Goal: Transaction & Acquisition: Purchase product/service

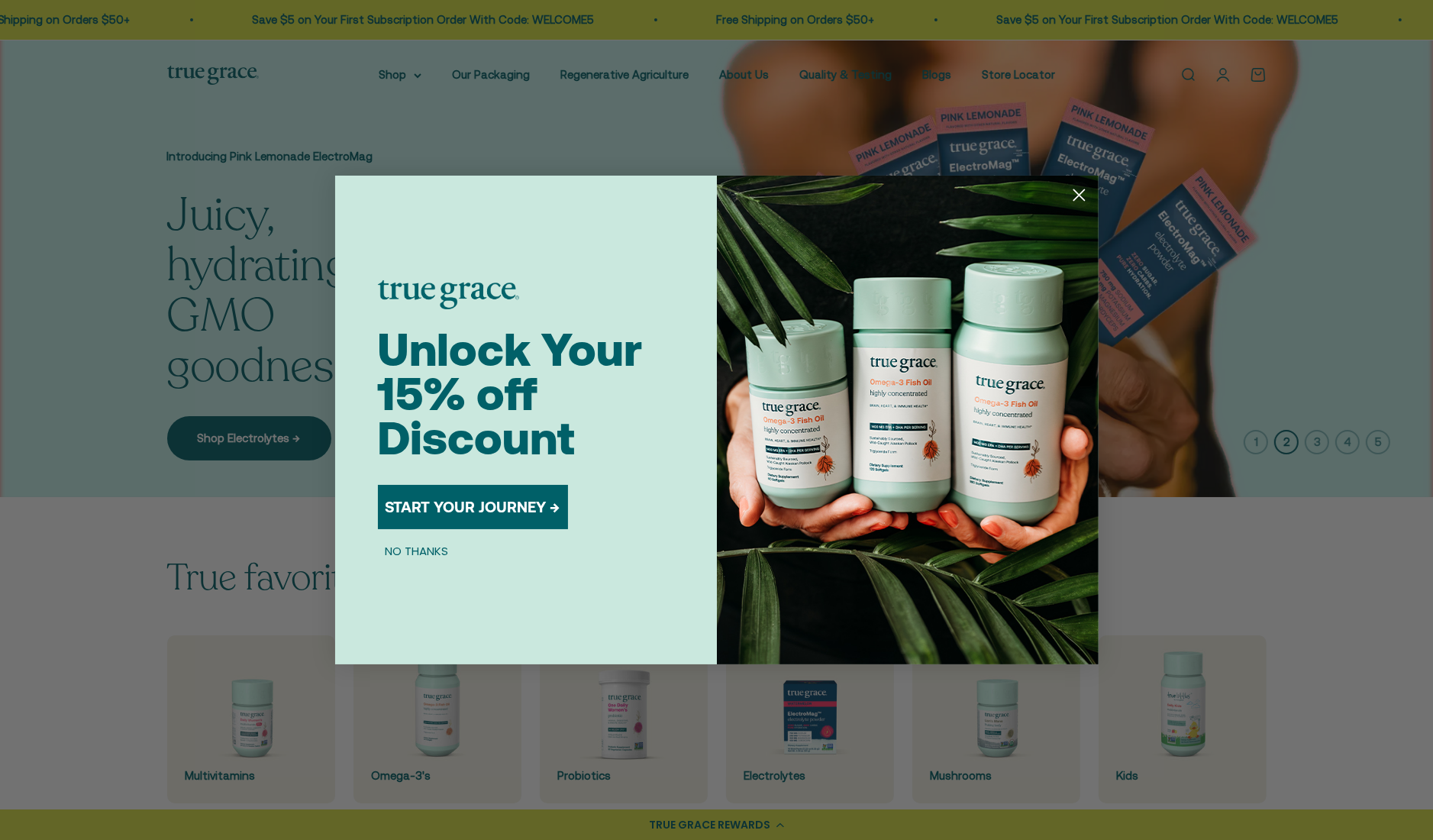
click at [1072, 194] on circle "Close dialog" at bounding box center [1078, 195] width 26 height 26
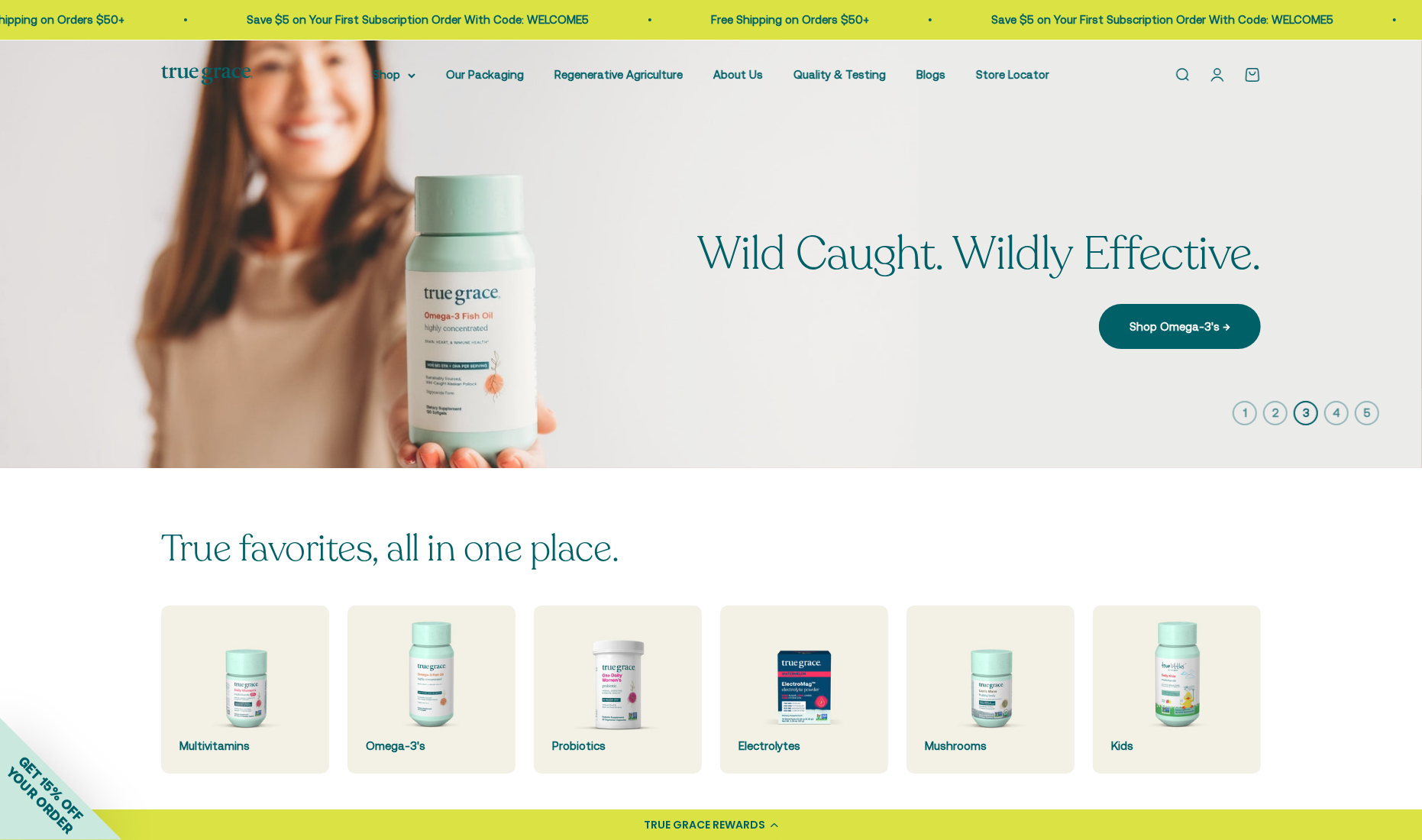
click at [1269, 408] on icon "button" at bounding box center [1275, 413] width 25 height 25
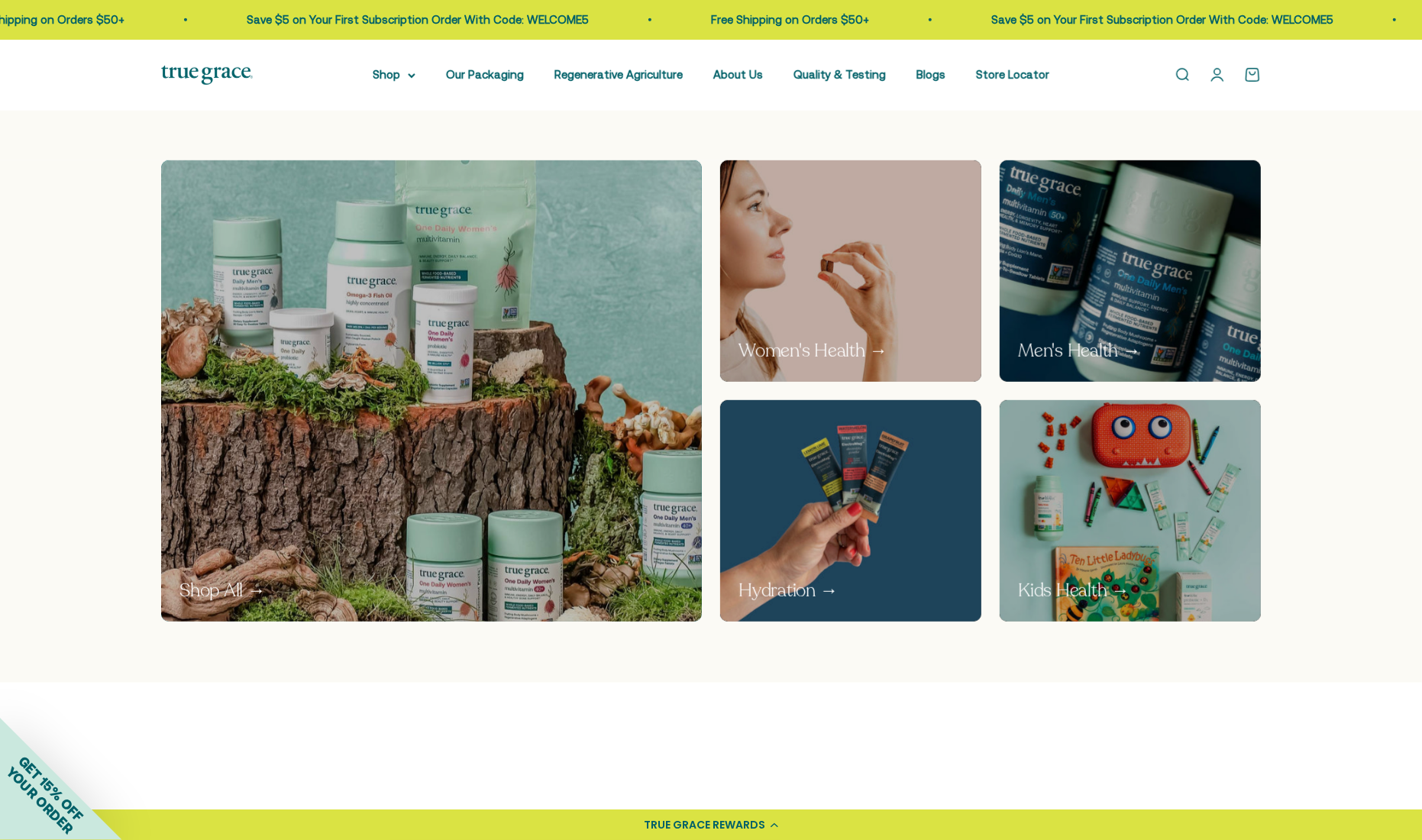
scroll to position [840, 0]
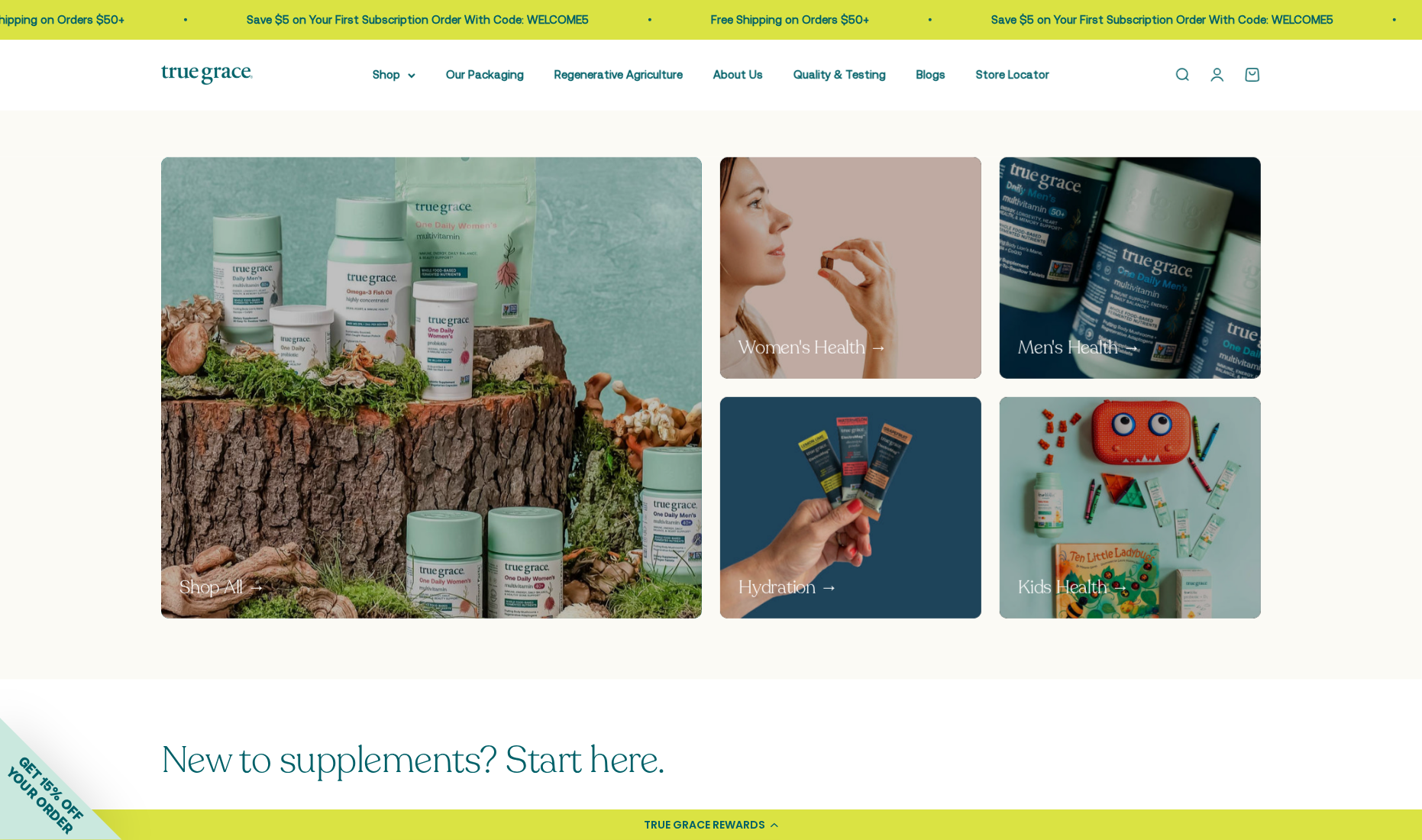
click at [840, 510] on img at bounding box center [851, 507] width 278 height 234
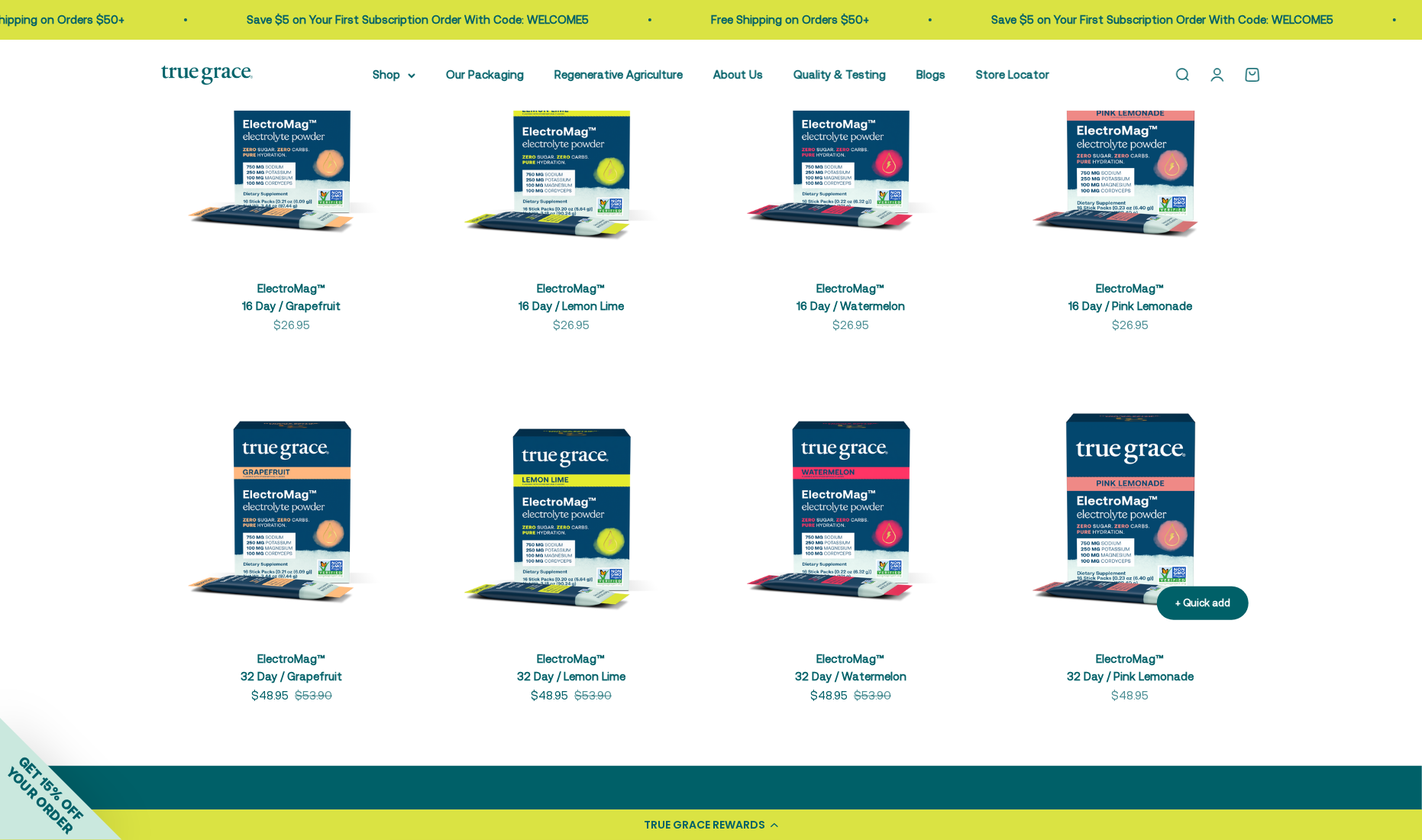
scroll to position [458, 0]
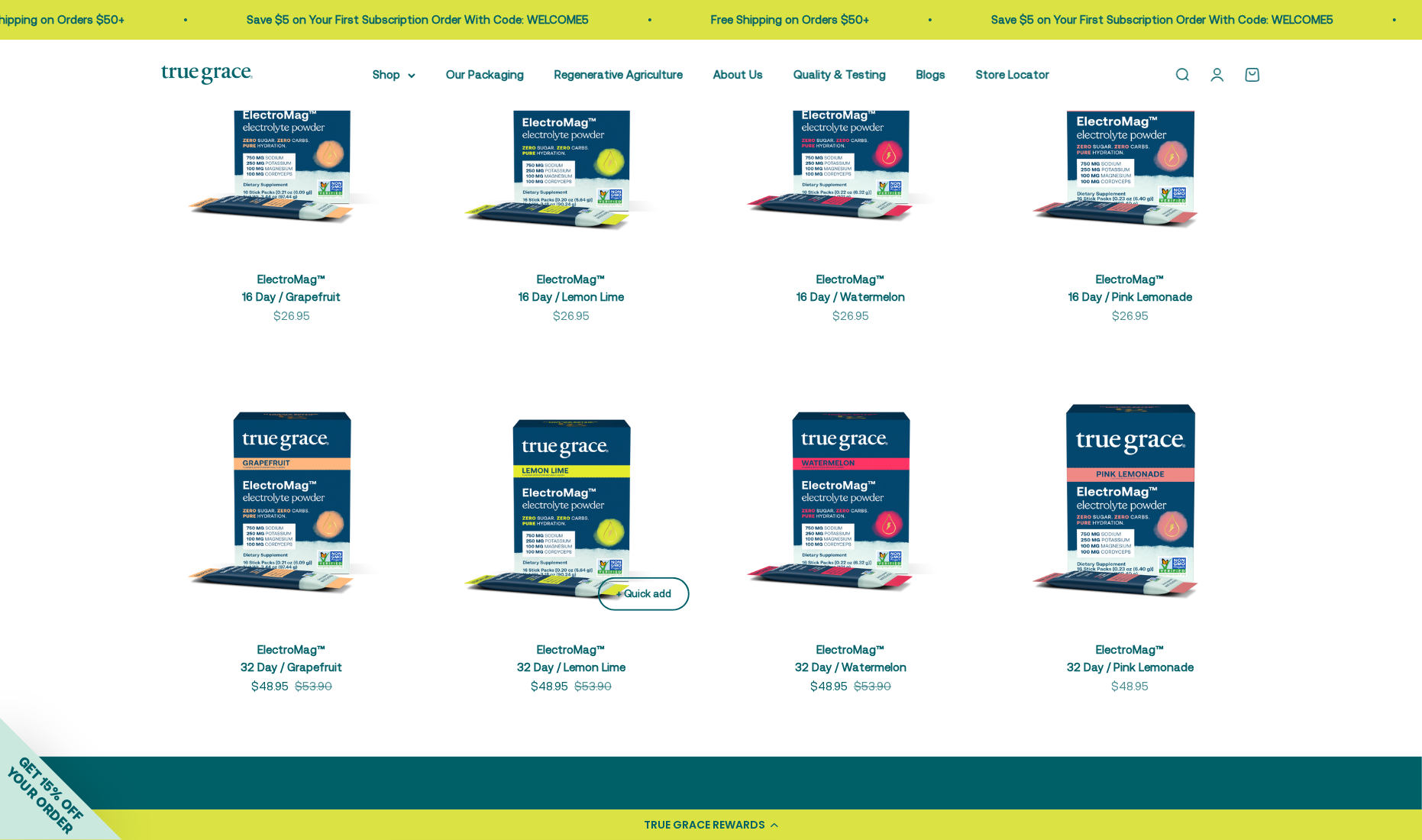
click at [659, 588] on div "+ Quick add" at bounding box center [643, 594] width 55 height 16
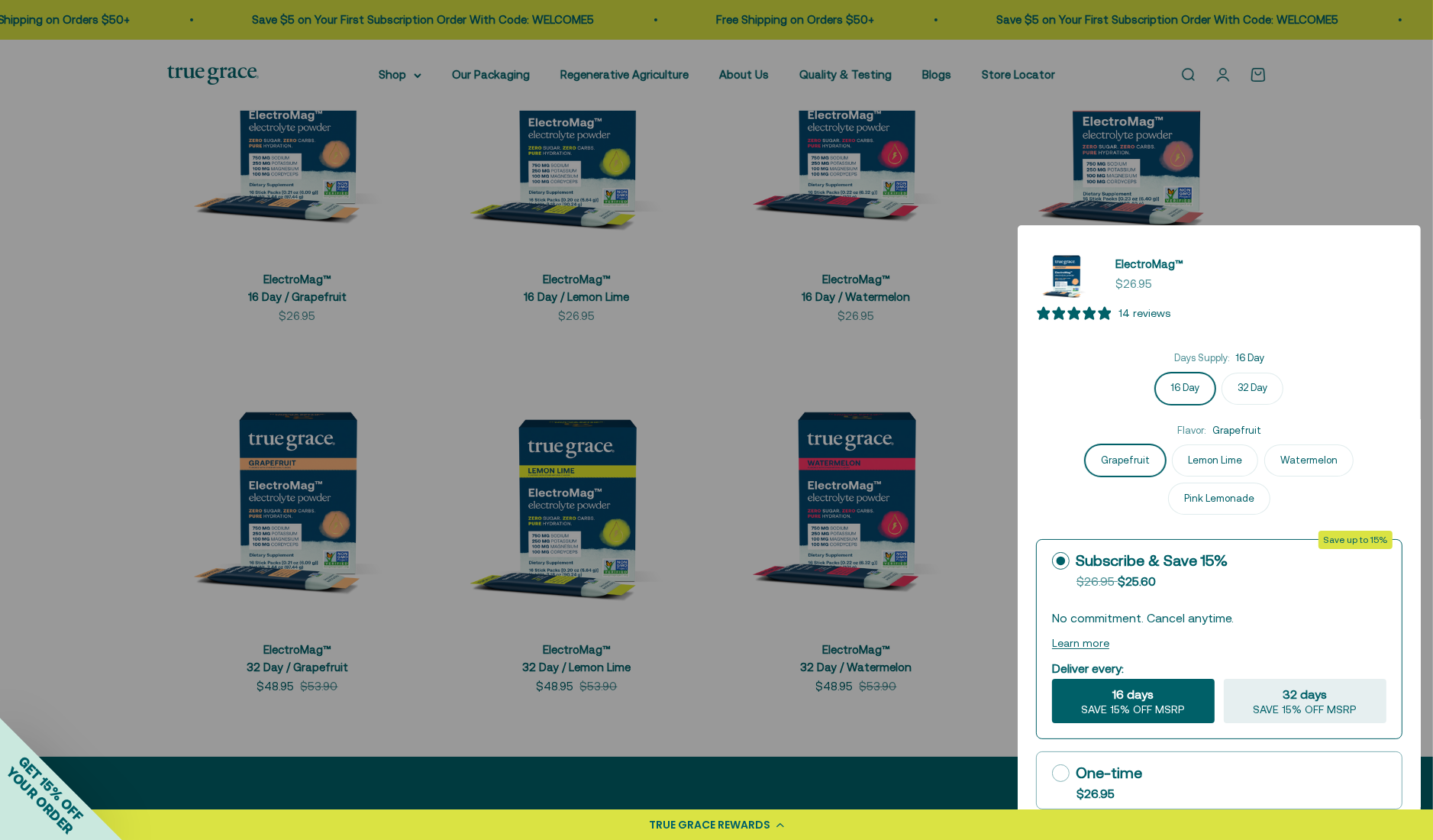
click at [1264, 404] on label "32 Day" at bounding box center [1251, 388] width 62 height 32
click at [1220, 372] on input "32 Day" at bounding box center [1219, 371] width 1 height 1
radio input "true"
click at [1175, 476] on label "Lemon Lime" at bounding box center [1214, 460] width 86 height 32
click at [1219, 444] on input "Lemon Lime" at bounding box center [1219, 443] width 1 height 1
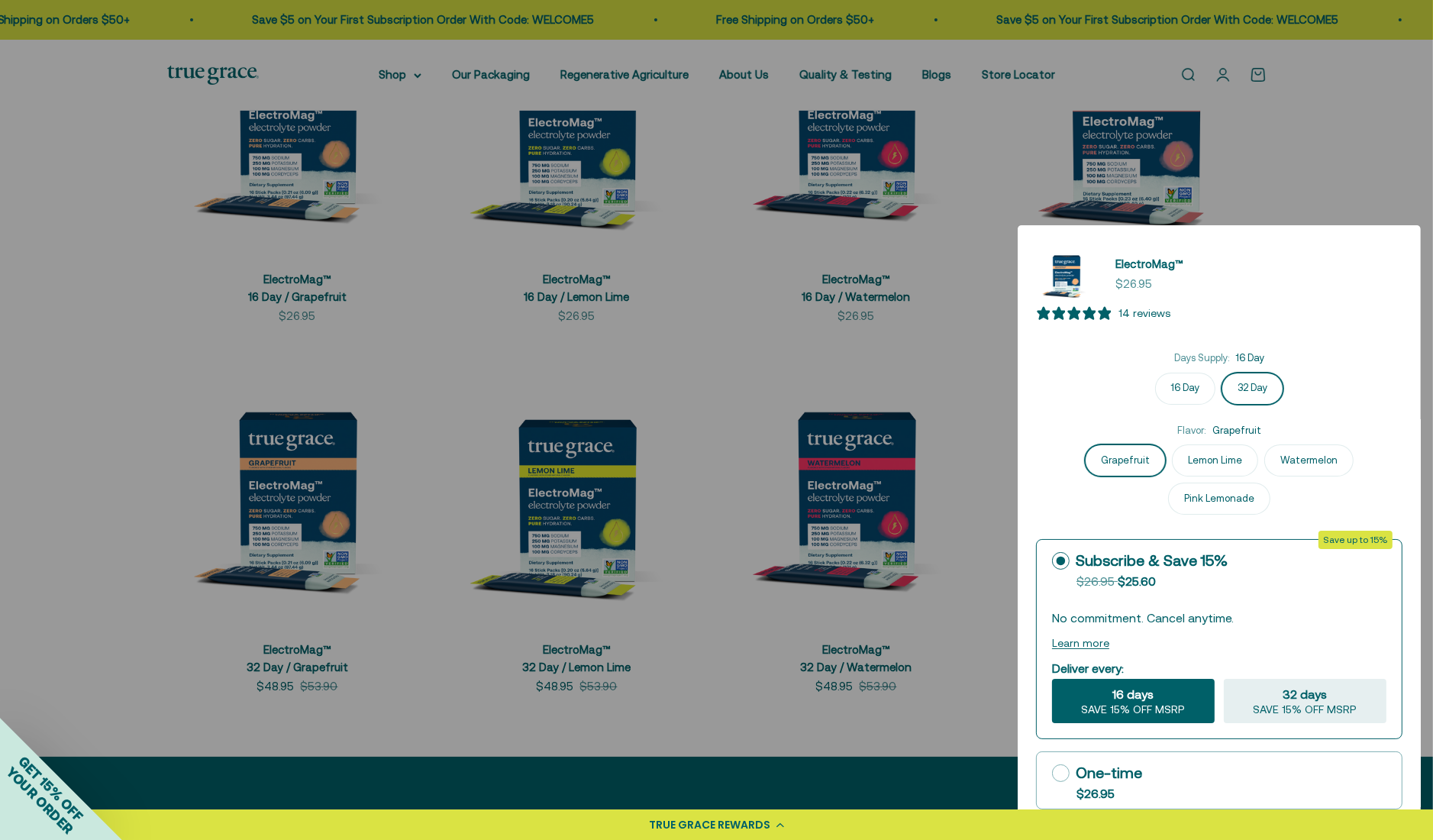
radio input "true"
click at [1334, 404] on fieldset "Days Supply: 16 Day 16 Day 32 Day" at bounding box center [1219, 377] width 367 height 54
click at [1064, 769] on icon at bounding box center [1061, 773] width 18 height 18
click at [1052, 773] on input "One-time $26.95" at bounding box center [1051, 773] width 1 height 1
radio input "true"
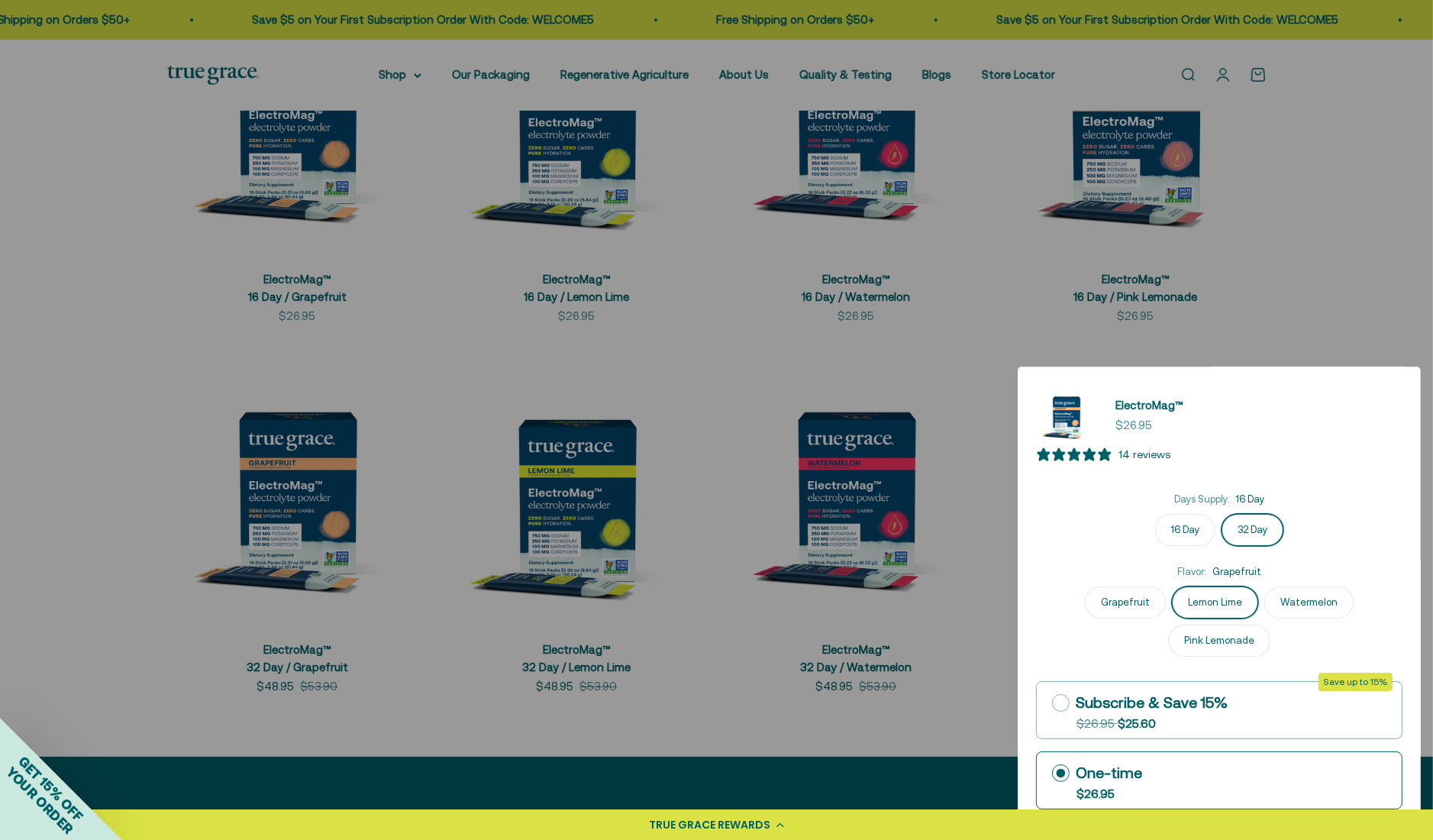
click at [1335, 446] on div "ElectroMag™ Sale price $26.95" at bounding box center [1219, 415] width 367 height 61
drag, startPoint x: 1296, startPoint y: 780, endPoint x: 948, endPoint y: 670, distance: 365.0
click at [948, 670] on div at bounding box center [716, 420] width 1433 height 840
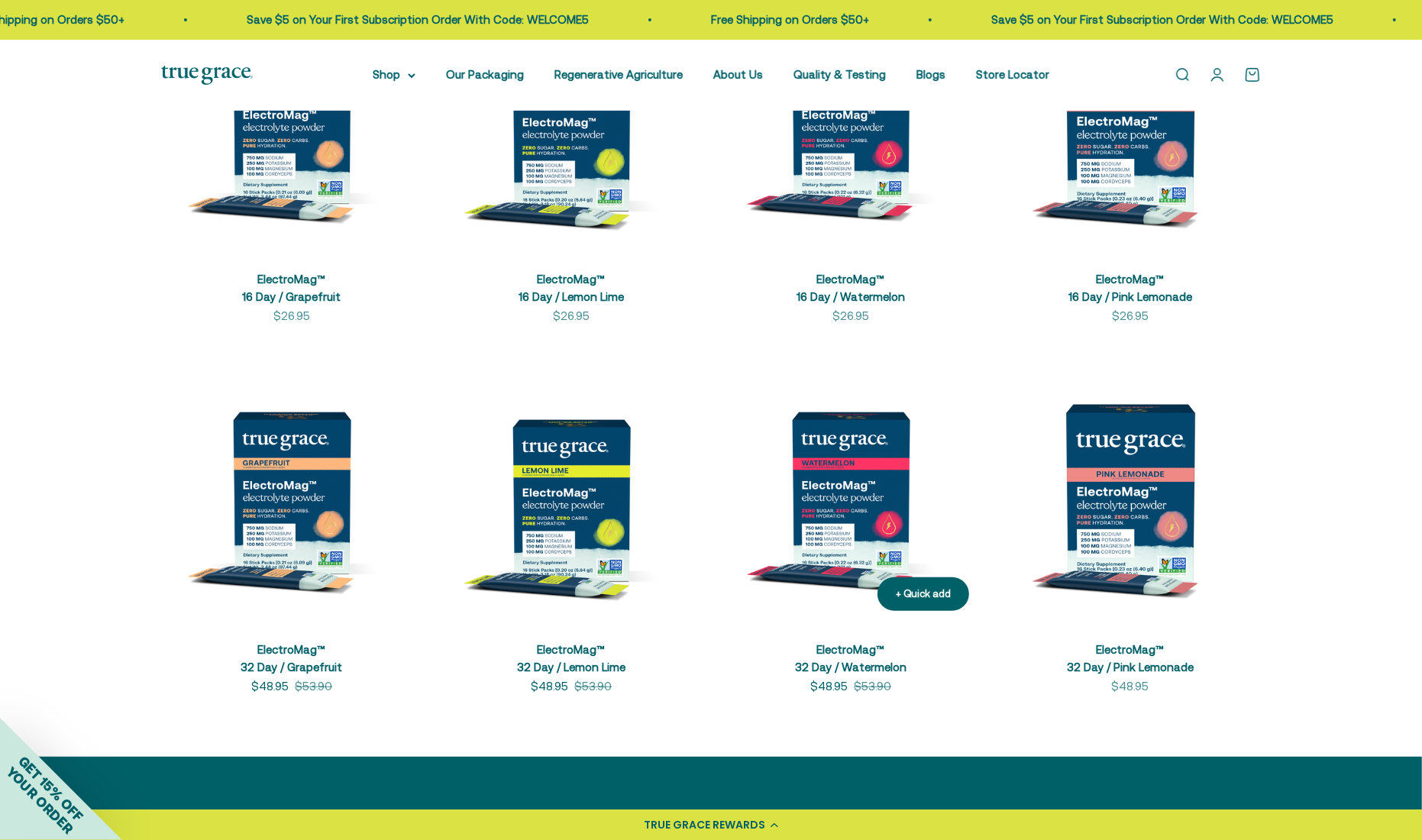
click at [867, 659] on link "ElectroMag™ 32 Day / Watermelon" at bounding box center [851, 658] width 112 height 30
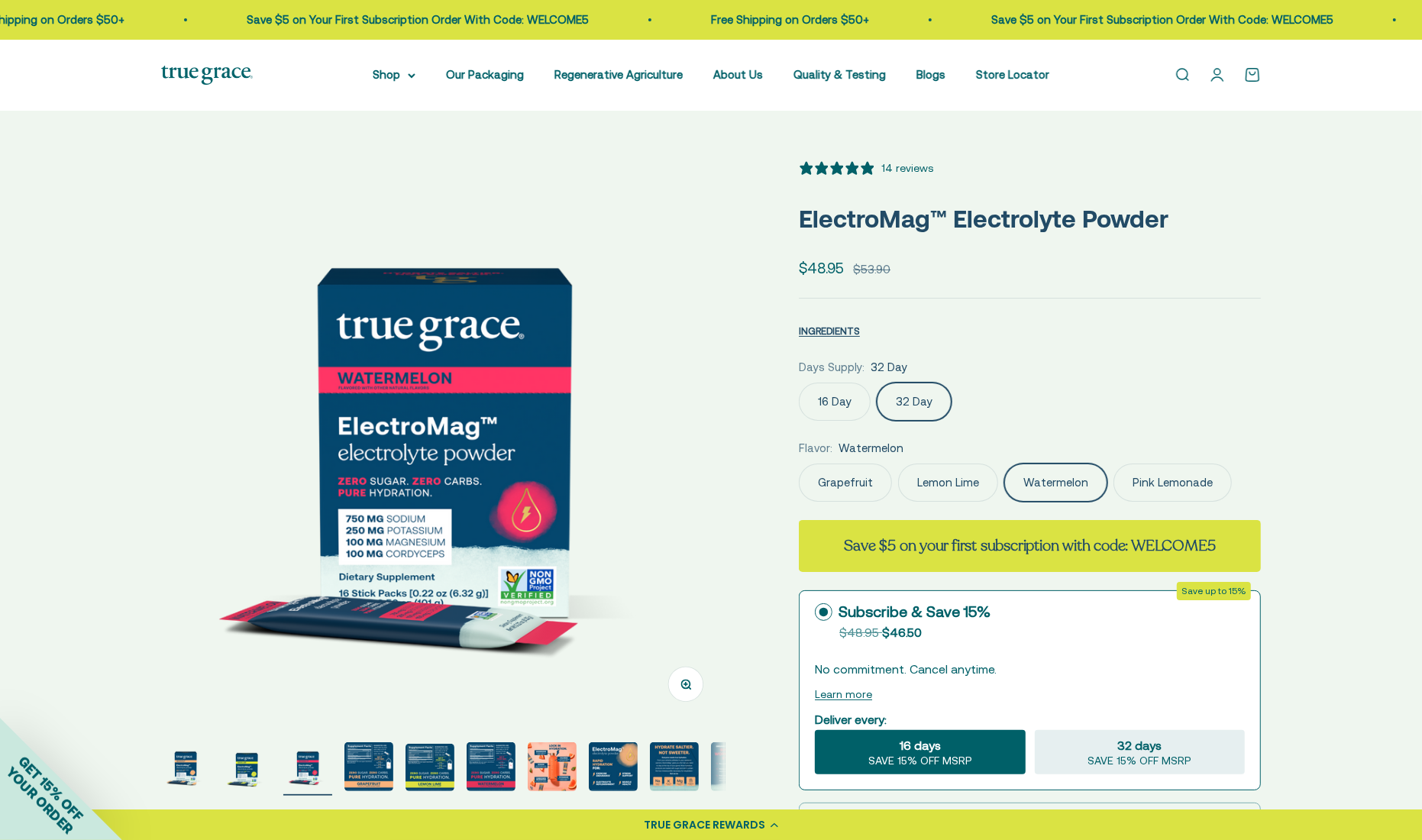
select select "3"
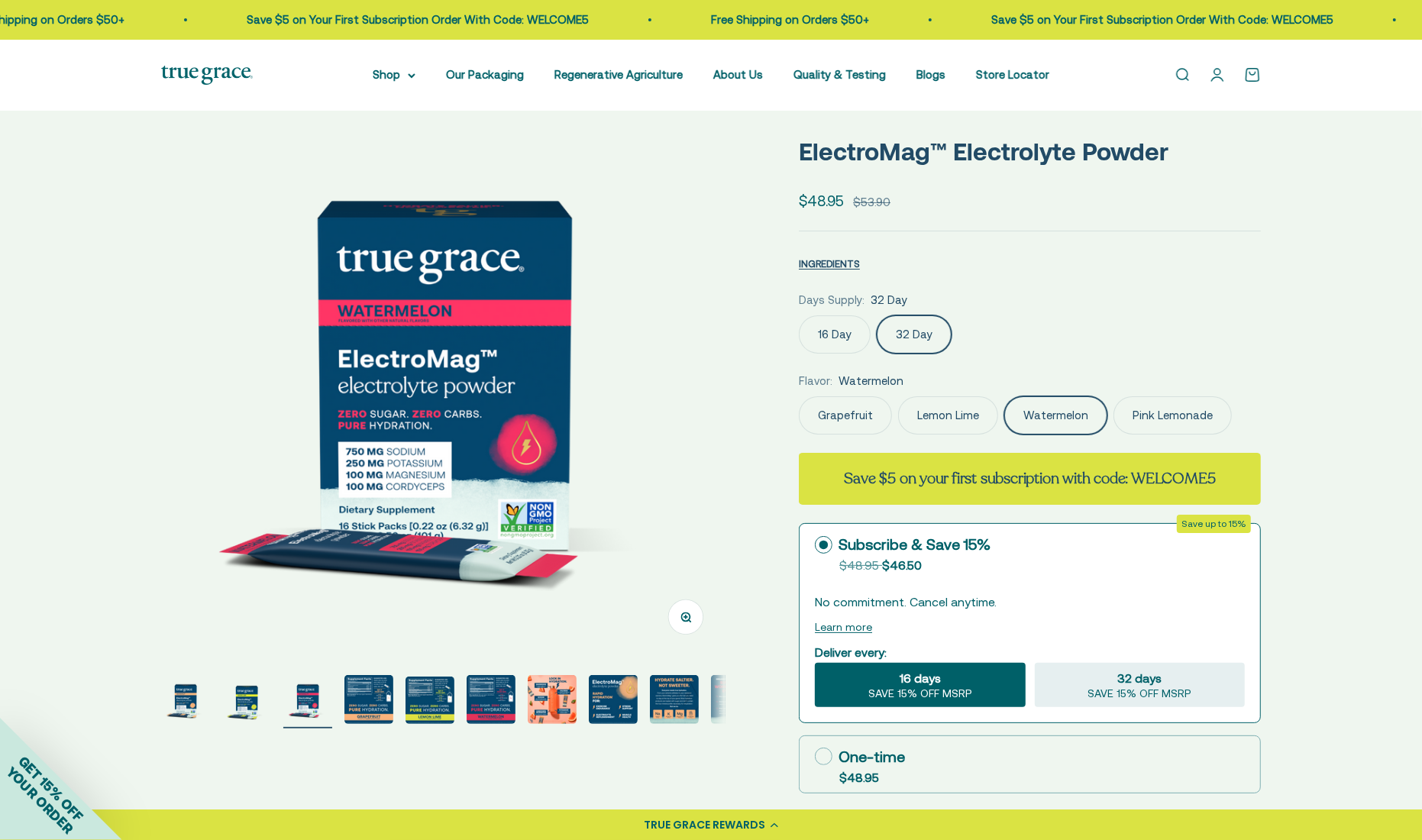
scroll to position [229, 0]
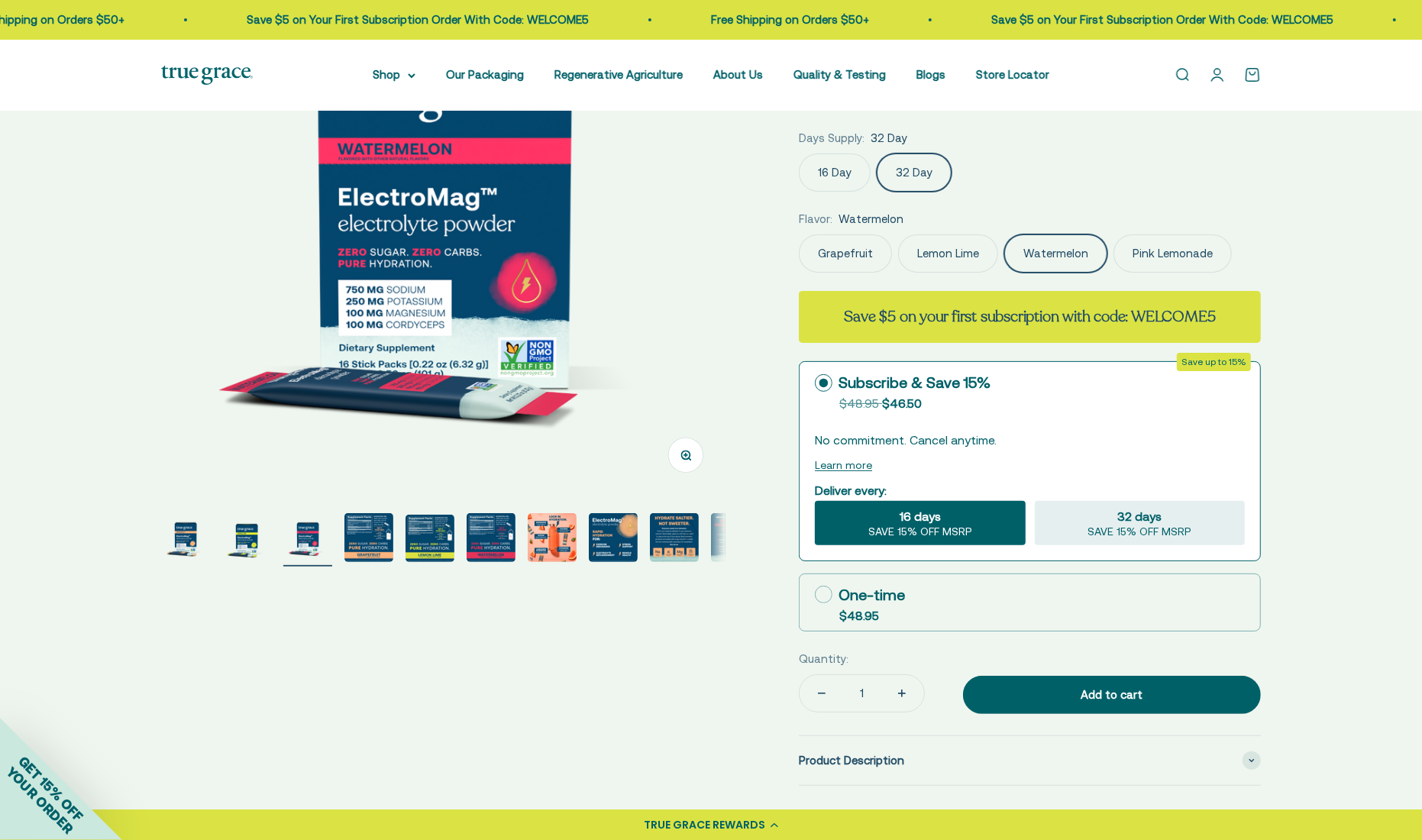
click at [822, 588] on icon at bounding box center [823, 594] width 18 height 18
click at [815, 594] on input "One-time $48.95" at bounding box center [814, 594] width 1 height 1
radio input "true"
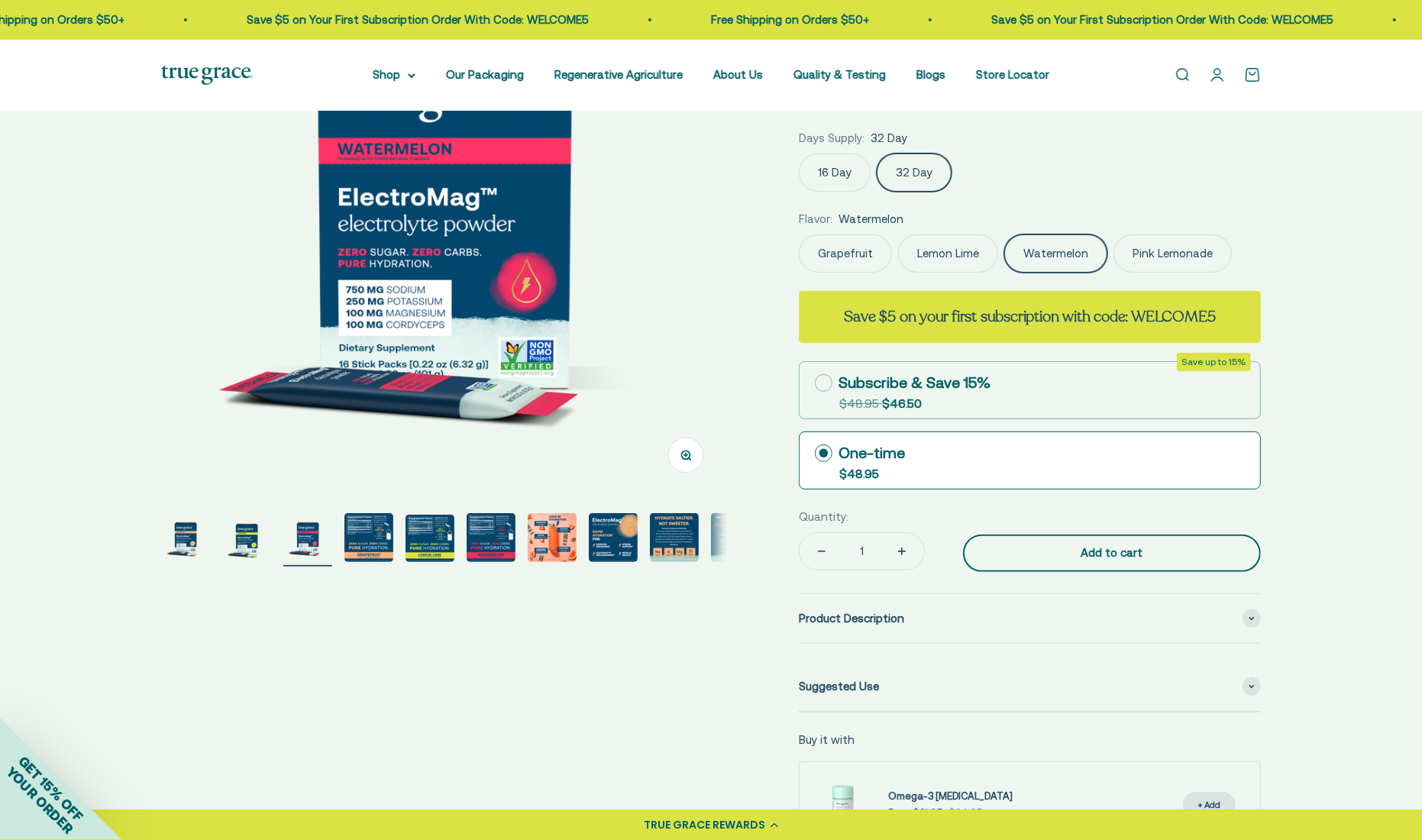
click at [1154, 557] on div "Add to cart" at bounding box center [1111, 552] width 237 height 18
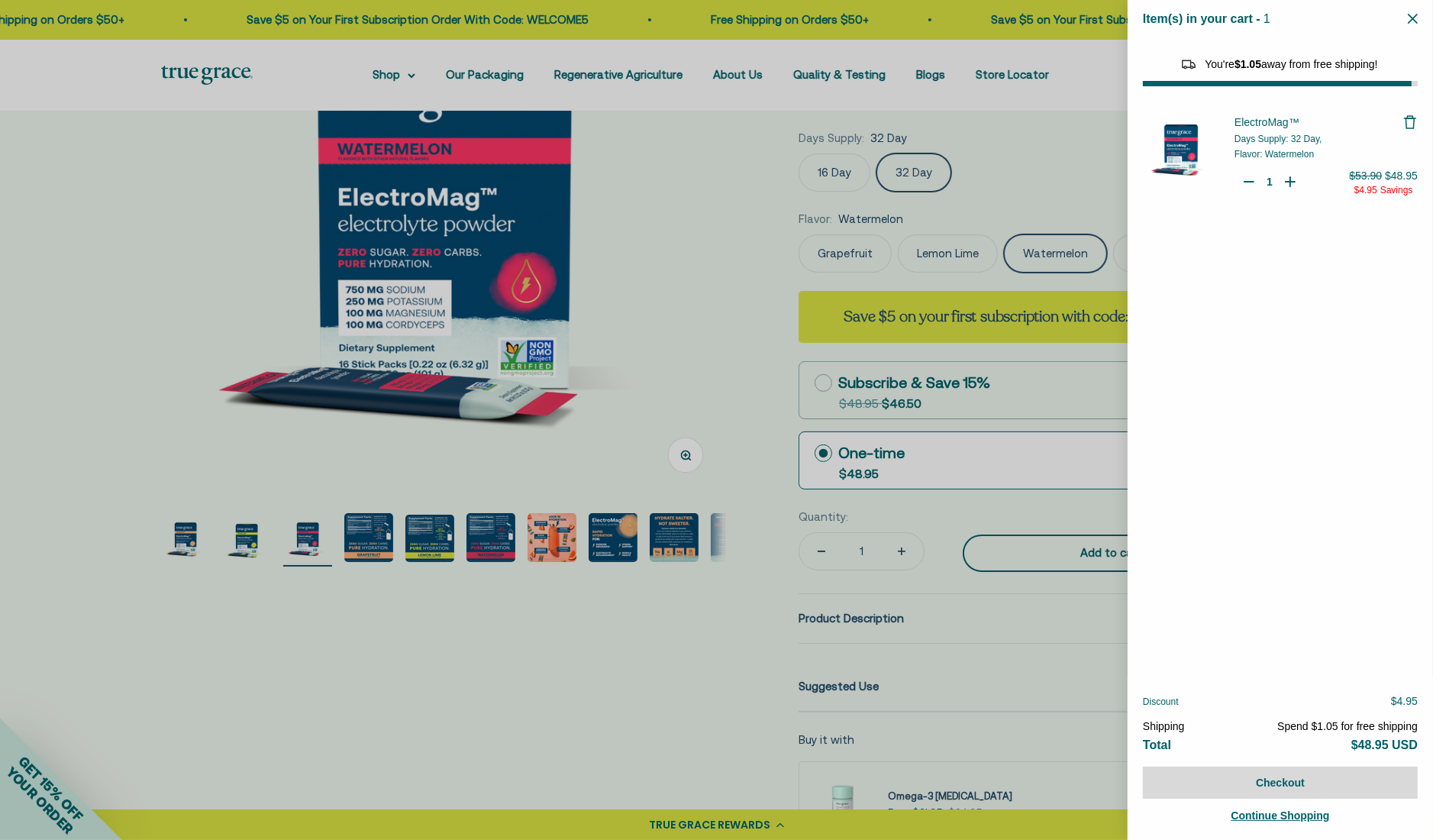
select select "46081071743190"
select select "46108266823894"
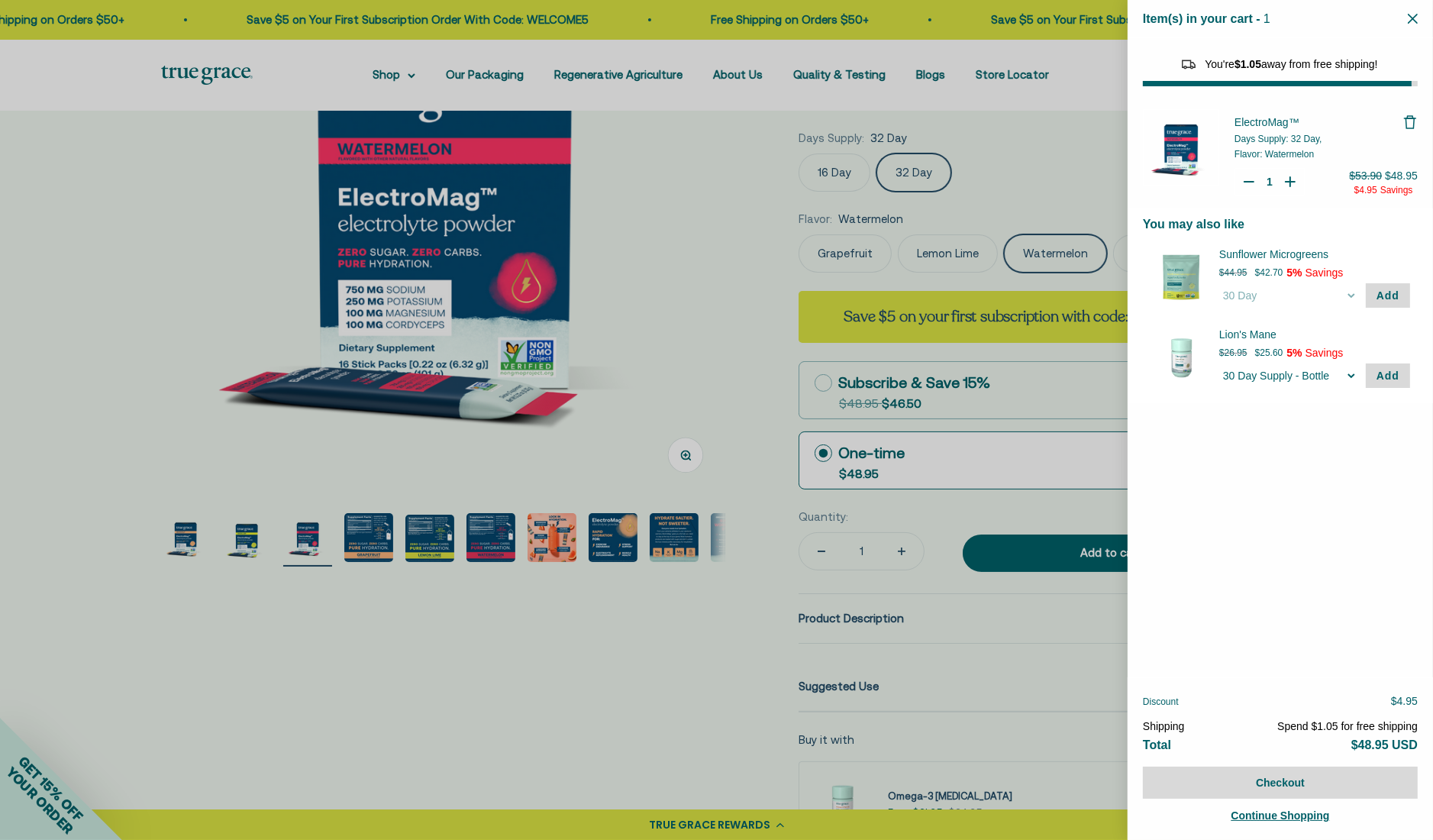
click at [646, 323] on div at bounding box center [716, 420] width 1433 height 840
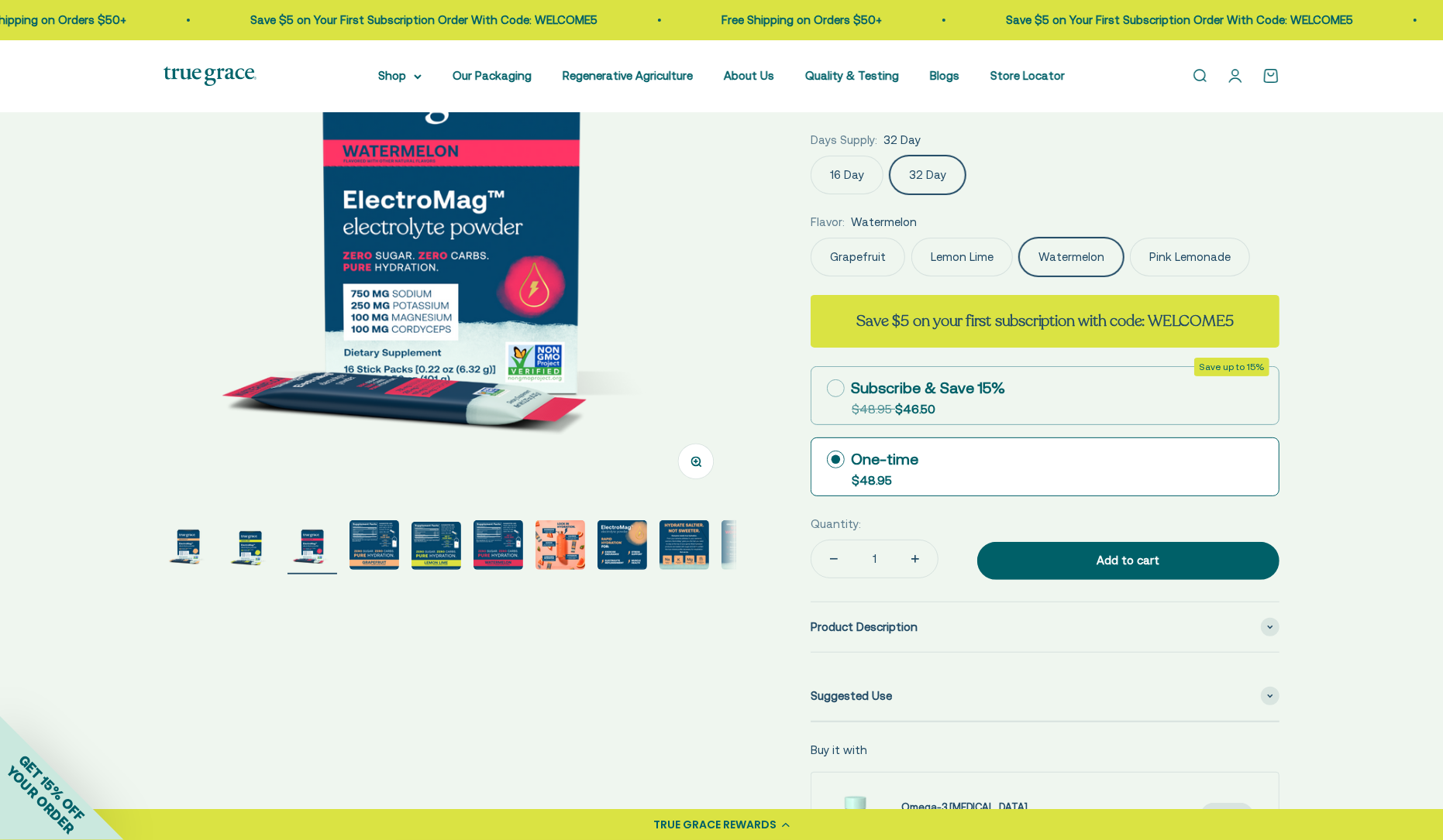
click at [941, 255] on label "Lemon Lime" at bounding box center [962, 257] width 102 height 38
click at [810, 237] on input "Lemon Lime" at bounding box center [809, 237] width 1 height 1
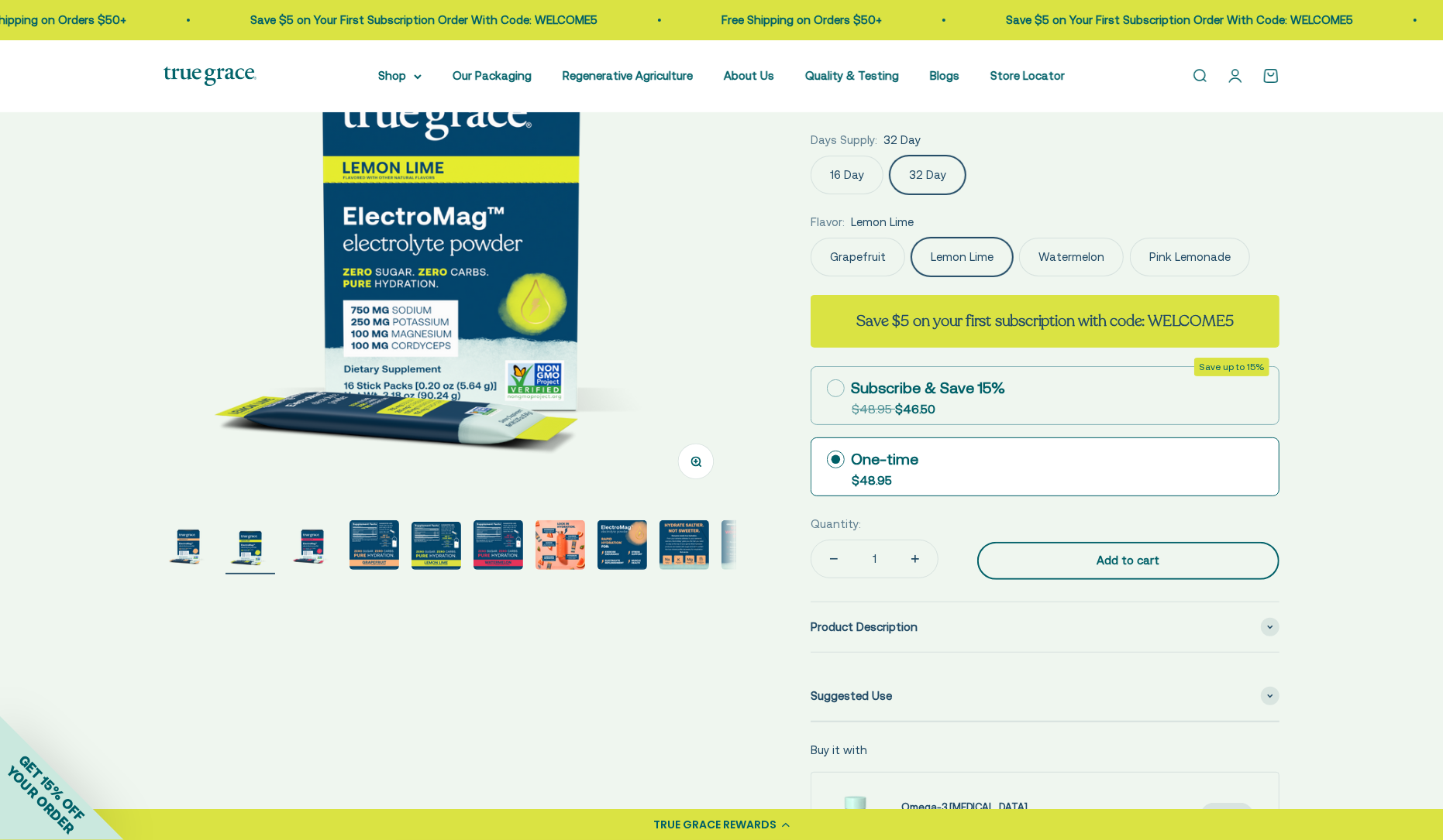
click at [1160, 556] on div "Add to cart" at bounding box center [1128, 560] width 240 height 18
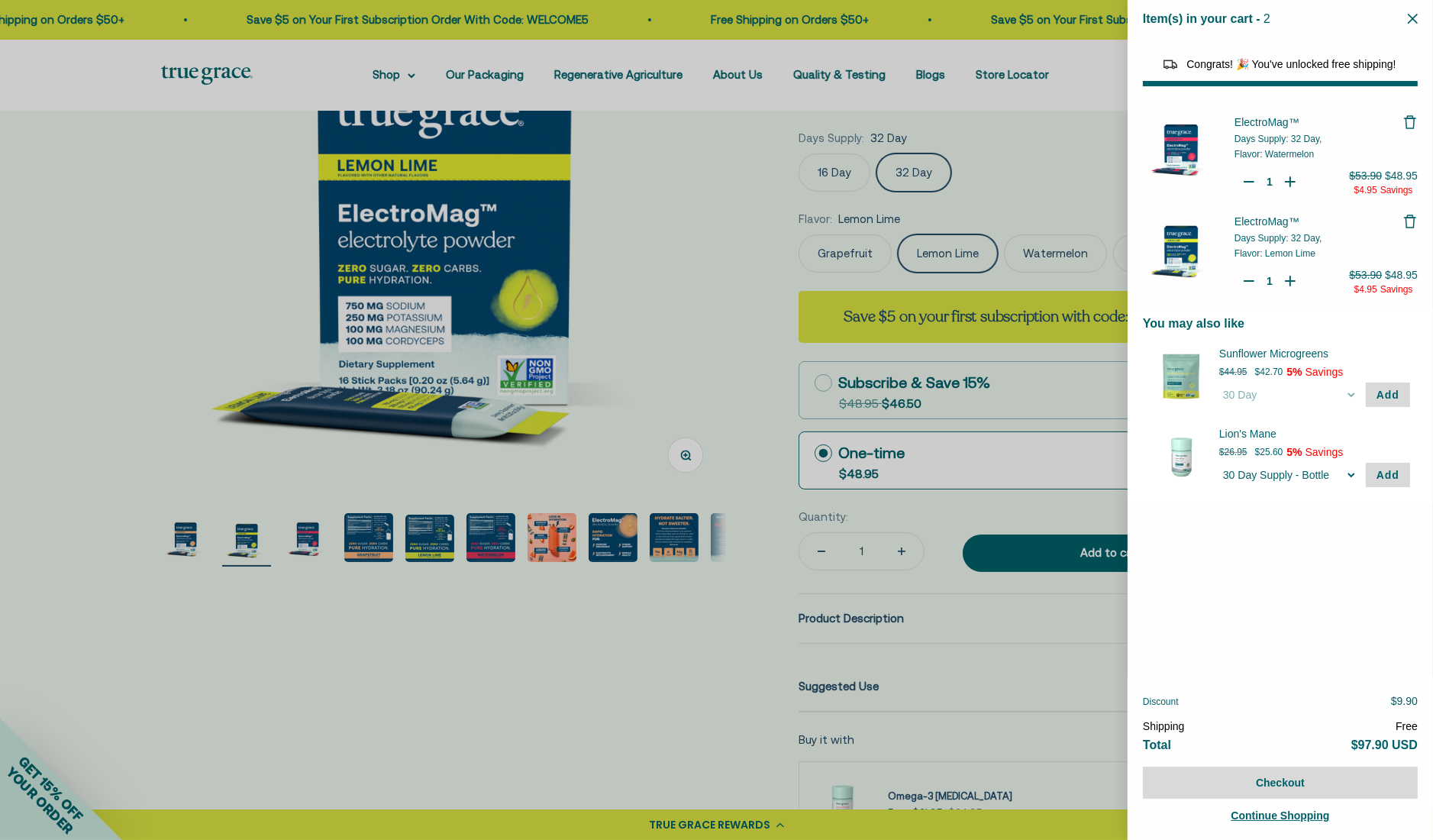
click at [674, 245] on div at bounding box center [716, 420] width 1433 height 840
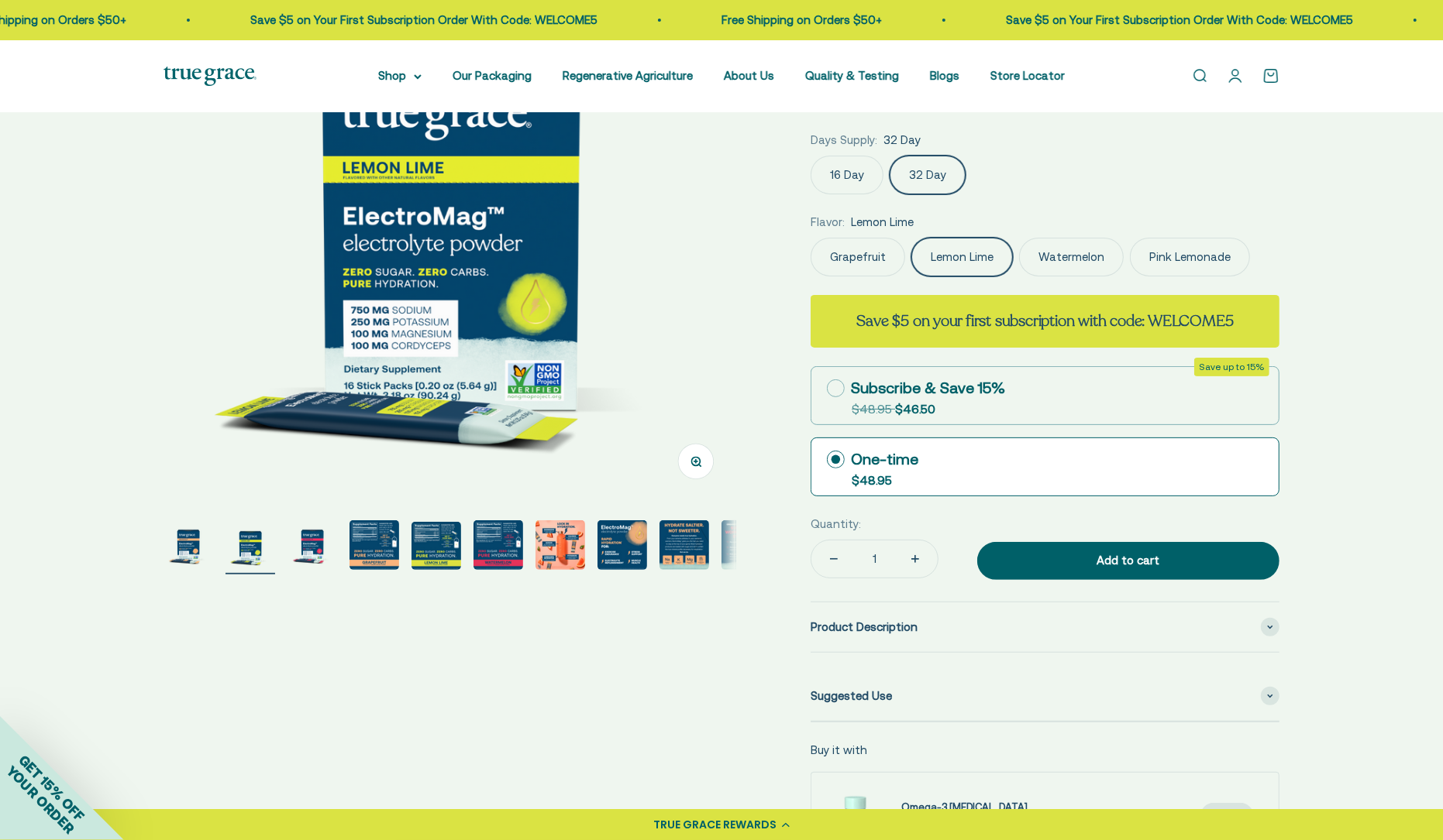
click at [1165, 251] on label "Pink Lemonade" at bounding box center [1189, 257] width 120 height 38
click at [810, 237] on input "Pink Lemonade" at bounding box center [809, 237] width 1 height 1
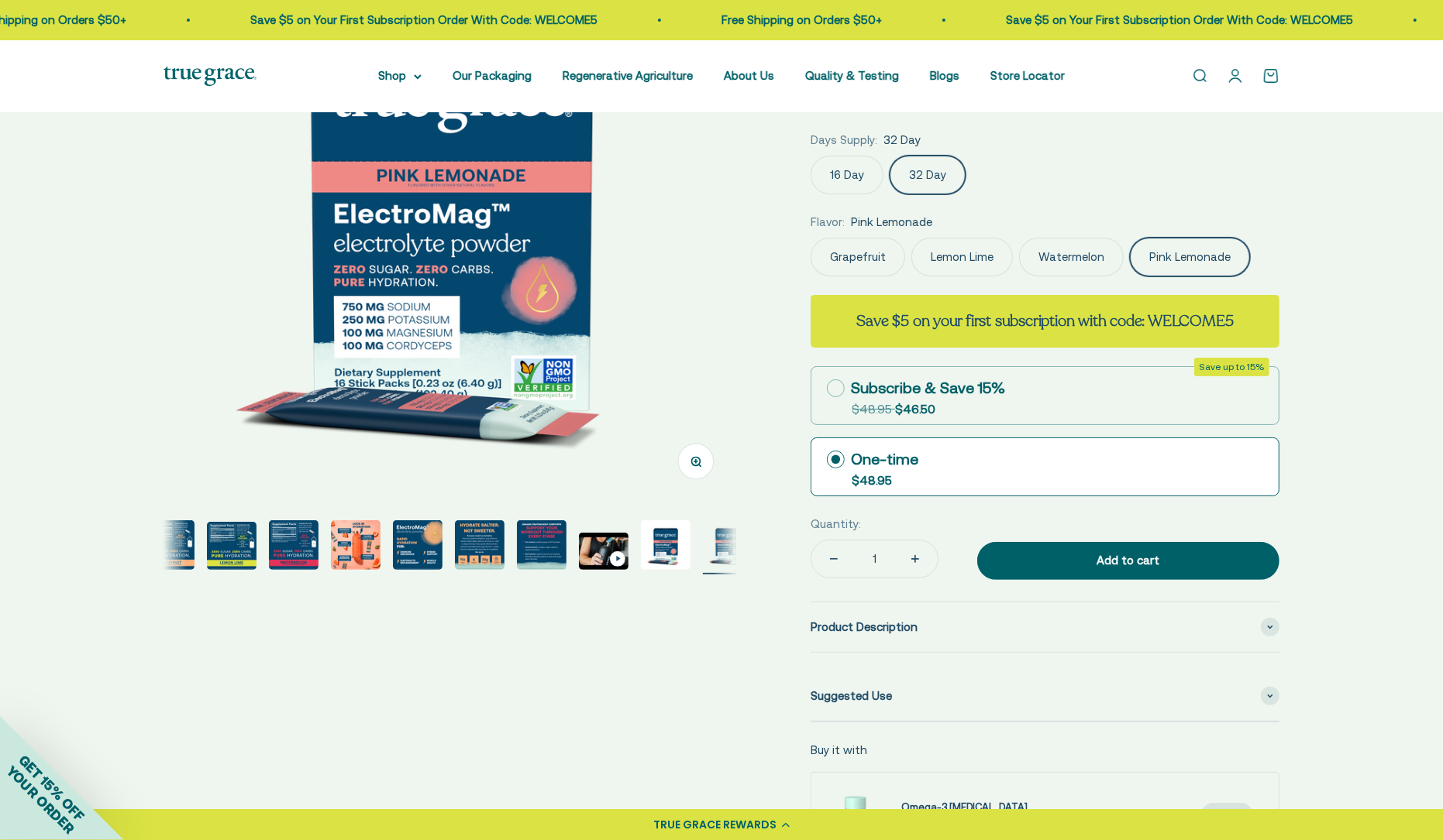
scroll to position [0, 220]
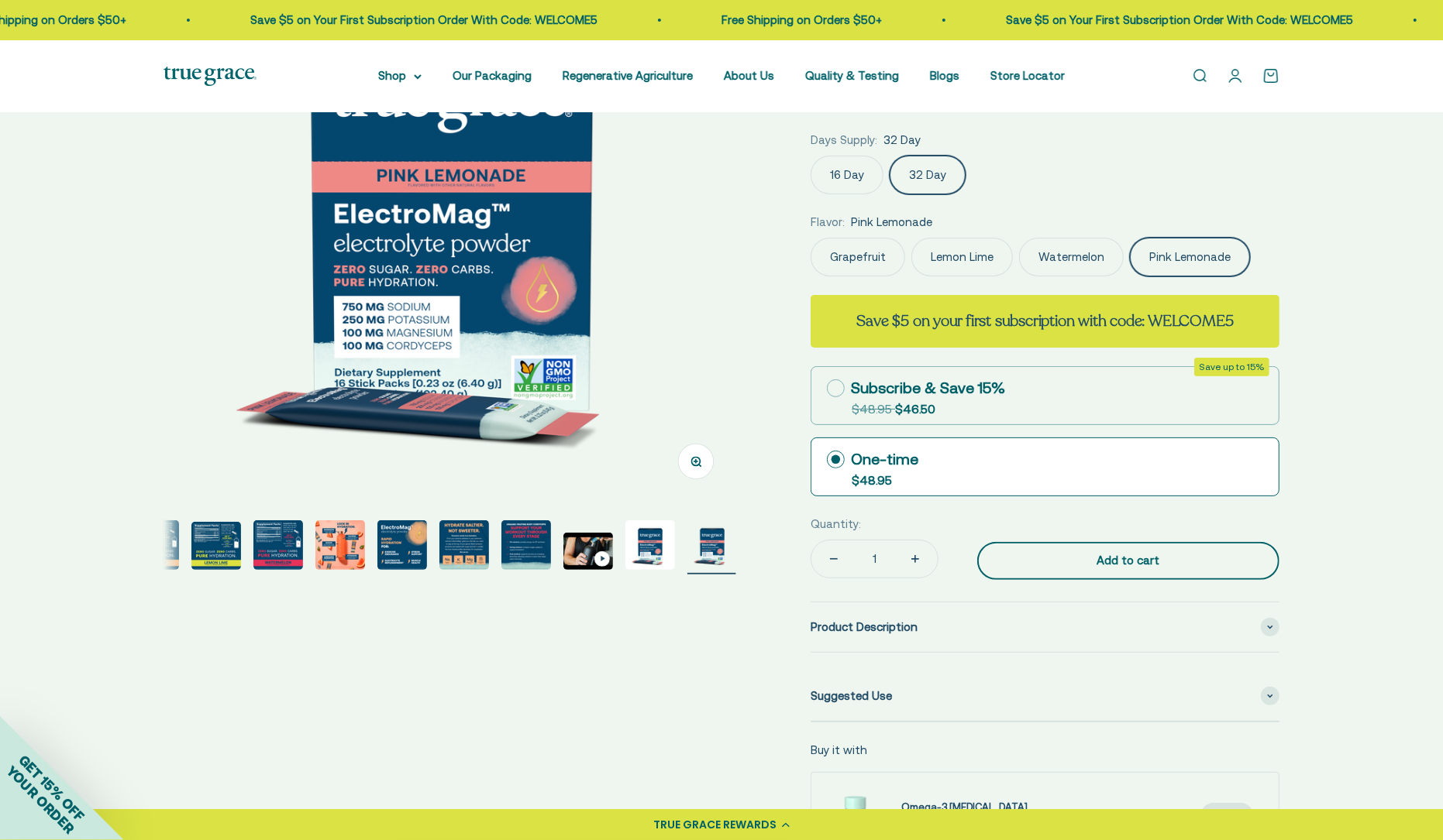
click at [1063, 563] on div "Add to cart" at bounding box center [1128, 560] width 240 height 18
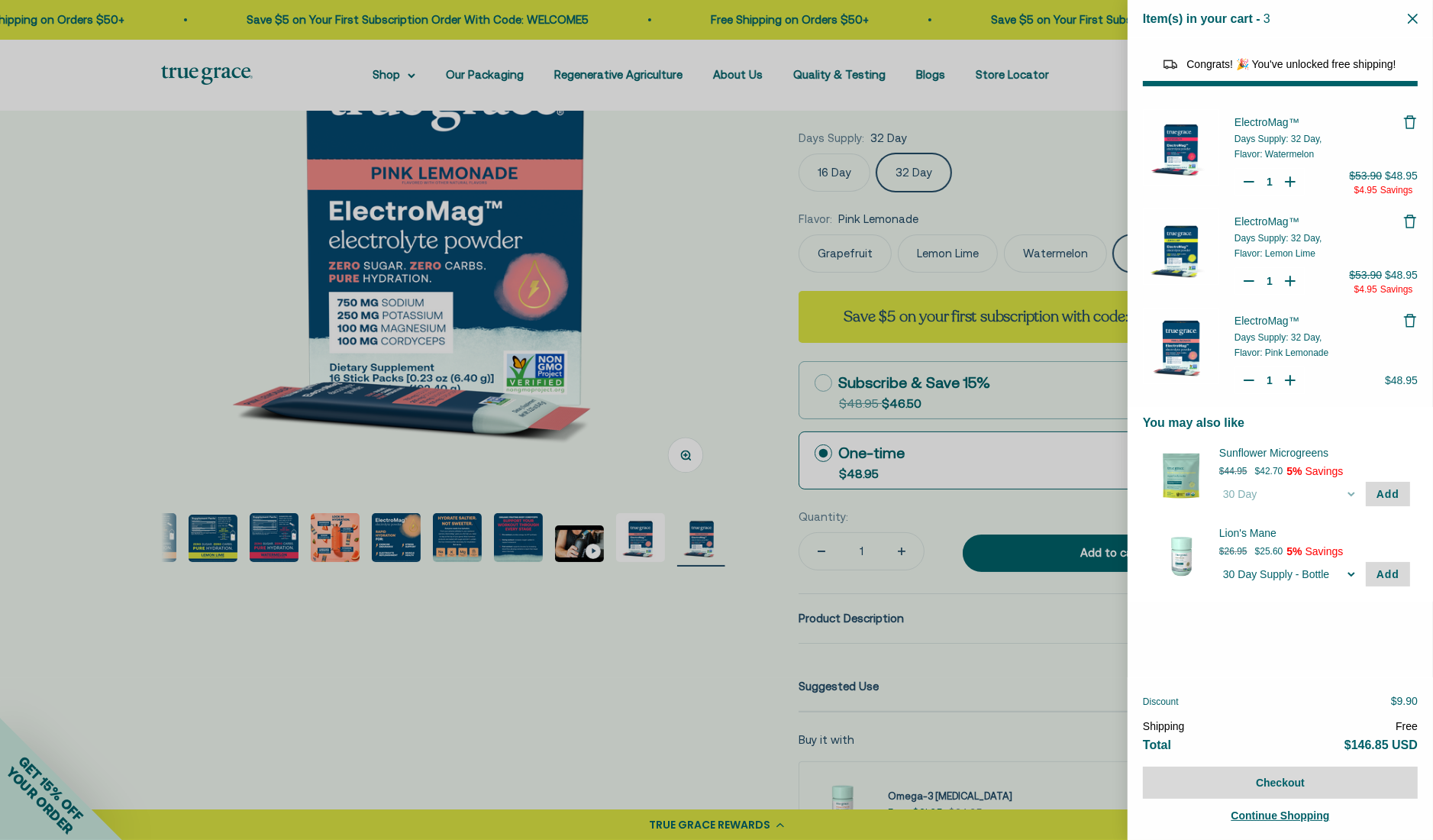
click at [651, 289] on div at bounding box center [716, 420] width 1433 height 840
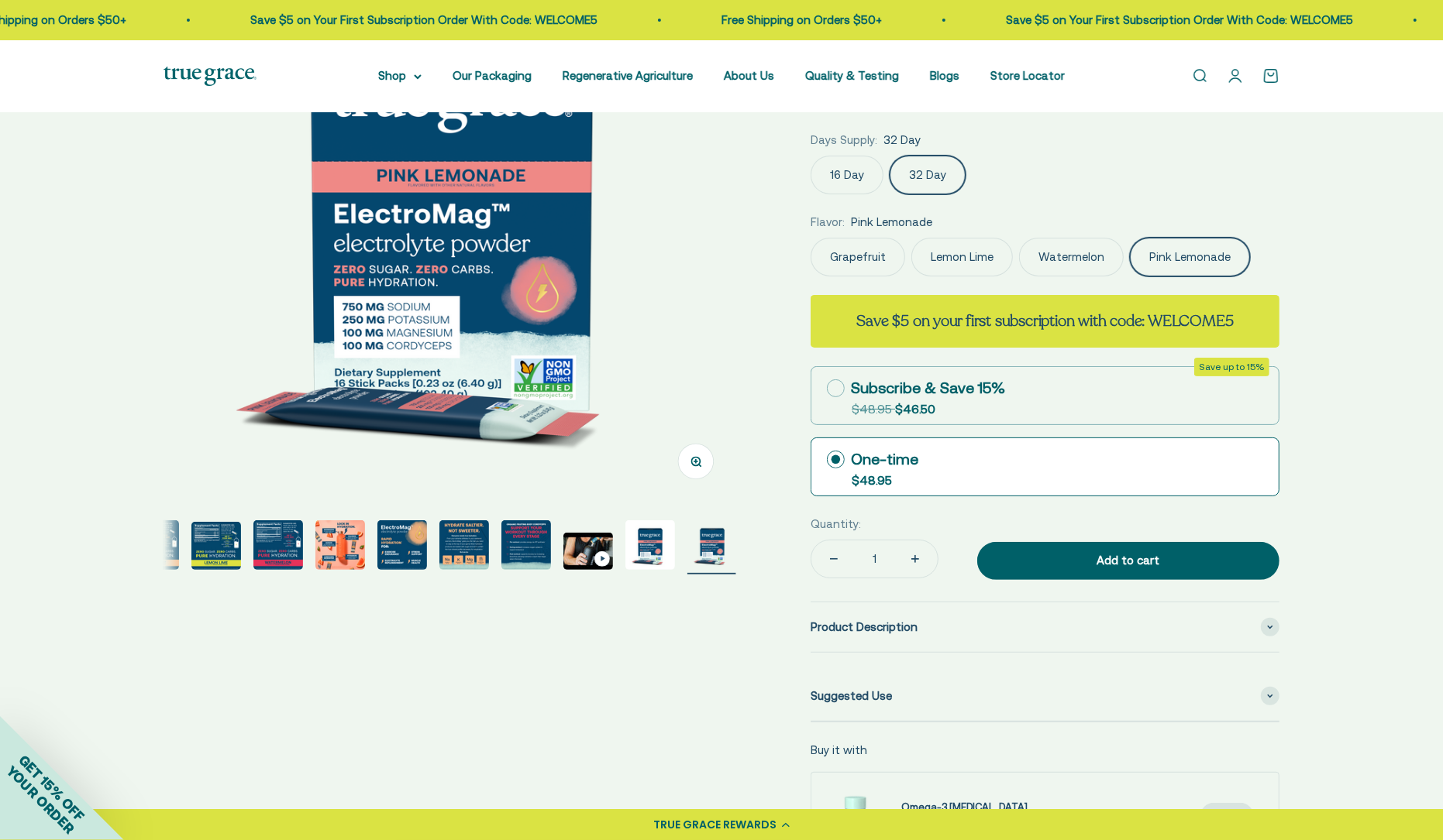
scroll to position [0, 0]
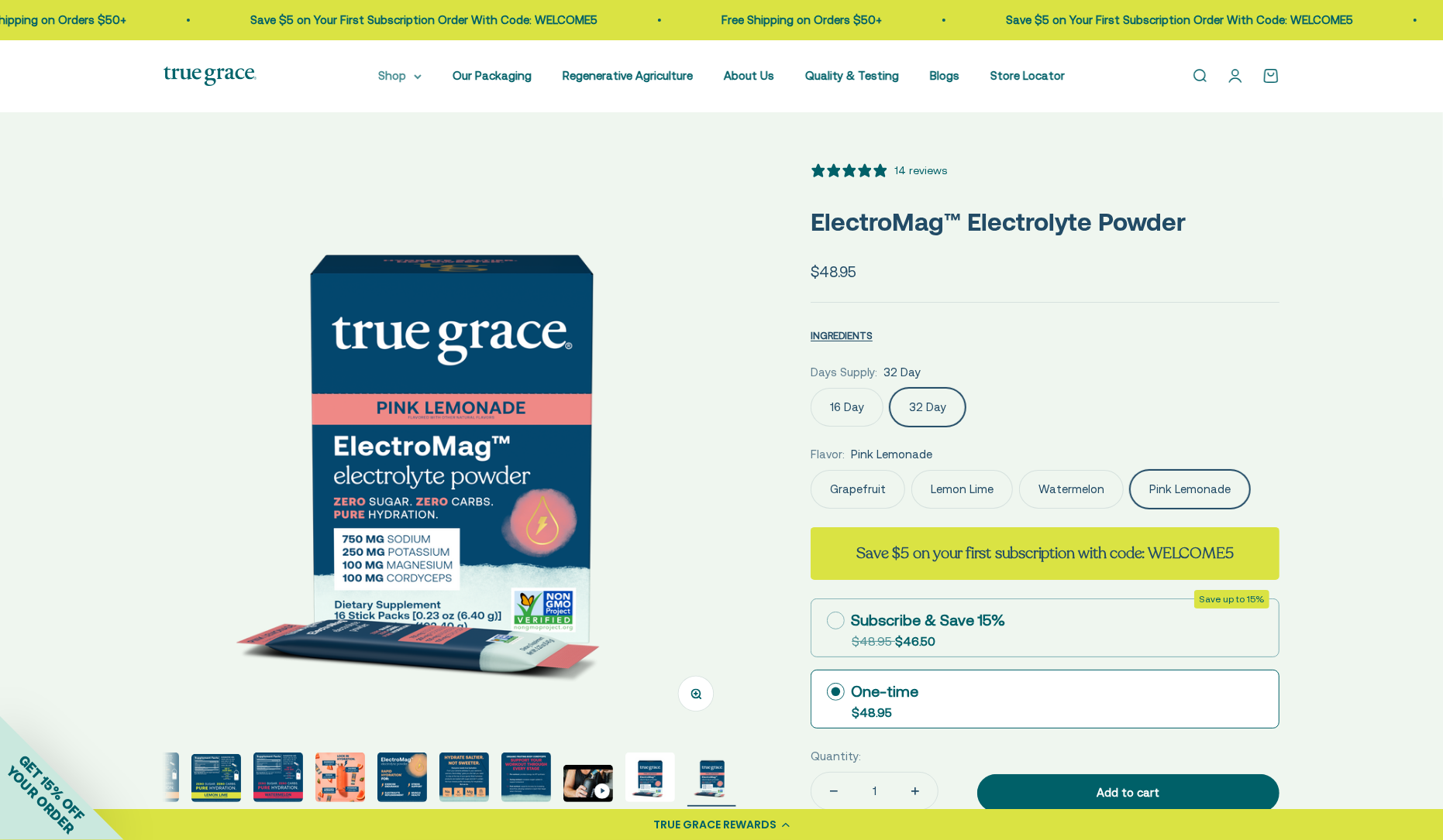
click at [414, 76] on summary "Shop" at bounding box center [399, 75] width 43 height 18
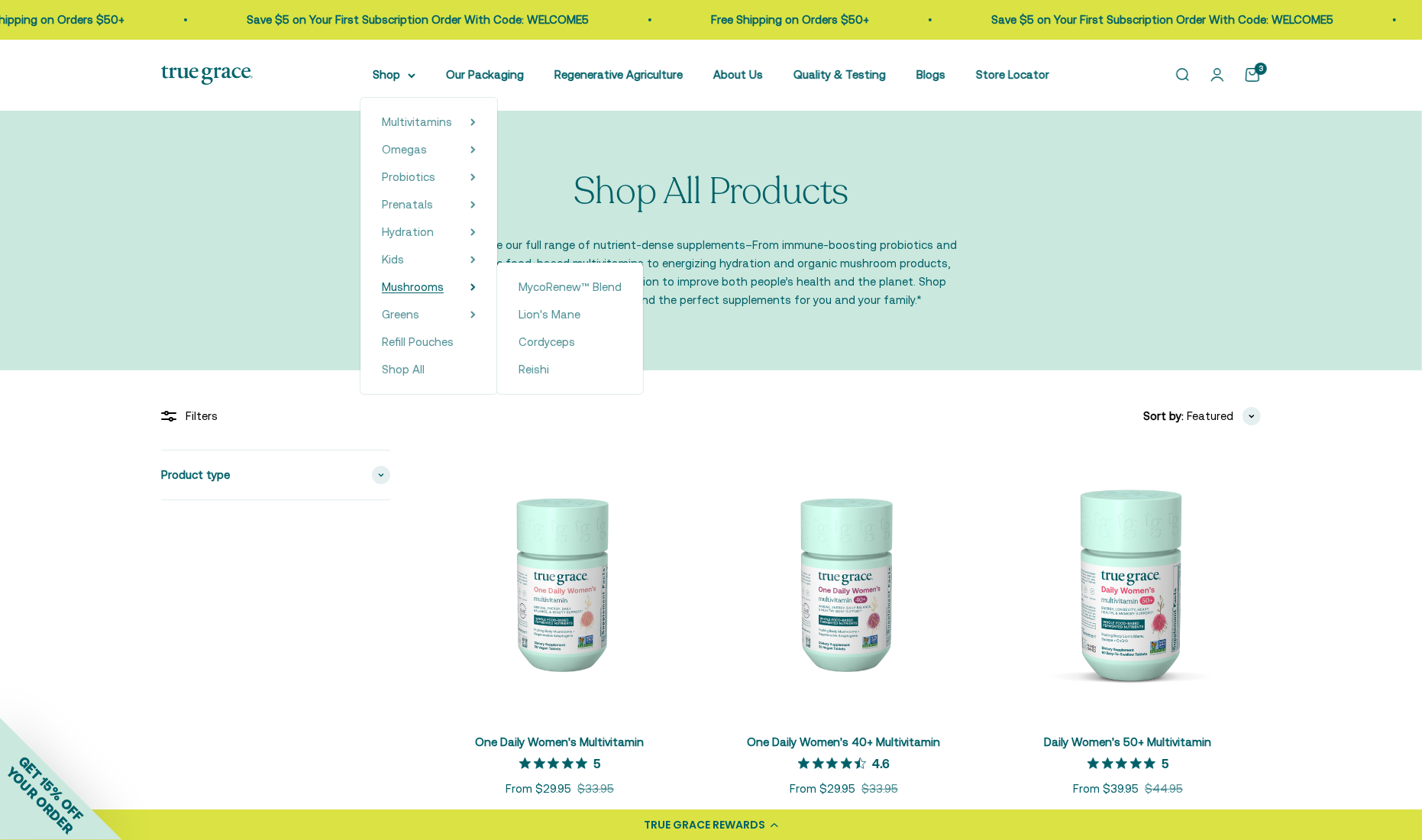
click at [433, 282] on span "Mushrooms" at bounding box center [412, 287] width 62 height 13
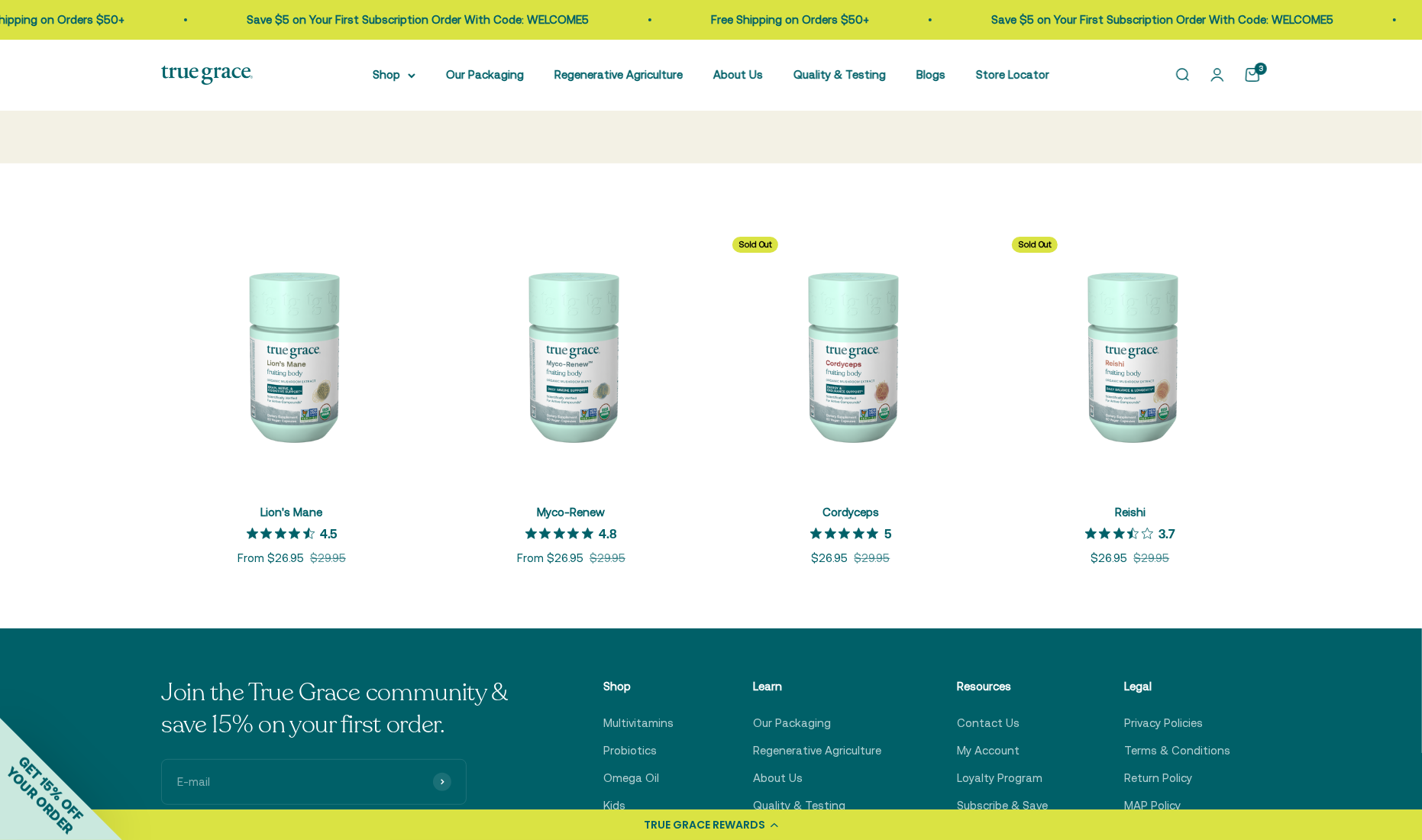
scroll to position [229, 0]
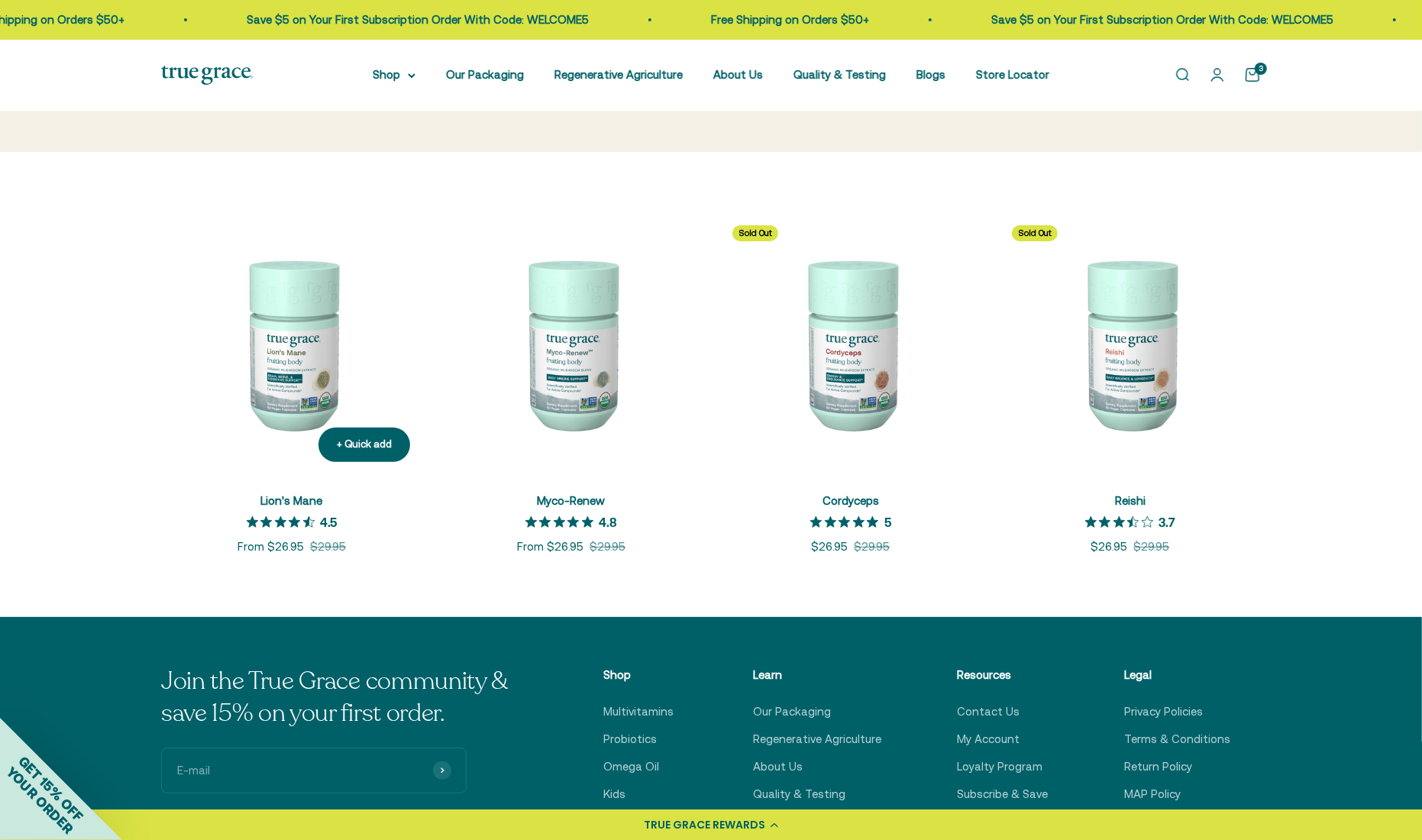
click at [304, 332] on img at bounding box center [292, 344] width 261 height 261
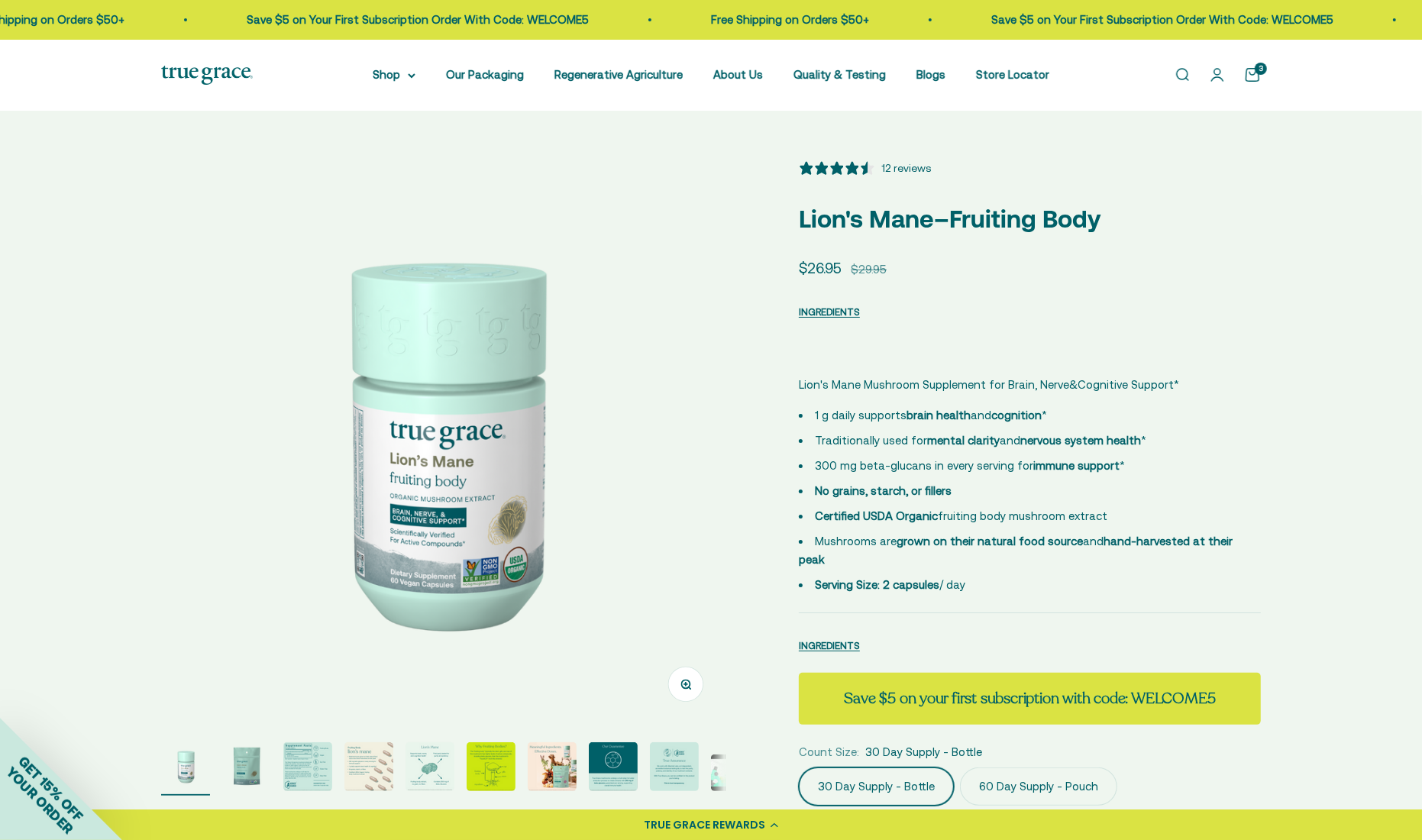
select select "3"
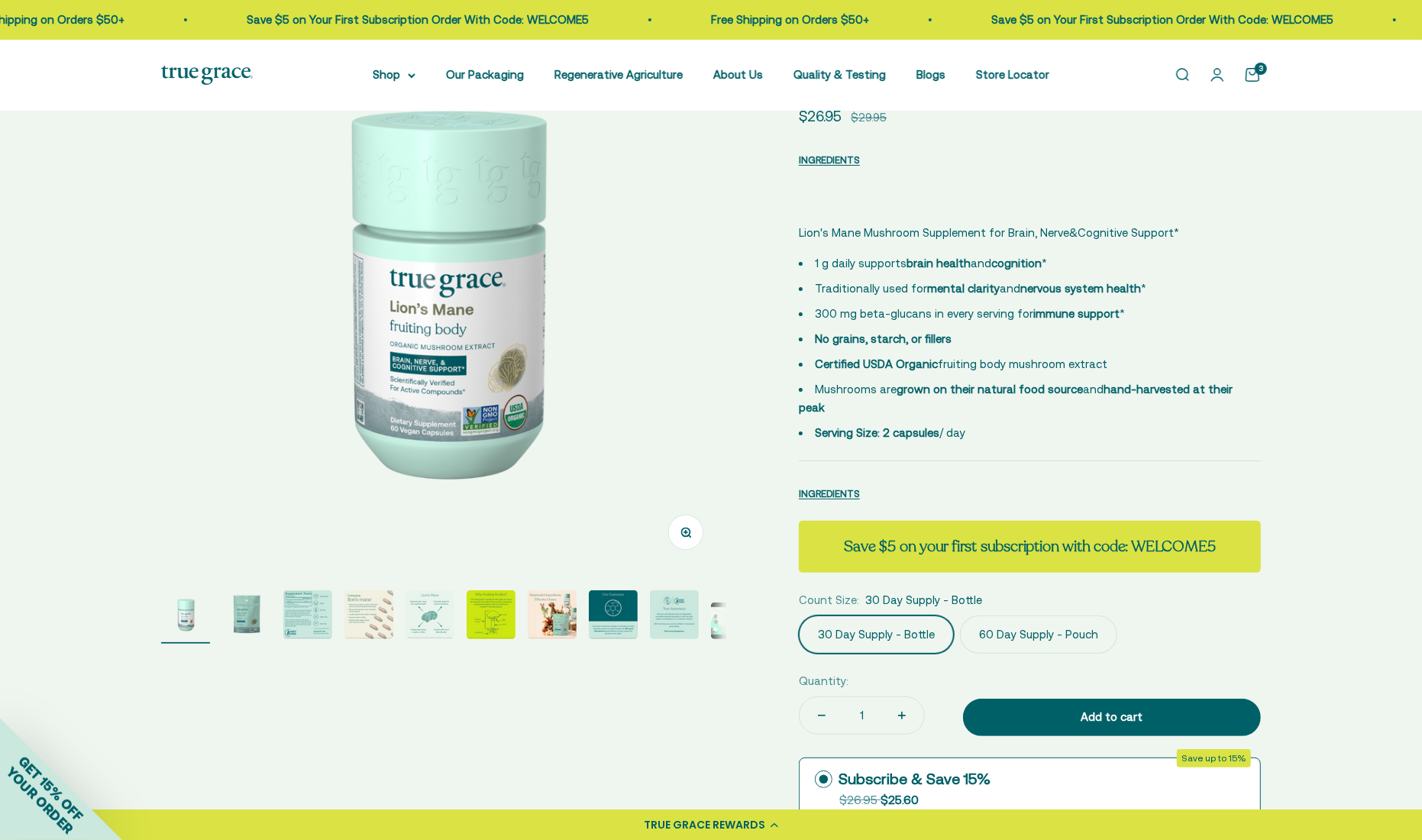
scroll to position [152, 0]
click at [1057, 615] on label "60 Day Supply - Pouch" at bounding box center [1038, 634] width 157 height 38
click at [799, 614] on input "60 Day Supply - Pouch" at bounding box center [798, 614] width 1 height 1
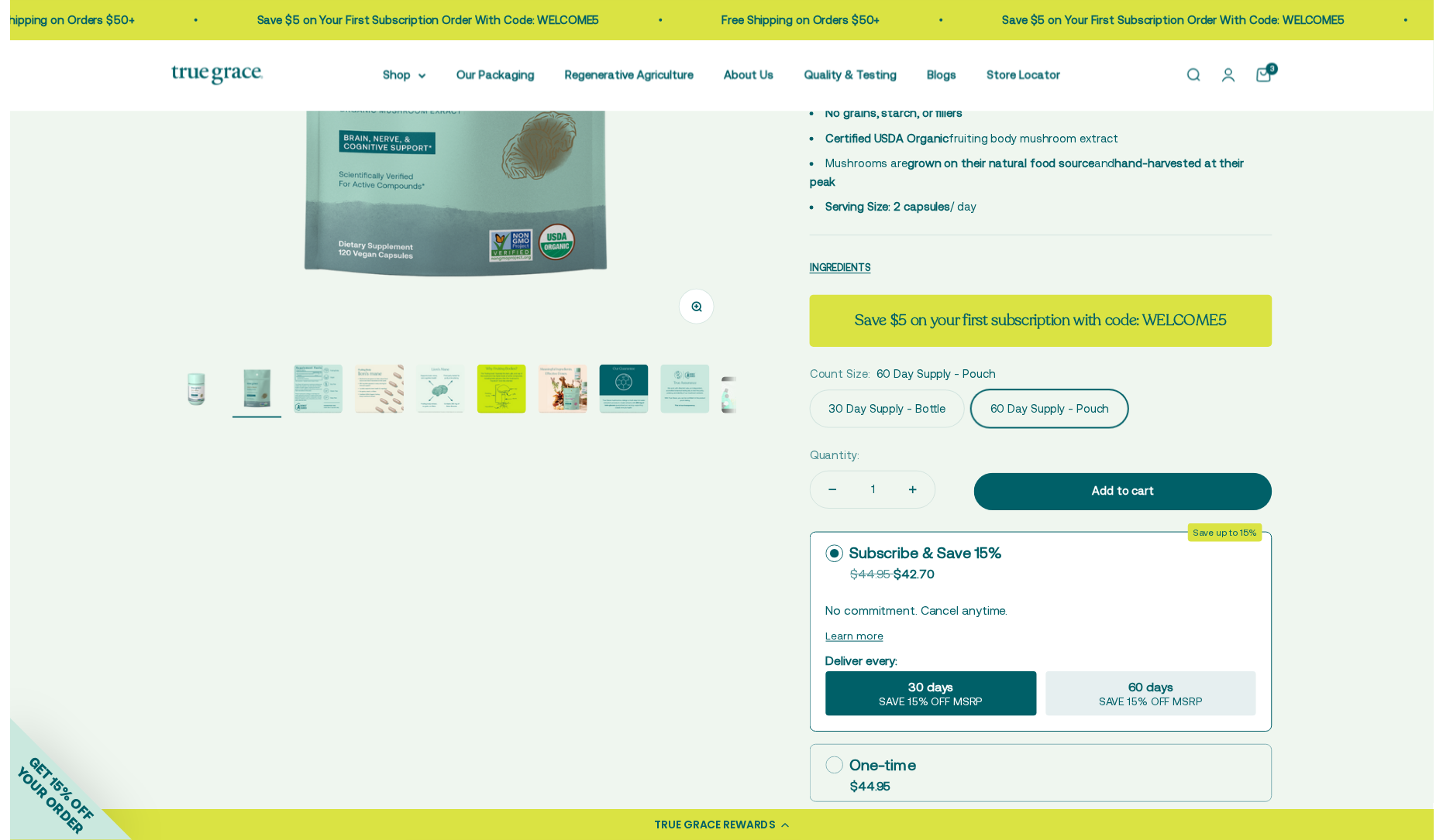
scroll to position [542, 0]
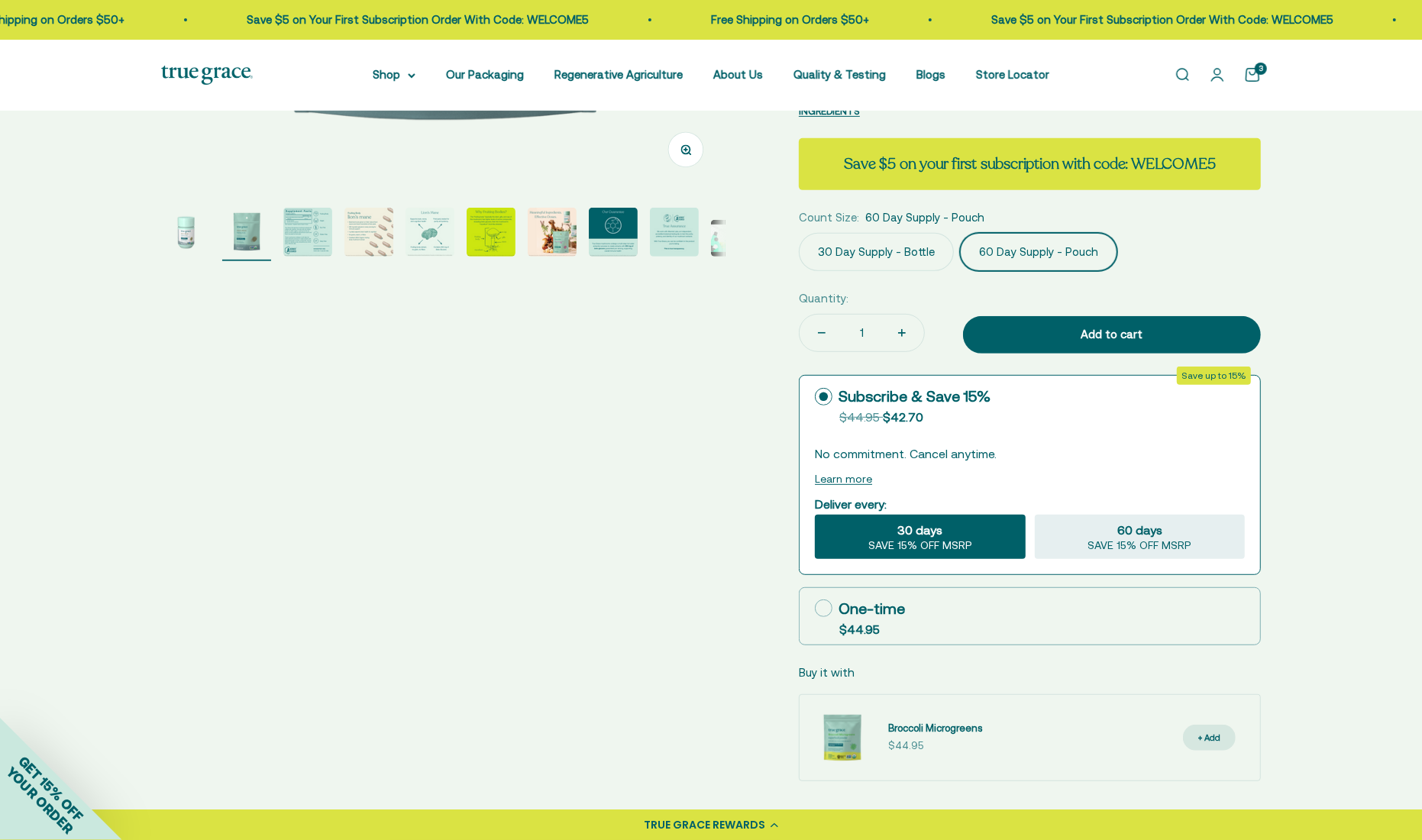
click at [908, 596] on label "One-time $44.95" at bounding box center [1030, 617] width 460 height 57
click at [815, 608] on input "One-time $44.95" at bounding box center [814, 608] width 1 height 1
radio input "true"
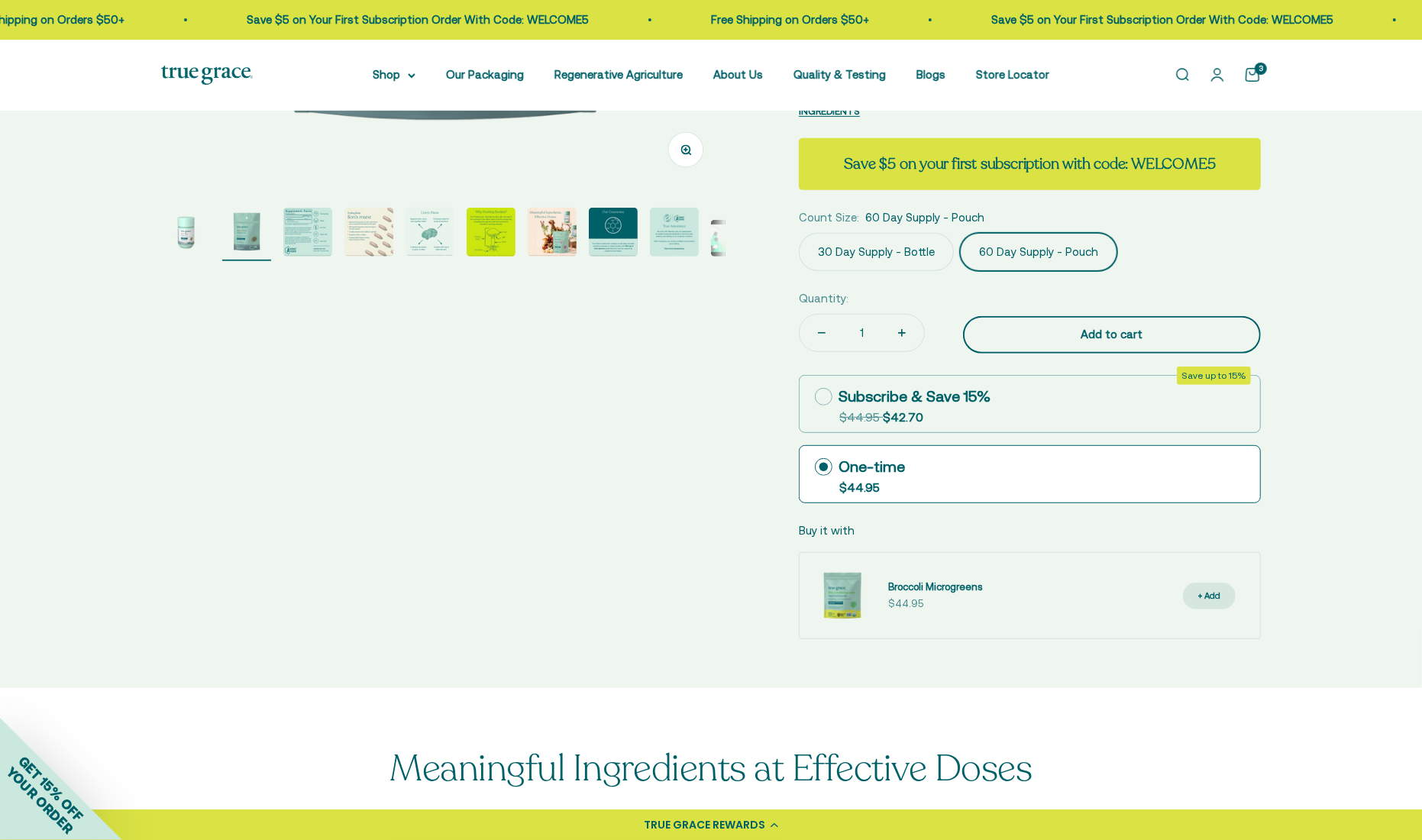
click at [1074, 325] on div "Add to cart" at bounding box center [1111, 333] width 237 height 18
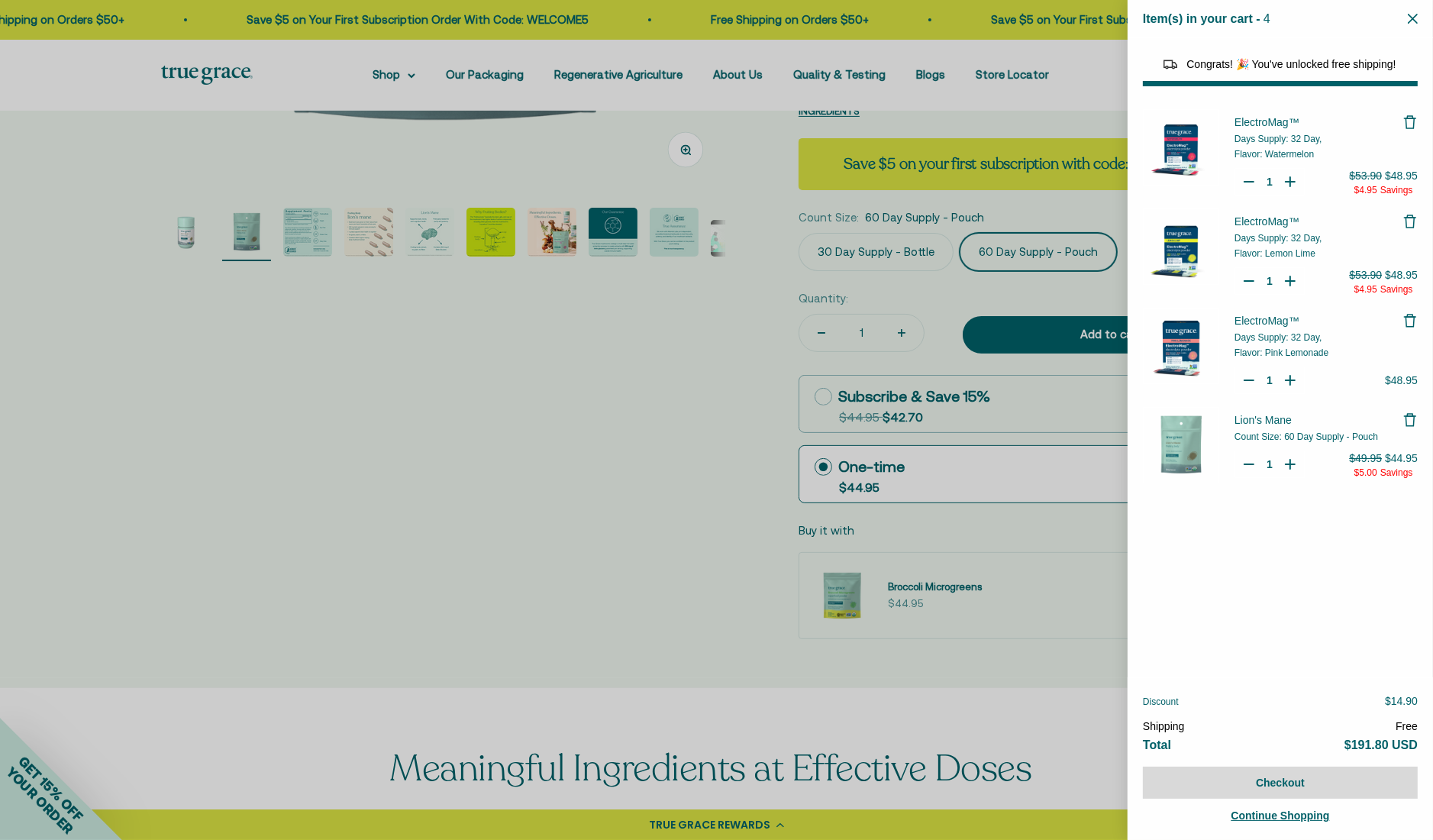
select select "46081071743190"
select select "40055698129088"
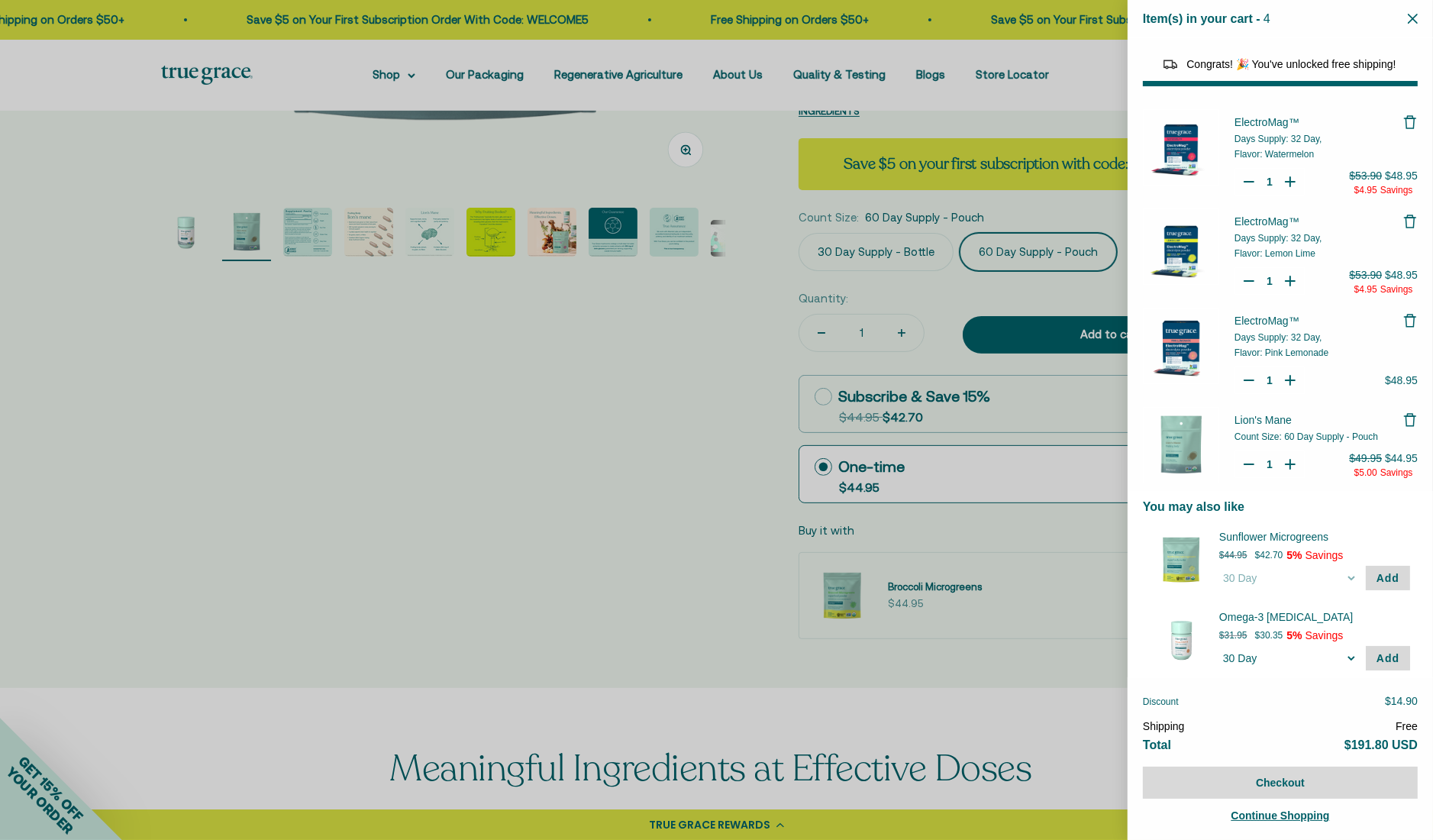
click at [718, 407] on div at bounding box center [716, 420] width 1433 height 840
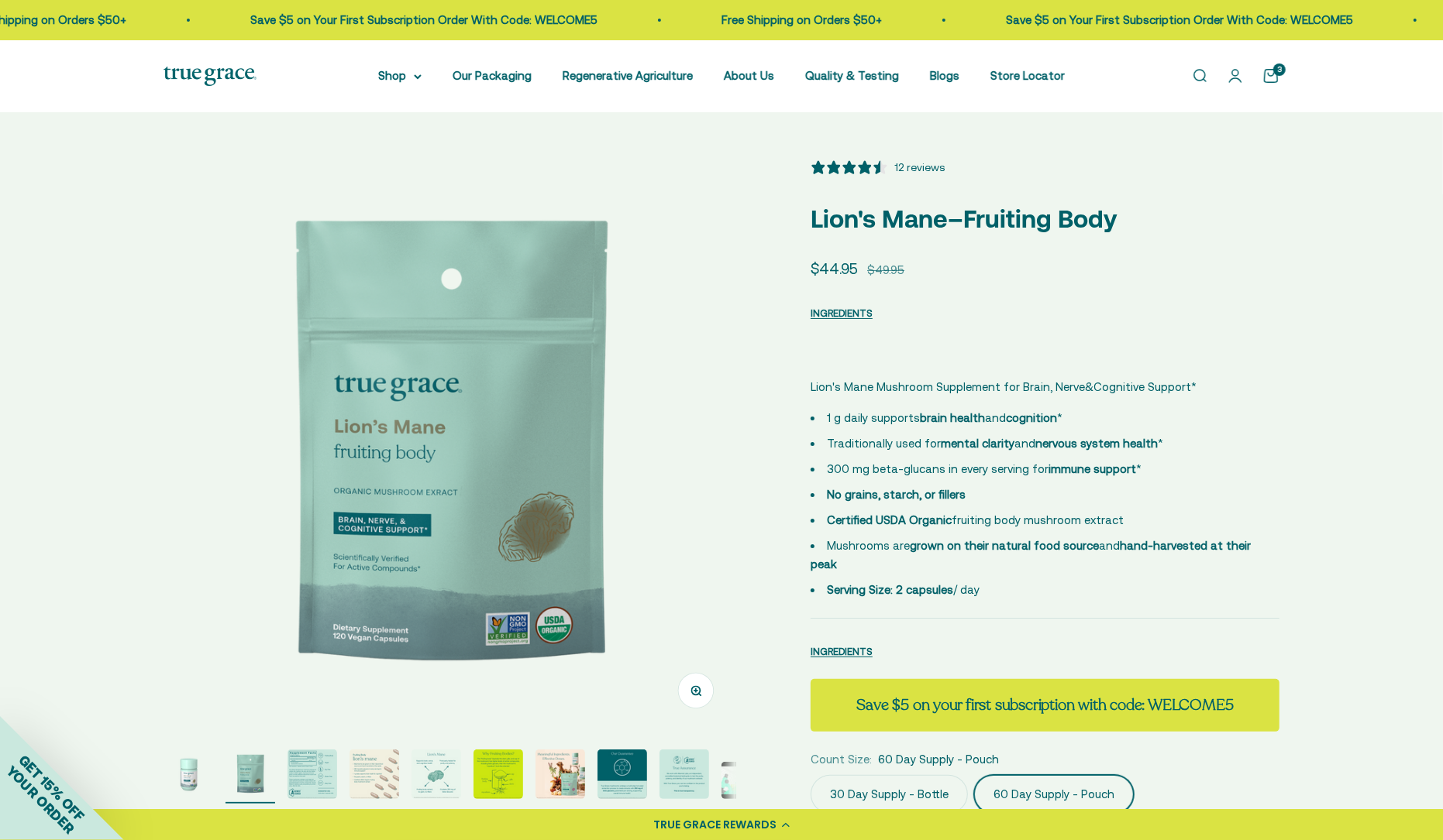
scroll to position [0, 0]
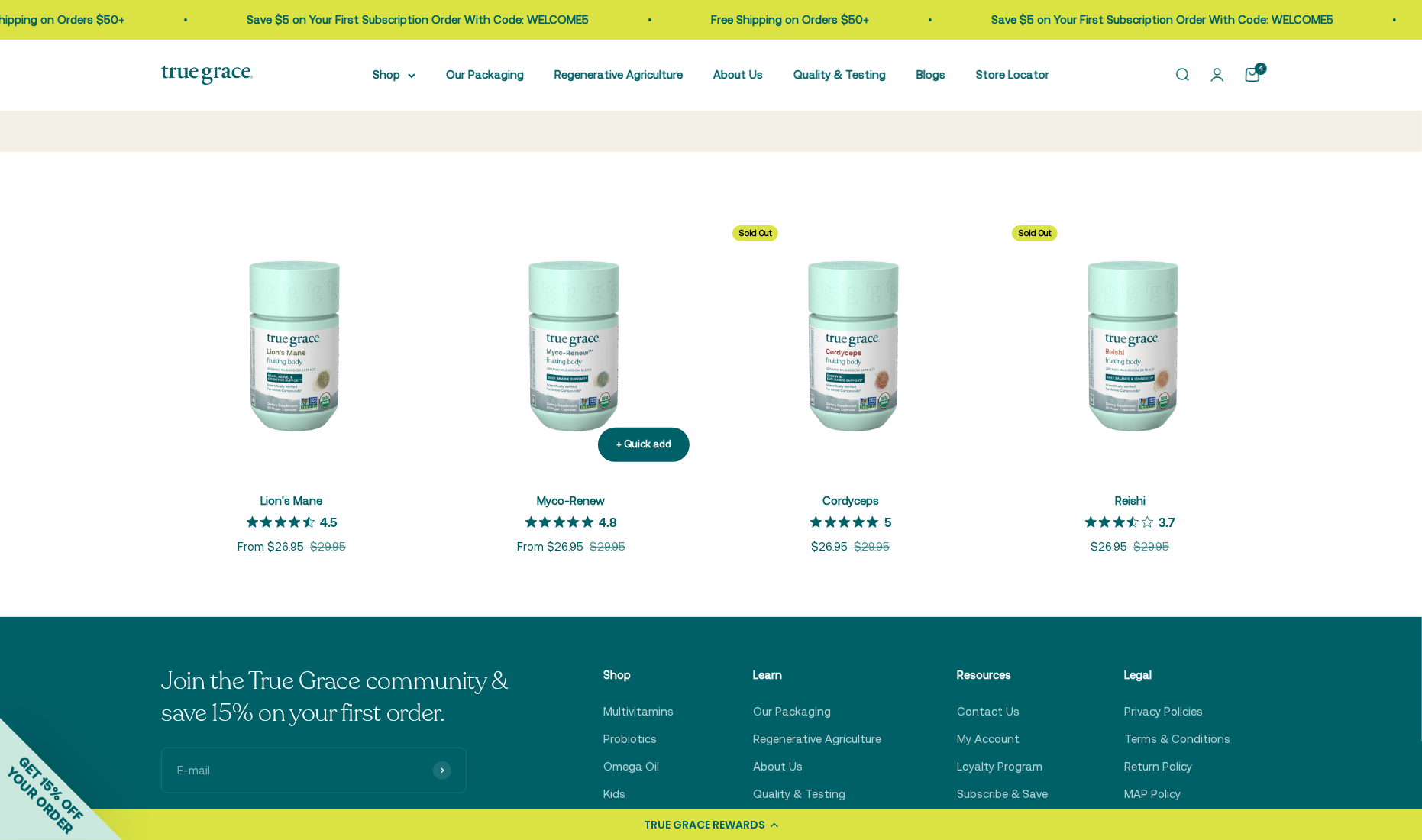
click at [588, 370] on img at bounding box center [571, 344] width 261 height 261
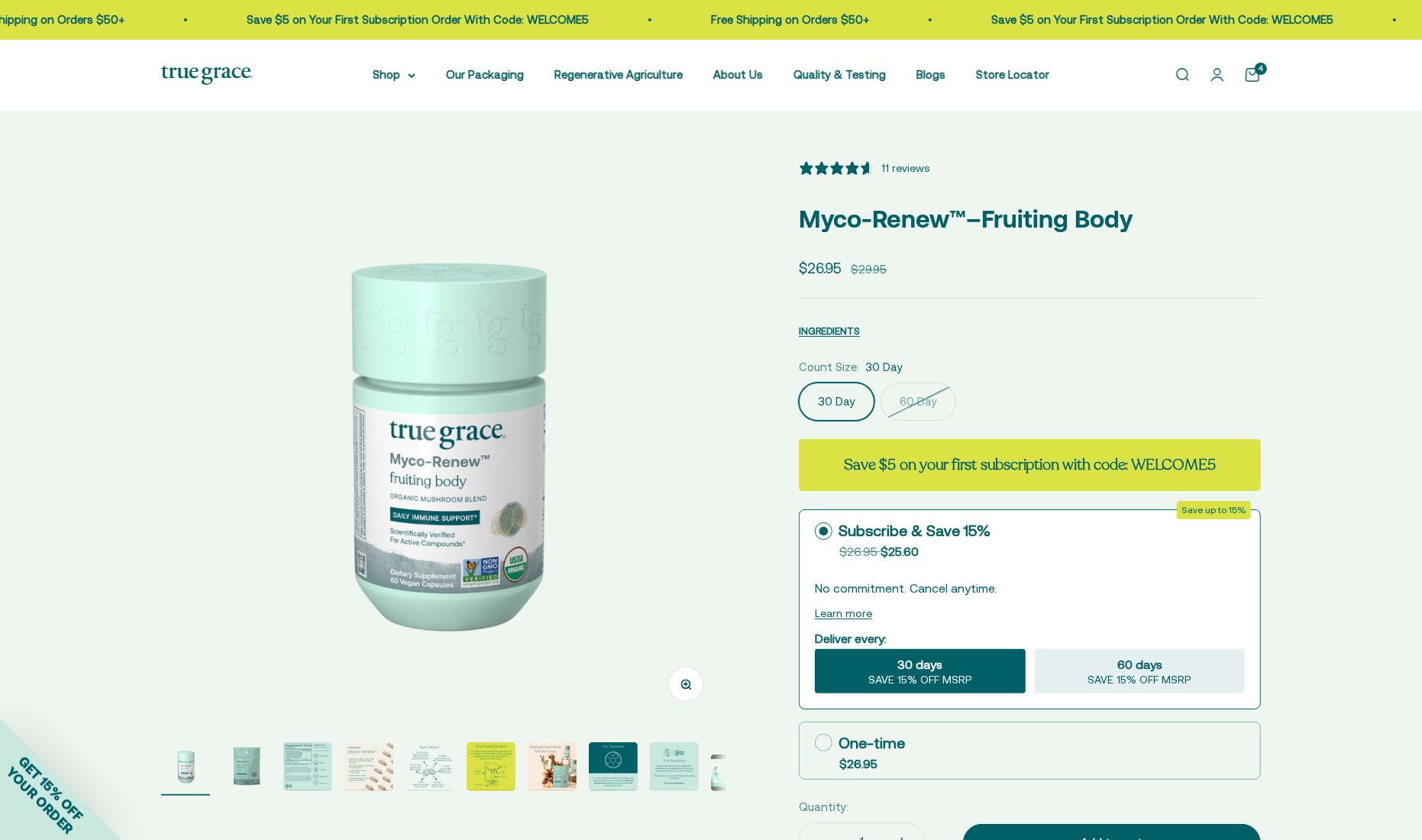
select select "3"
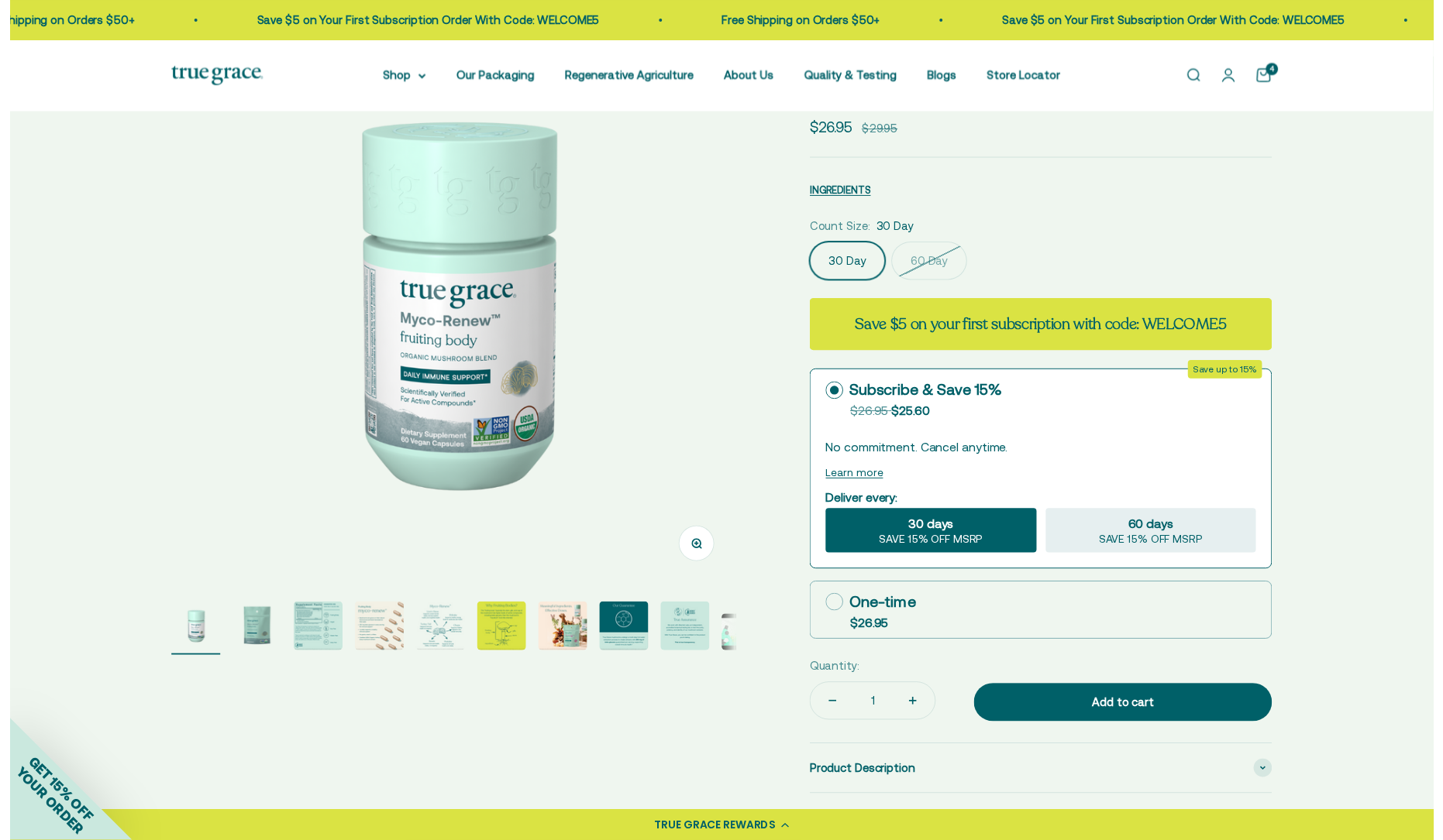
scroll to position [155, 0]
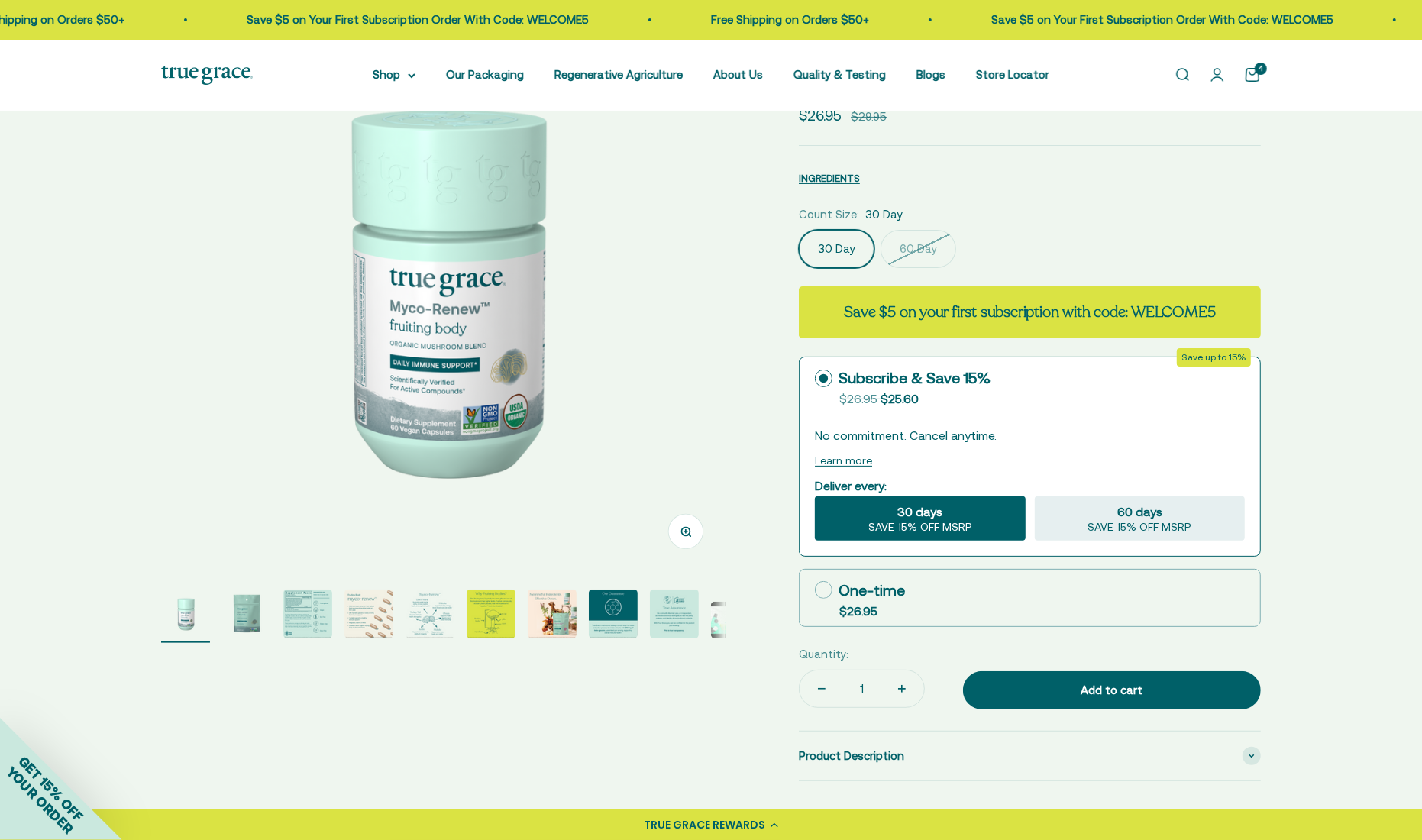
click at [818, 588] on icon at bounding box center [823, 589] width 18 height 18
click at [815, 589] on input "One-time $26.95" at bounding box center [814, 589] width 1 height 1
radio input "true"
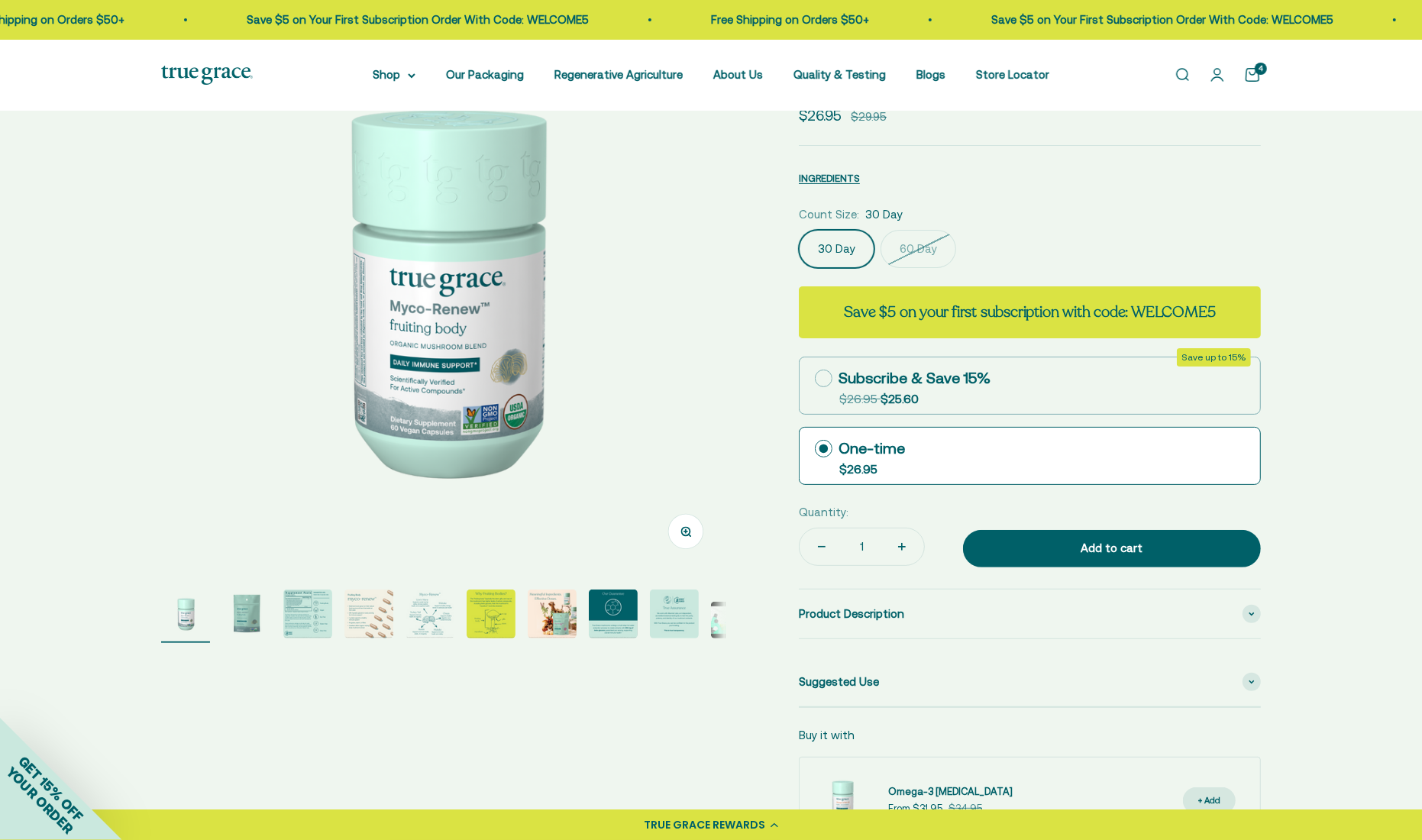
click at [845, 256] on label "30 Day" at bounding box center [837, 249] width 76 height 38
click at [799, 230] on input "30 Day" at bounding box center [798, 229] width 1 height 1
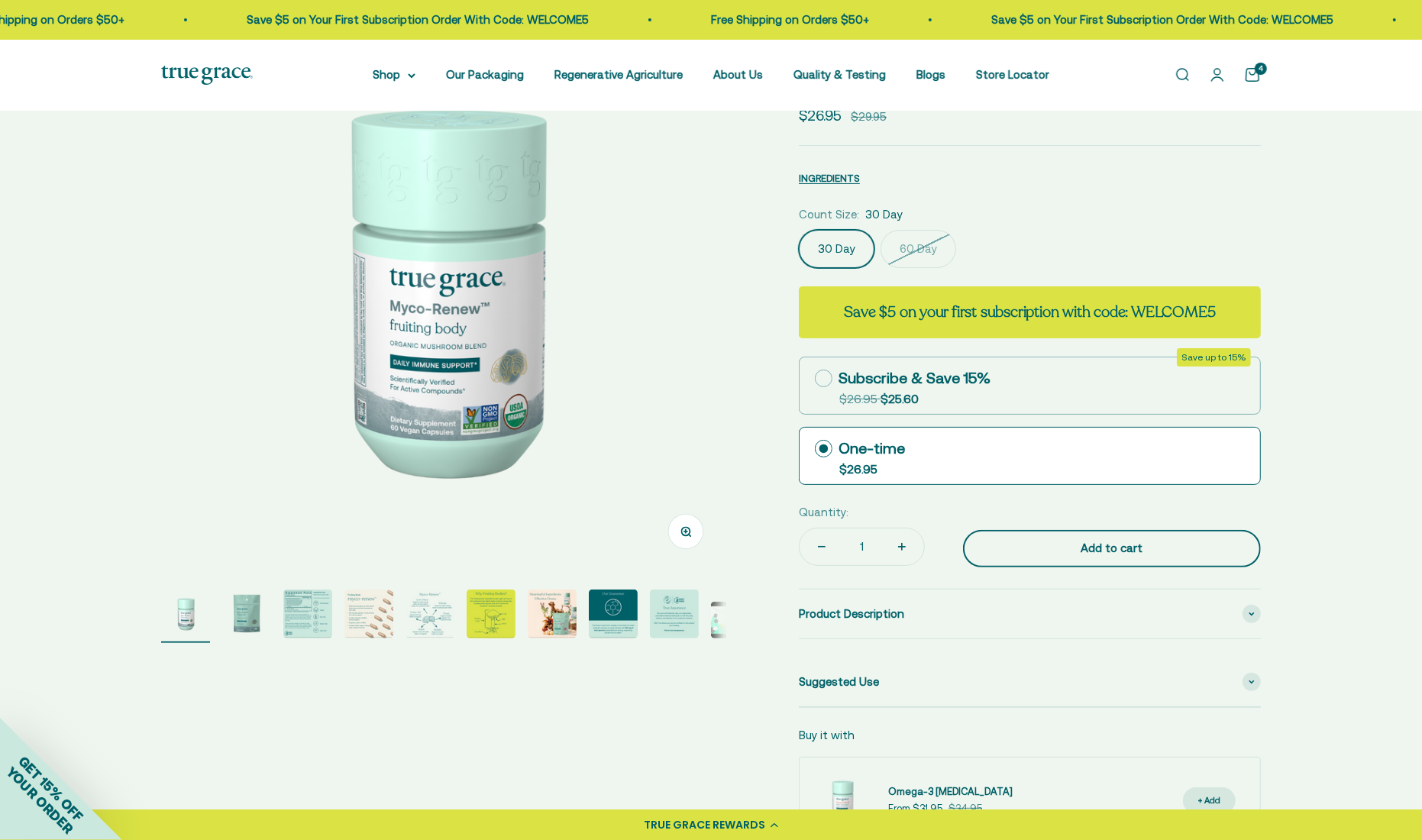
click at [1115, 560] on button "Add to cart" at bounding box center [1111, 548] width 297 height 38
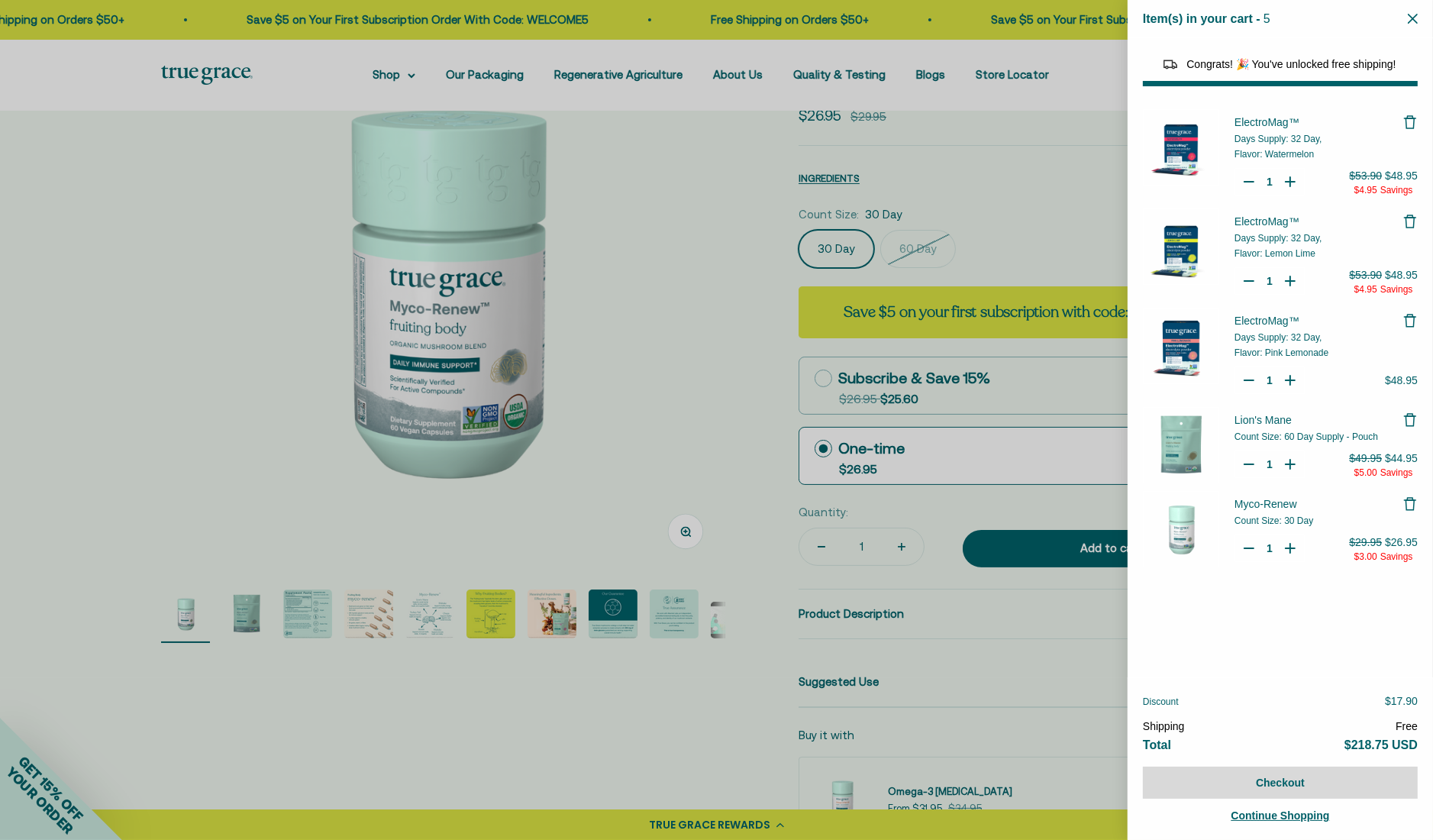
select select "46081071743190"
select select "40055698129088"
click at [654, 298] on div at bounding box center [716, 420] width 1433 height 840
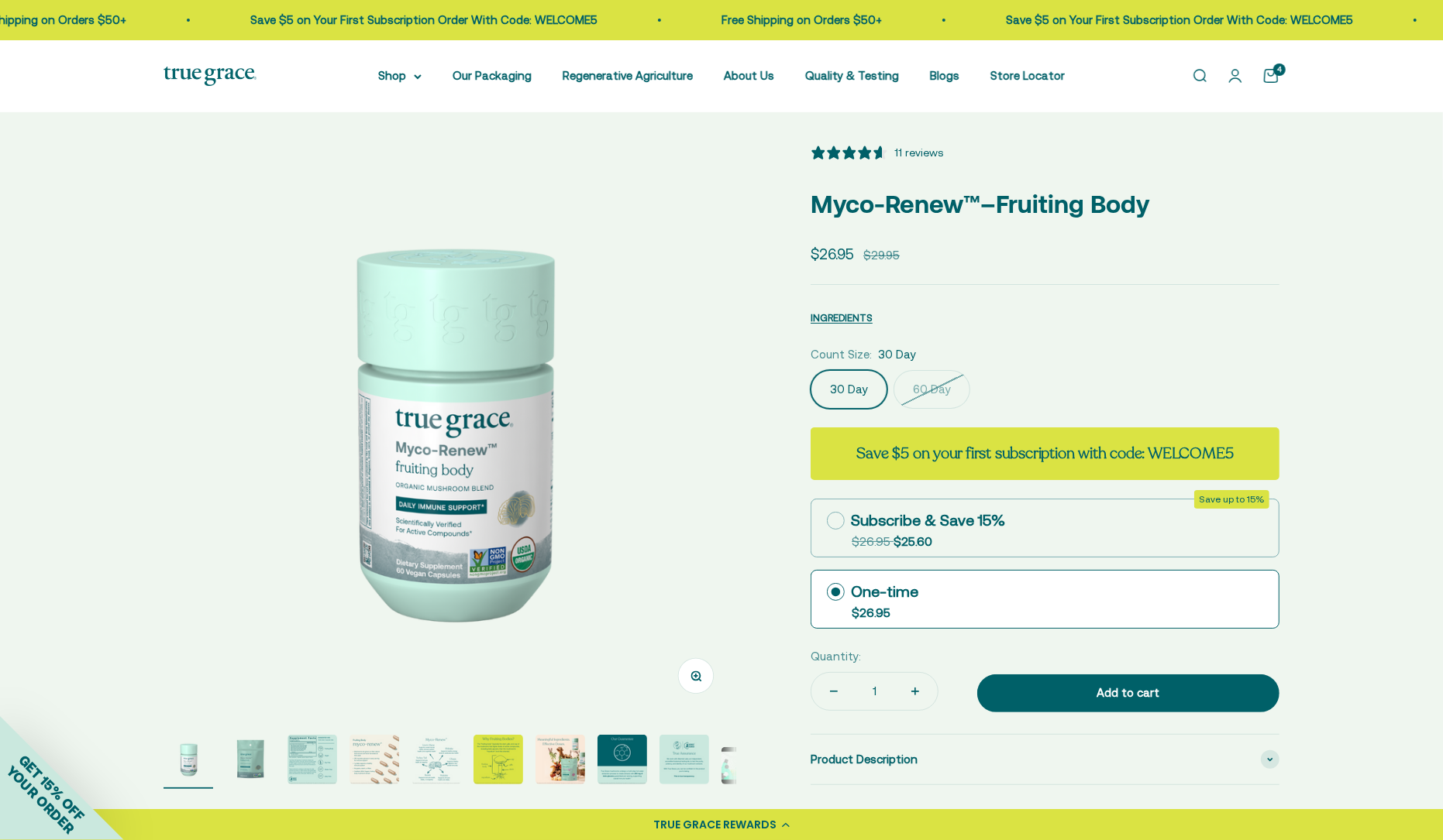
scroll to position [0, 0]
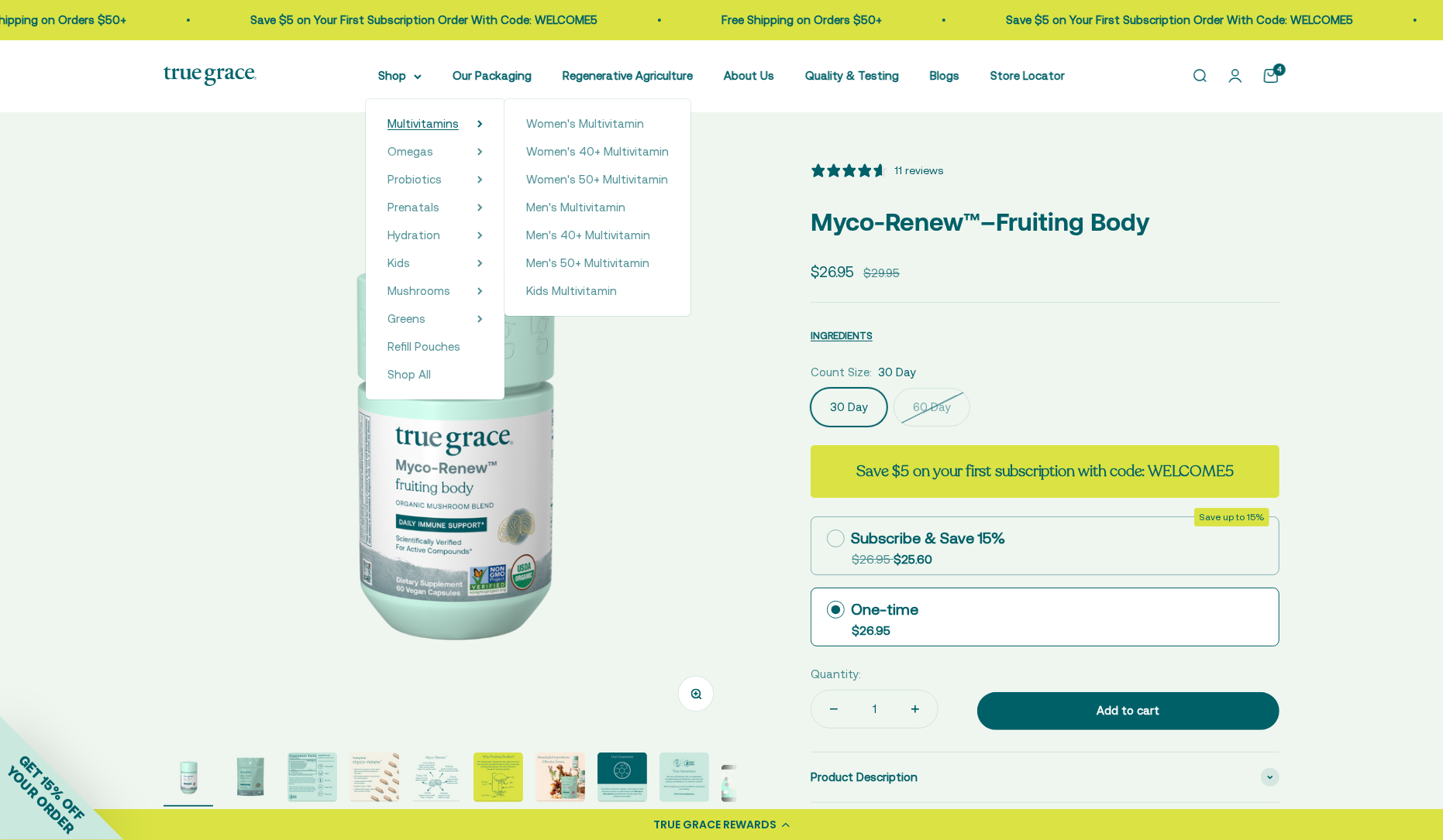
click at [432, 121] on span "Multivitamins" at bounding box center [423, 124] width 71 height 13
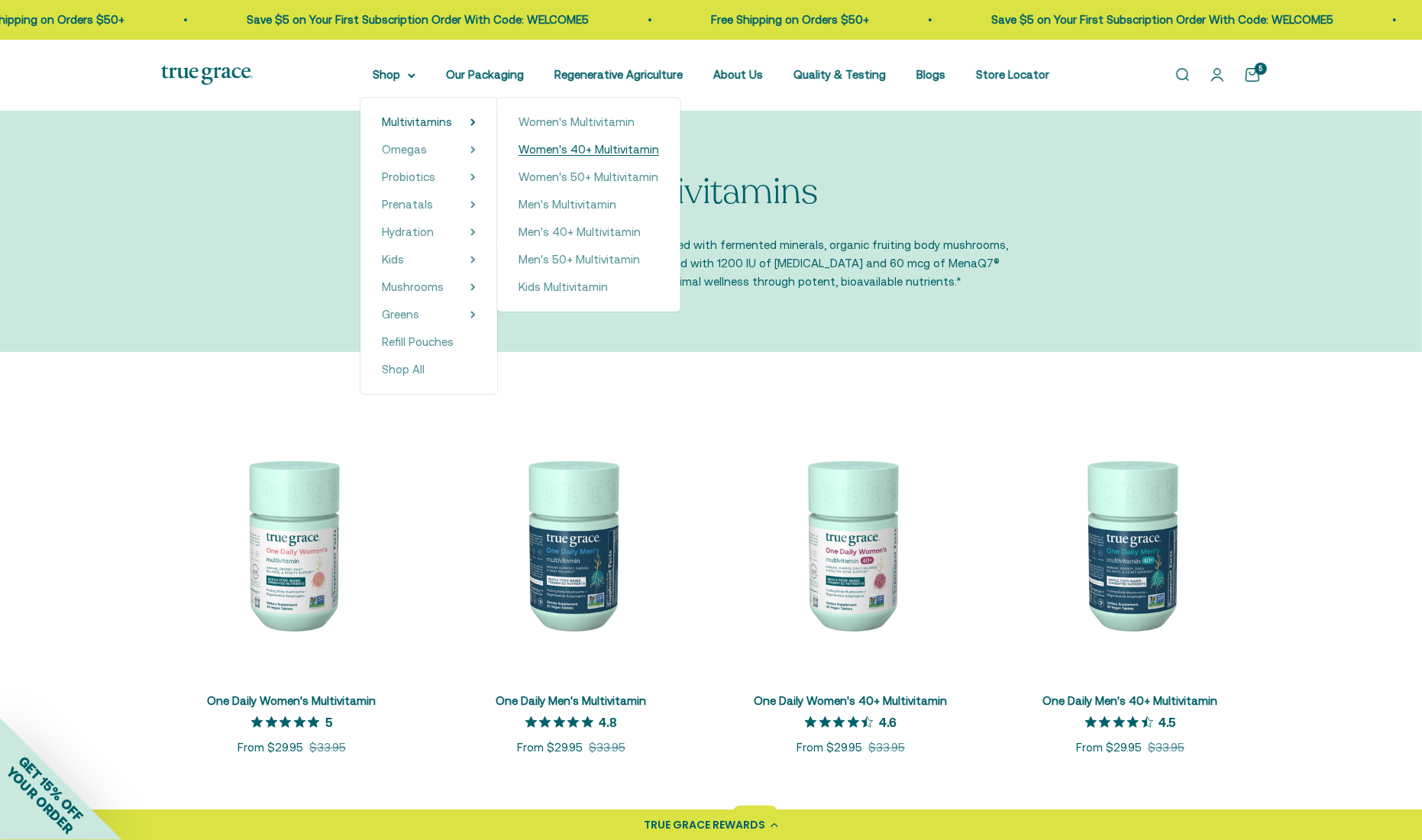
click at [579, 149] on span "Women's 40+ Multivitamin" at bounding box center [588, 150] width 140 height 13
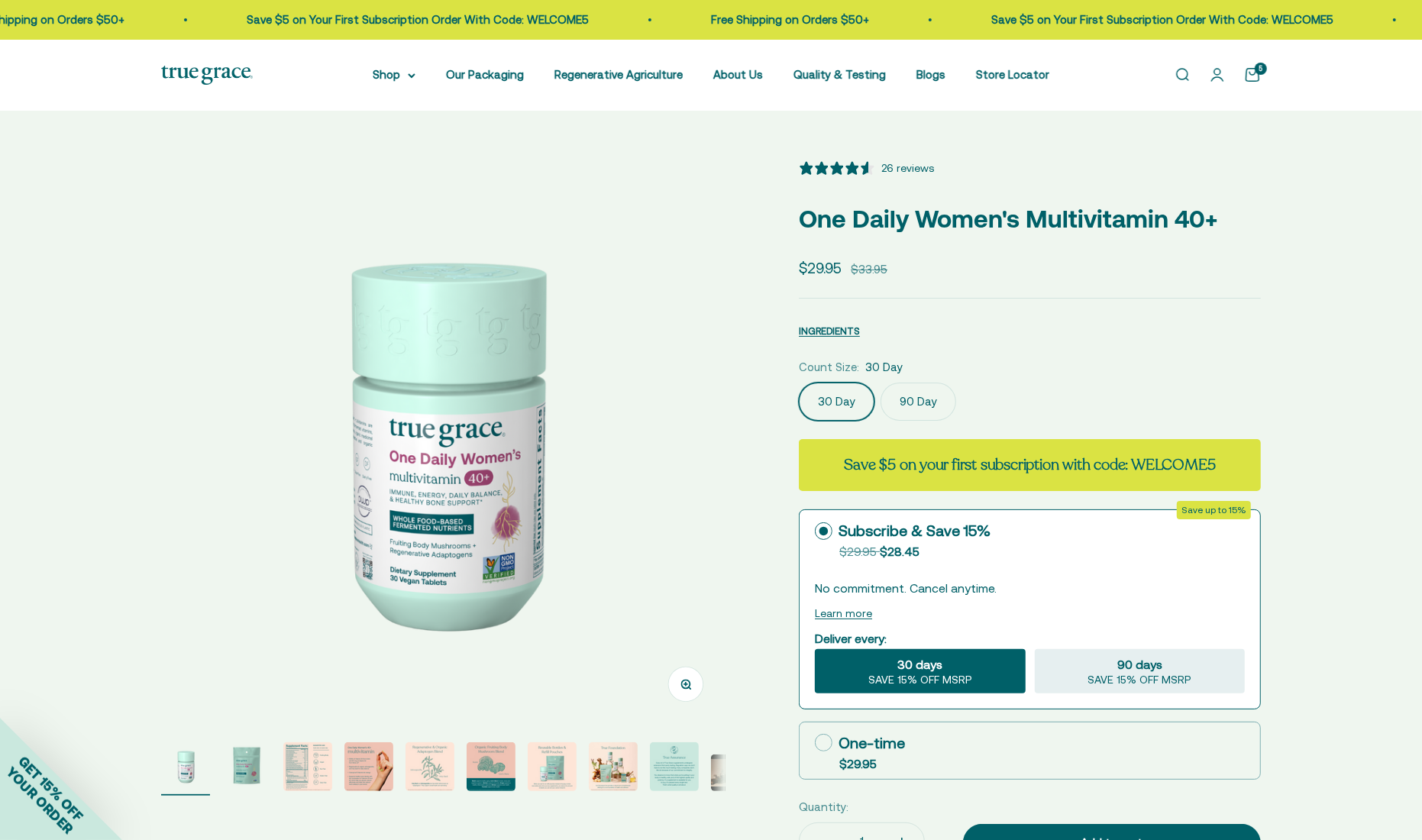
select select "3"
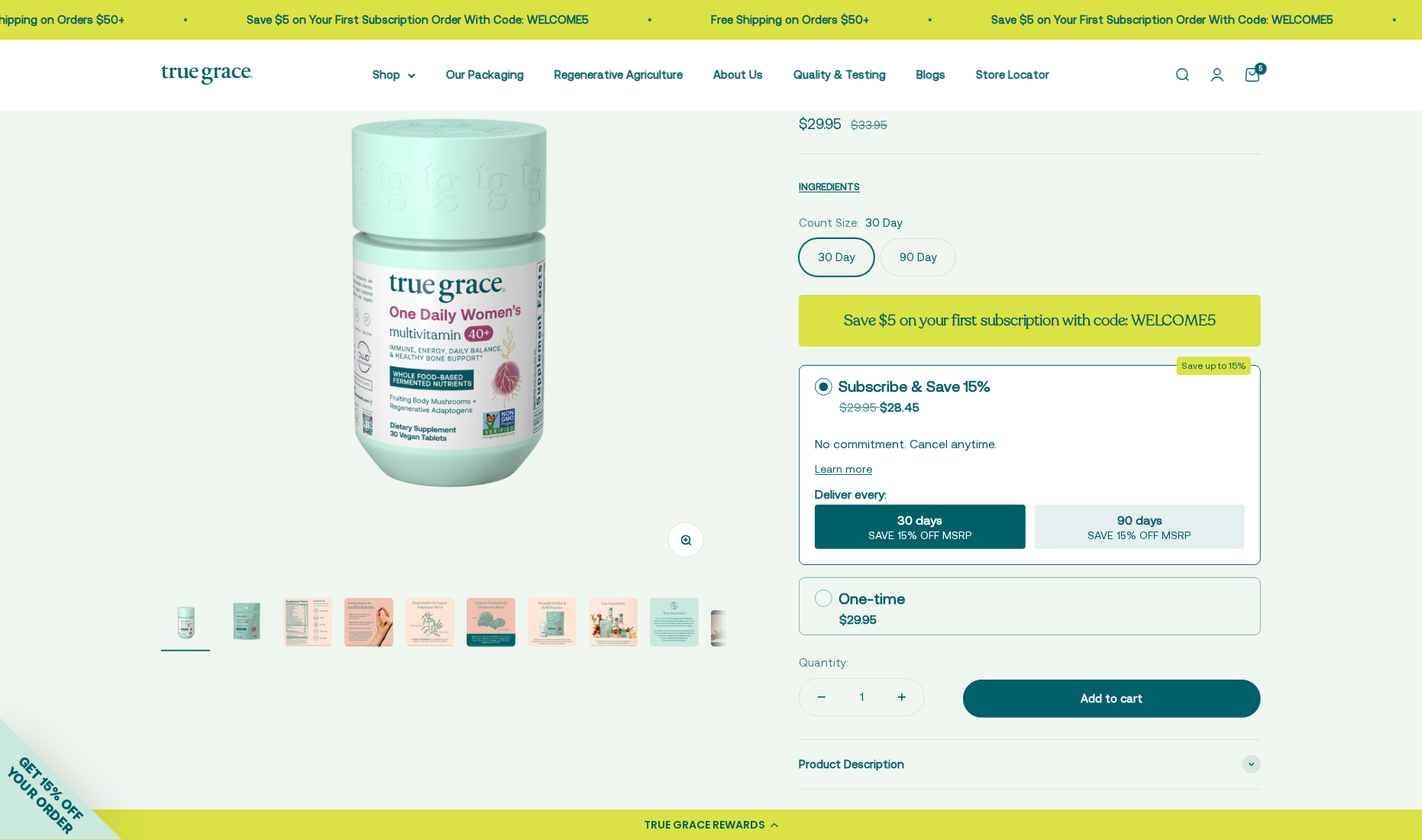
scroll to position [152, 0]
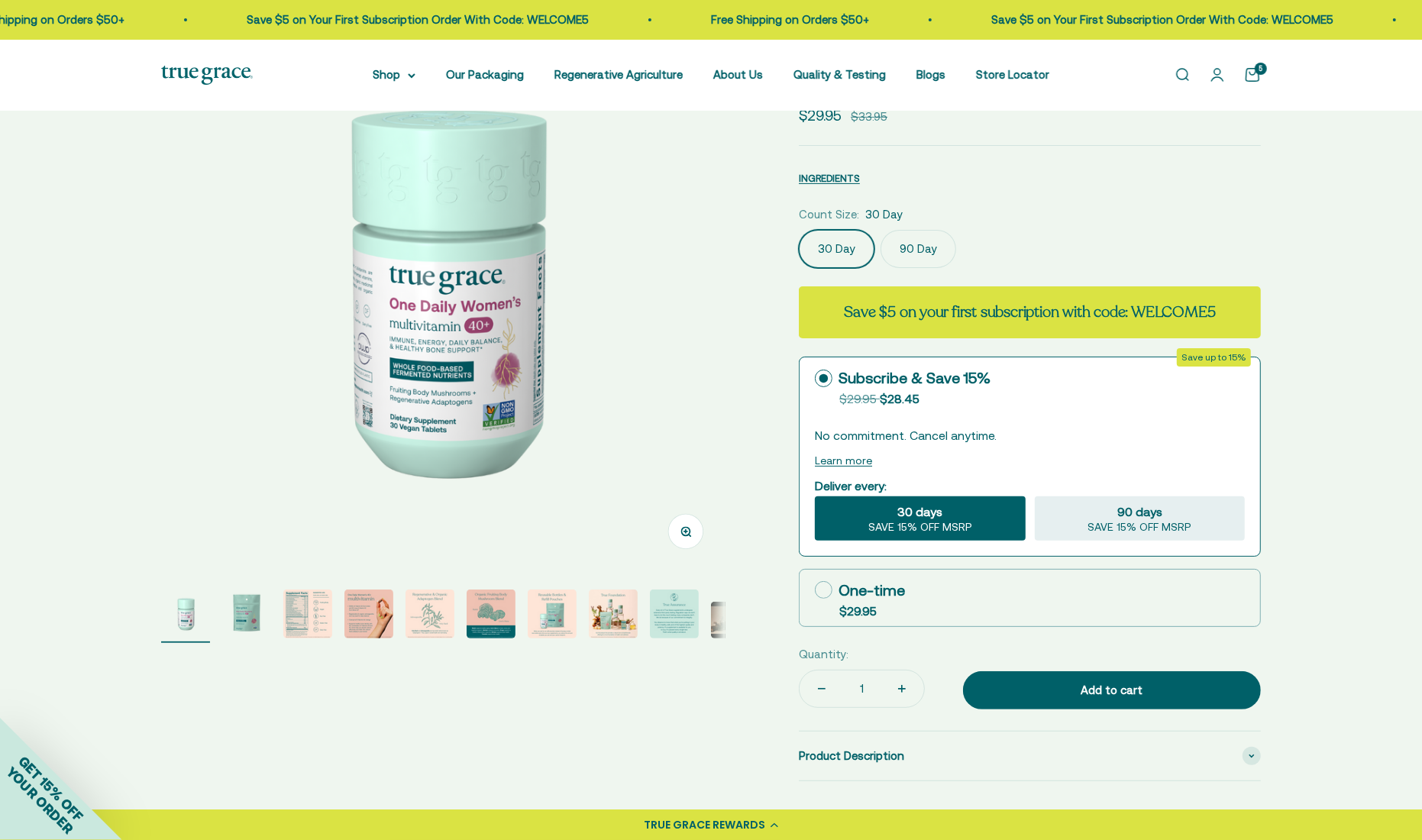
click at [819, 586] on icon at bounding box center [823, 589] width 18 height 18
click at [815, 589] on input "One-time $29.95" at bounding box center [814, 589] width 1 height 1
radio input "true"
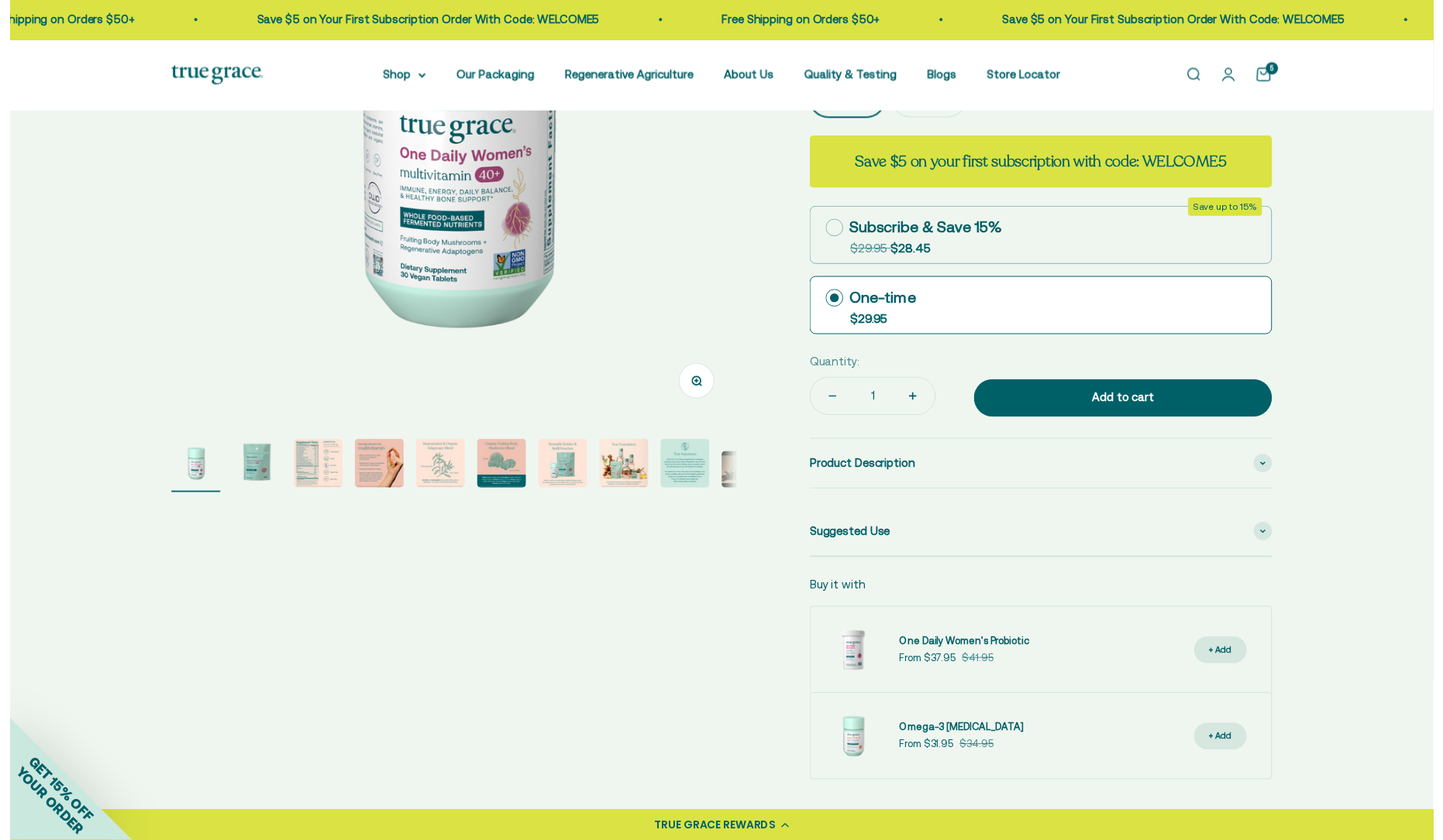
scroll to position [387, 0]
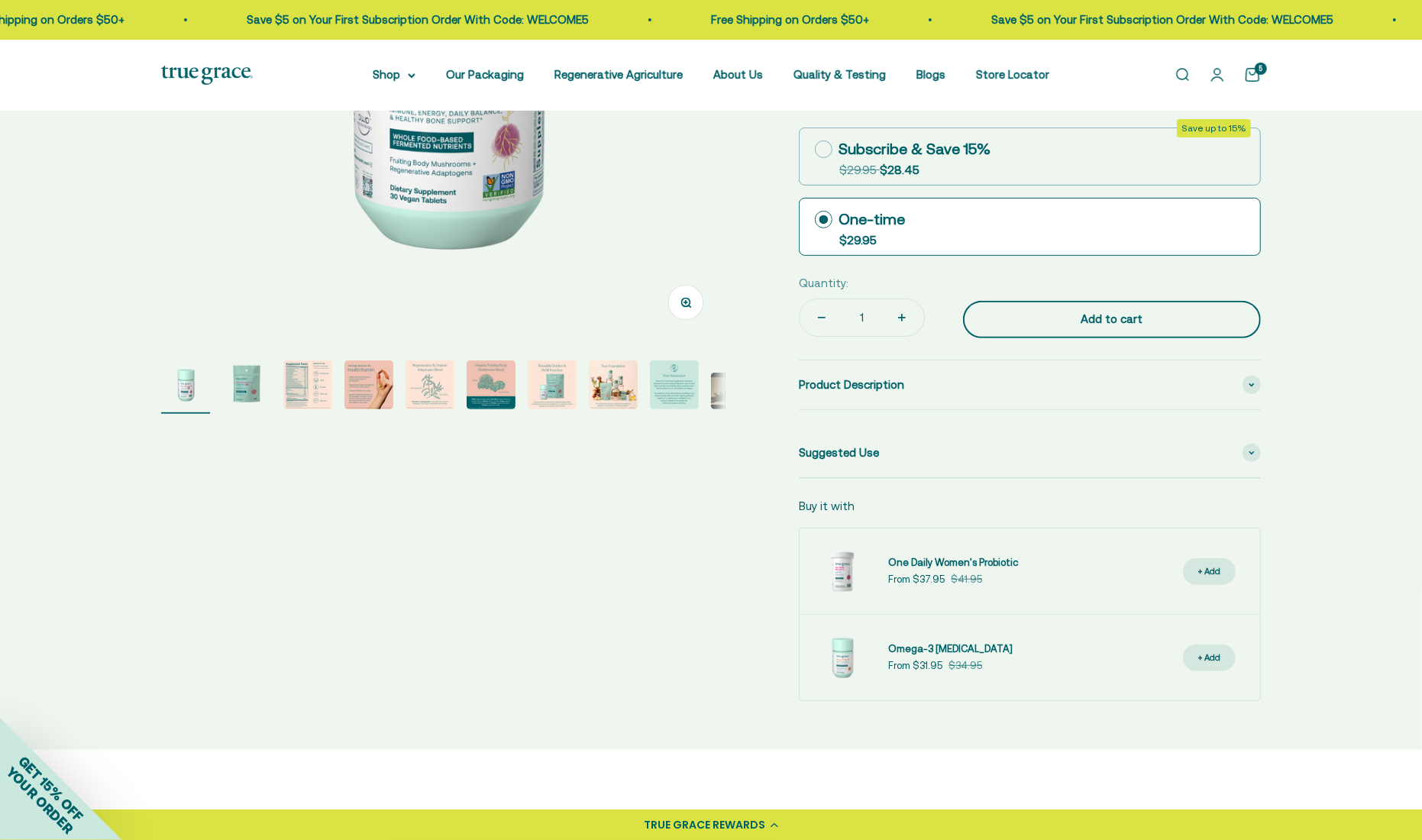
click at [1180, 316] on div "Add to cart" at bounding box center [1111, 318] width 237 height 18
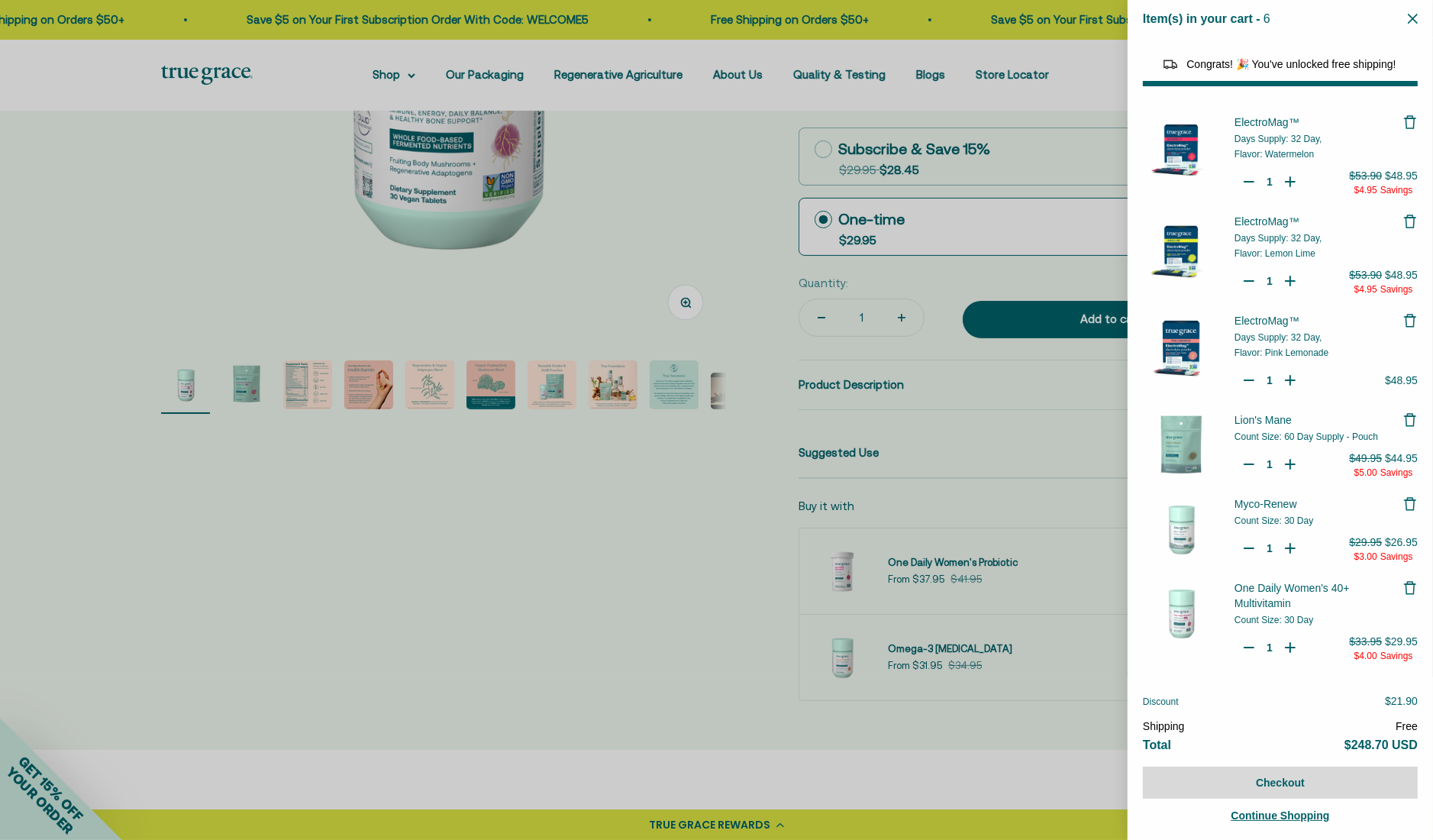
select select "46081071743190"
select select "40055698129088"
click at [651, 247] on div at bounding box center [716, 420] width 1433 height 840
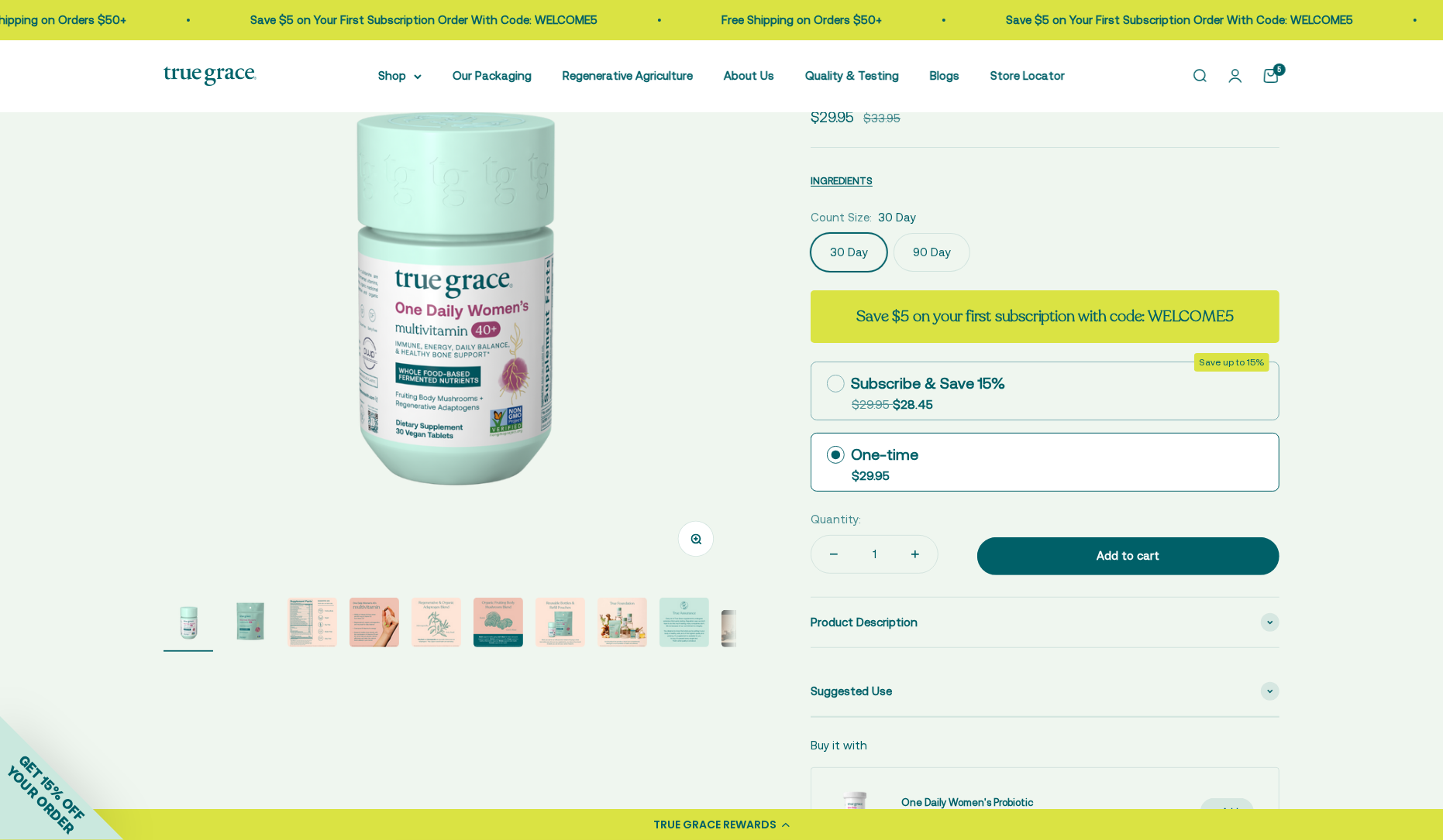
scroll to position [155, 0]
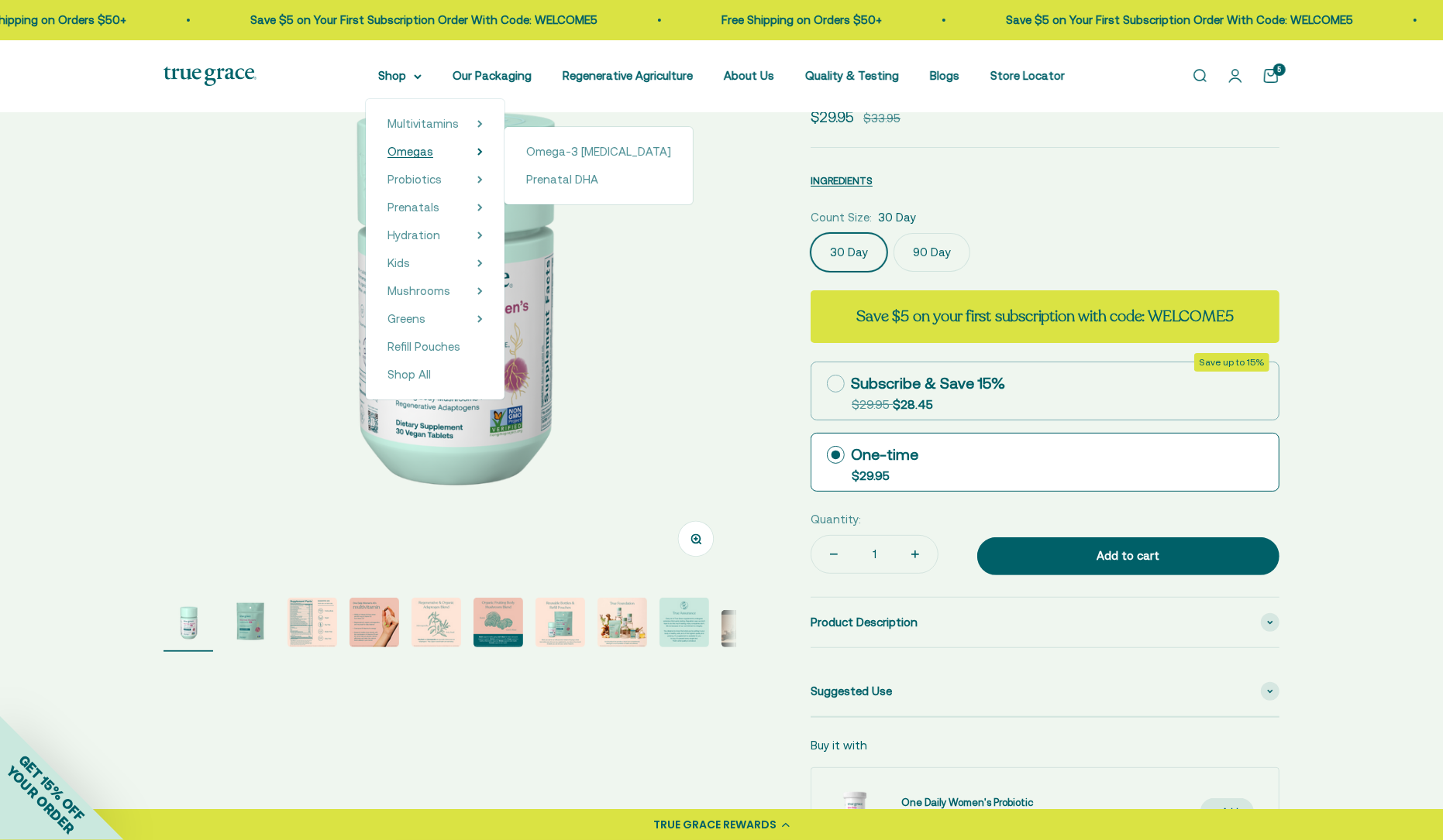
click at [434, 152] on span "Omegas" at bounding box center [411, 152] width 46 height 13
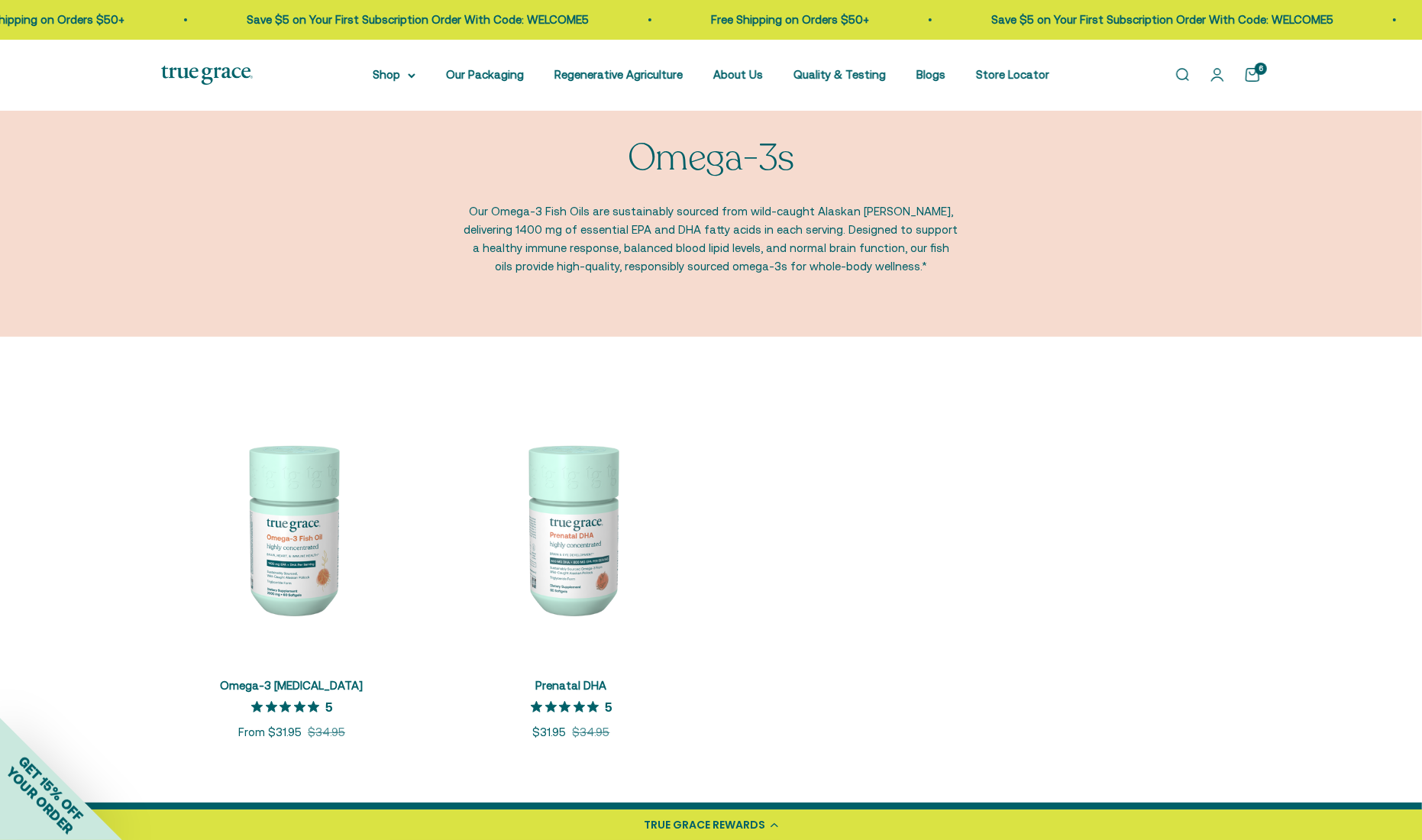
scroll to position [77, 0]
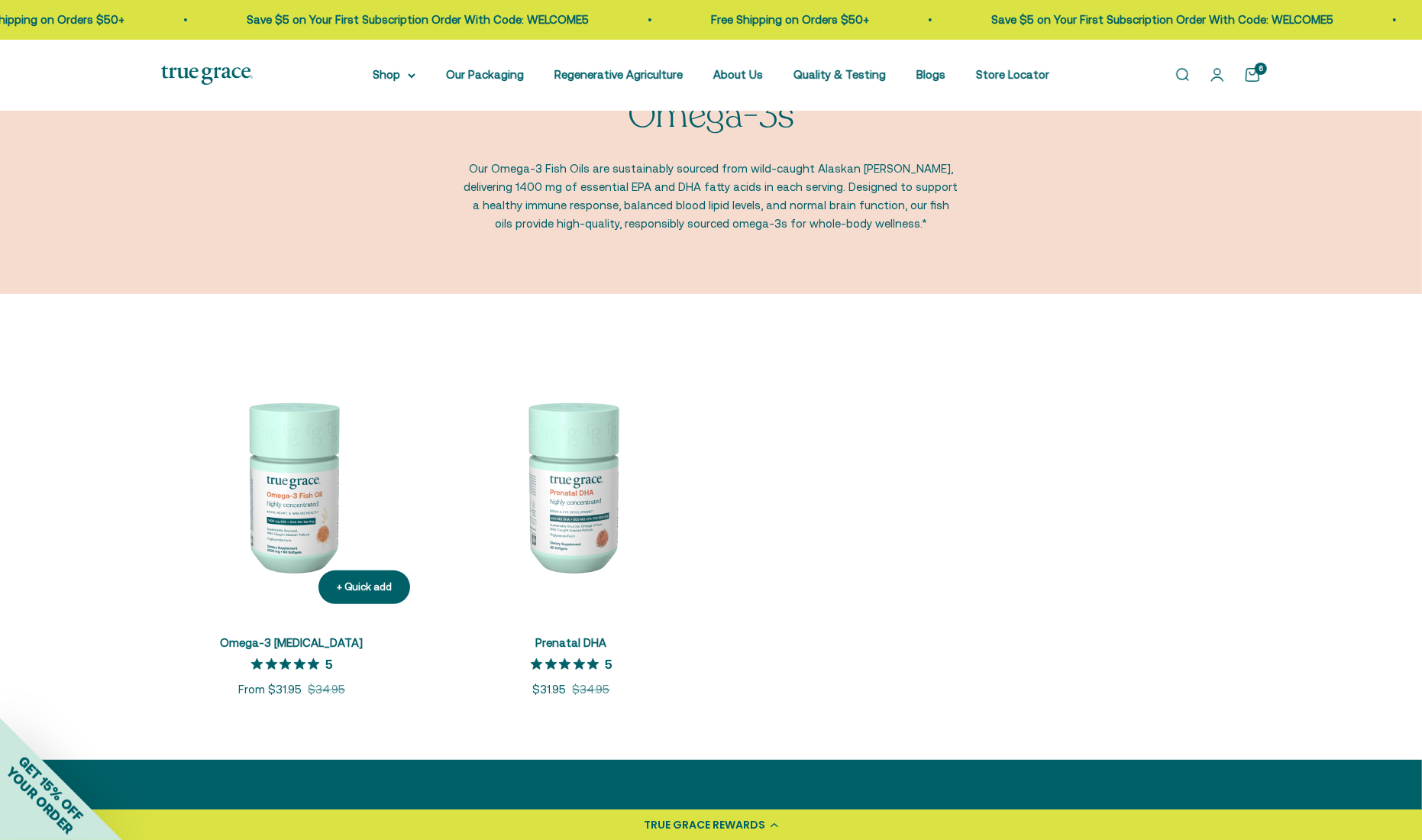
click at [306, 486] on img at bounding box center [292, 486] width 261 height 261
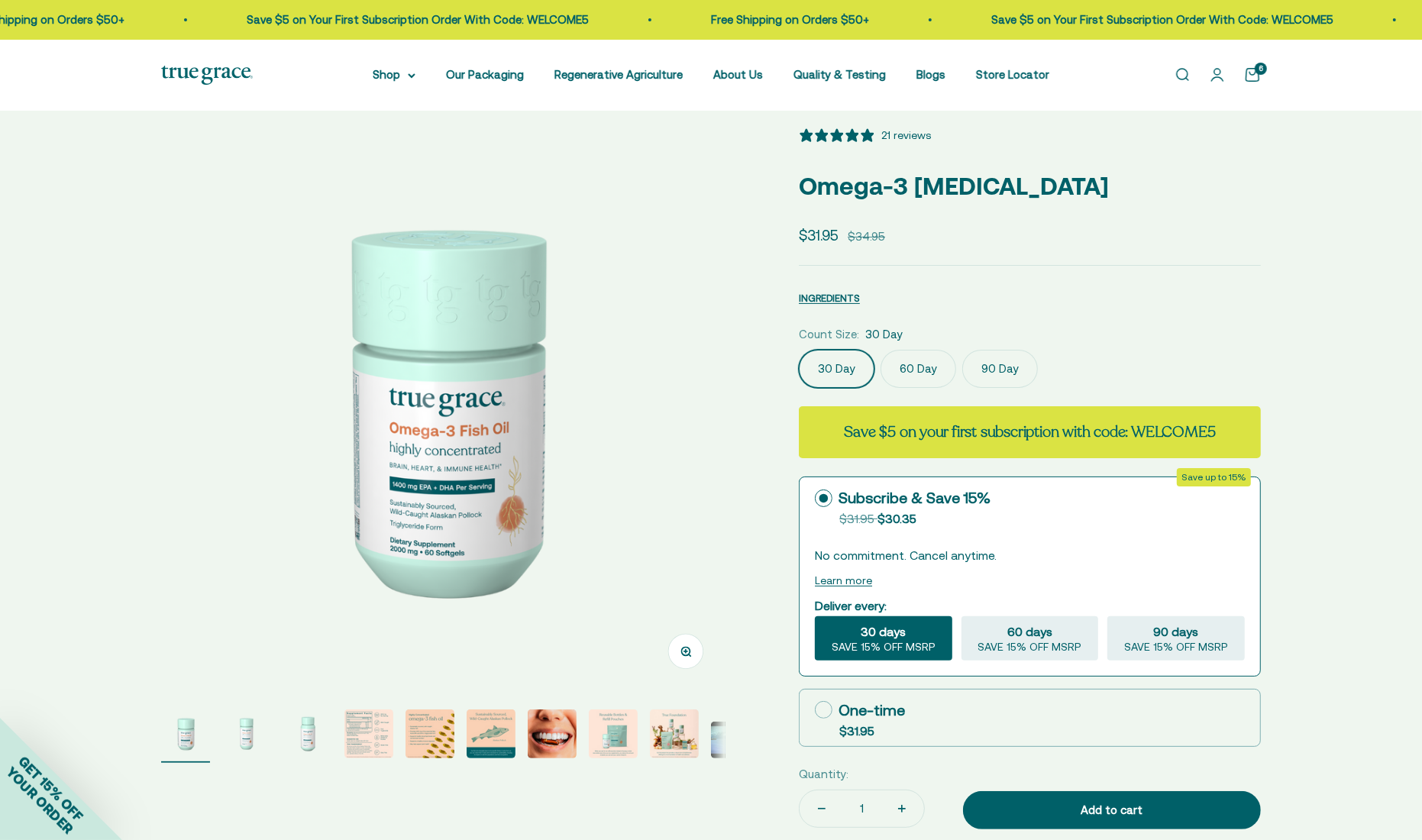
select select "3"
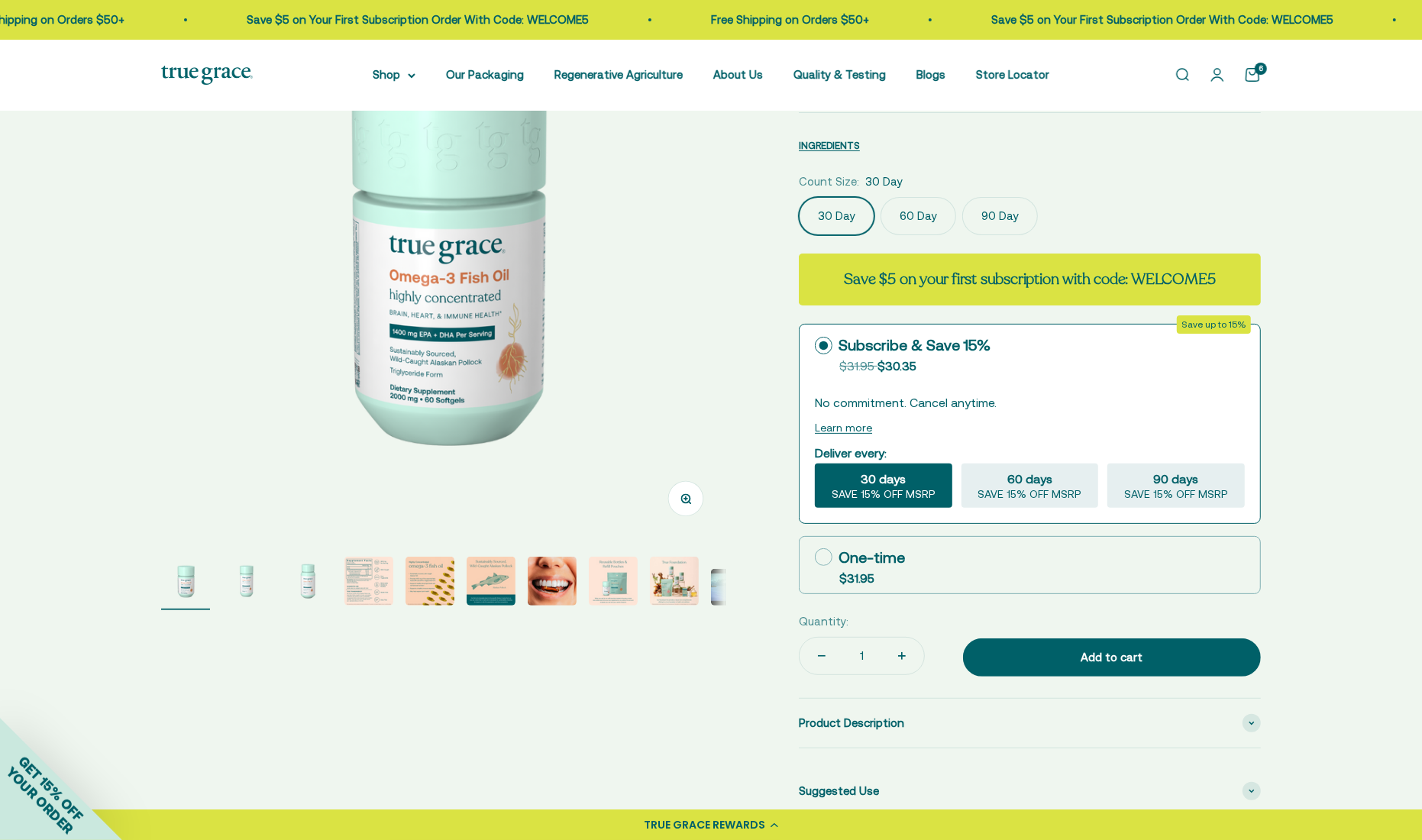
scroll to position [152, 0]
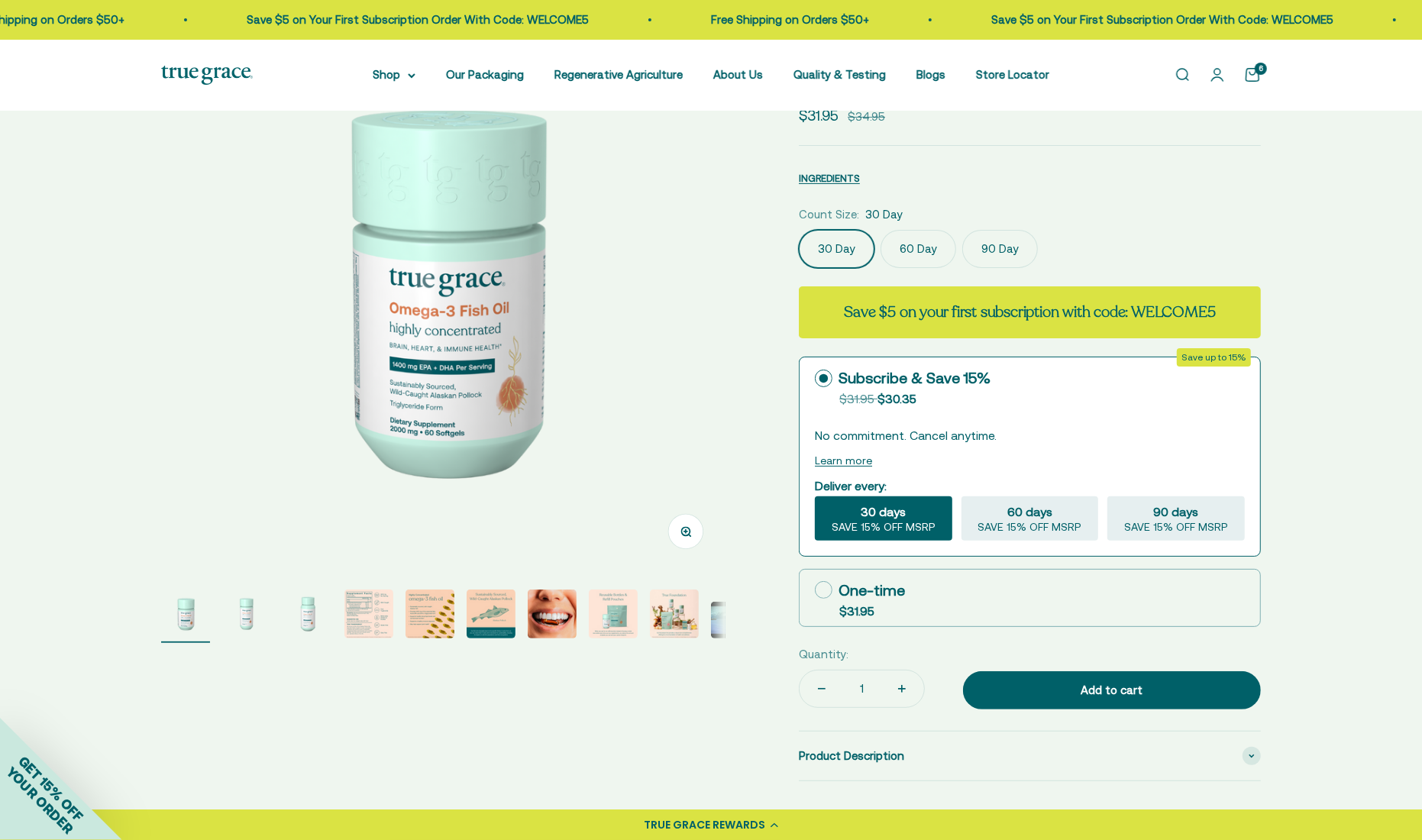
click at [1216, 73] on link "Open account page" at bounding box center [1217, 75] width 17 height 17
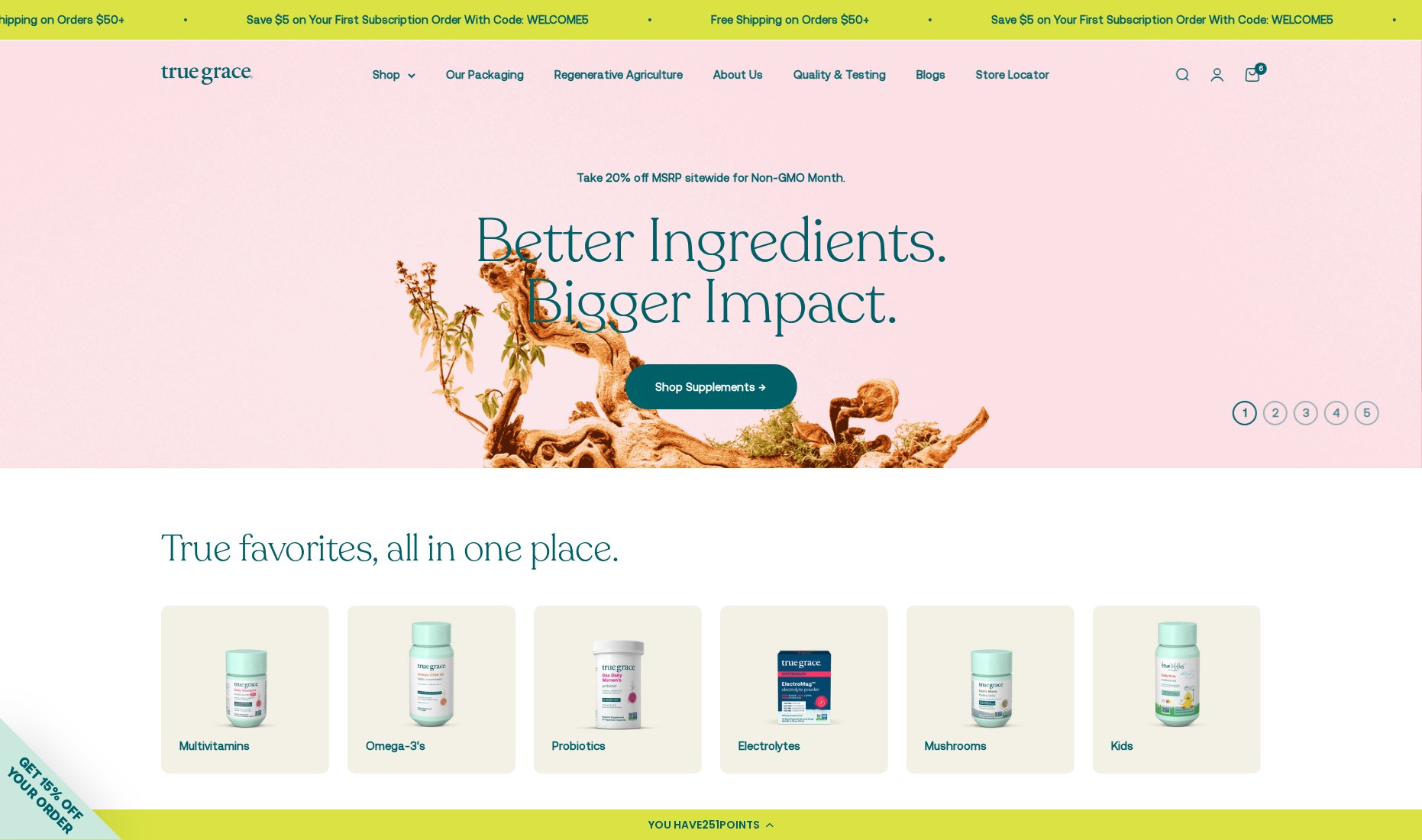
click at [1254, 78] on link "Open cart 6" at bounding box center [1252, 75] width 17 height 17
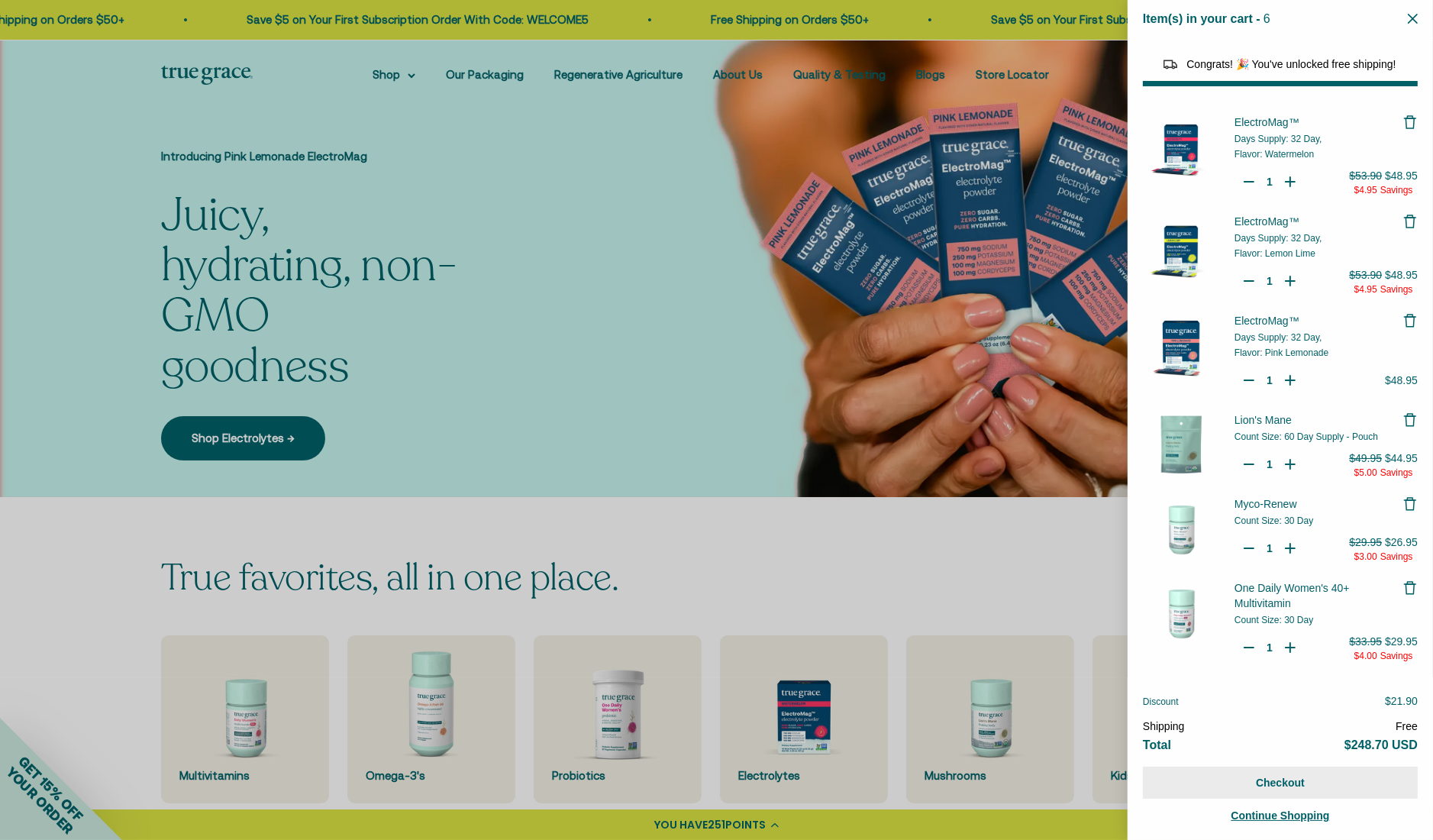
select select "46081071743190"
select select "40055698129088"
click at [1288, 784] on button "Checkout" at bounding box center [1280, 782] width 275 height 32
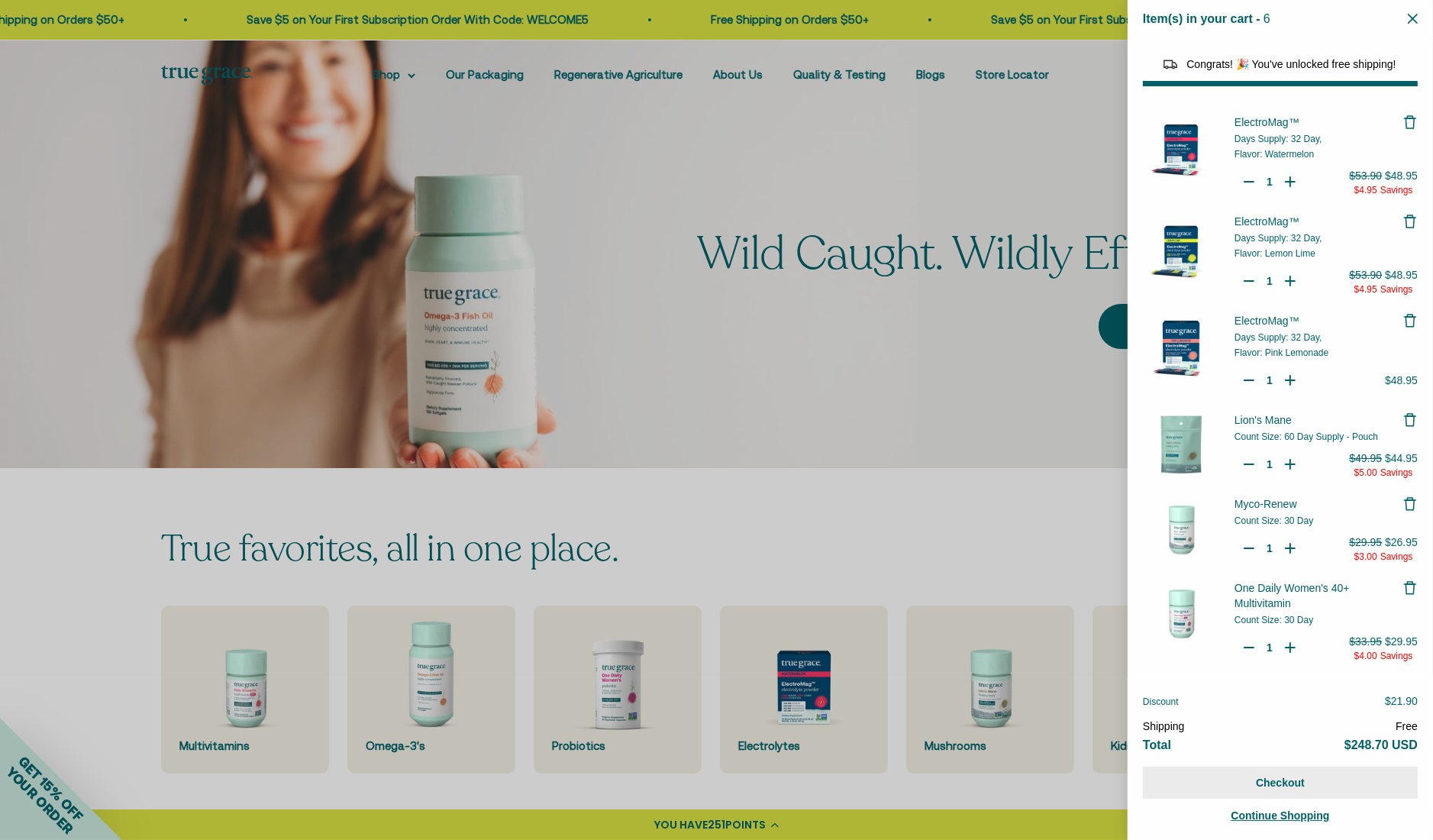
click at [1287, 780] on button "Checkout" at bounding box center [1280, 782] width 275 height 32
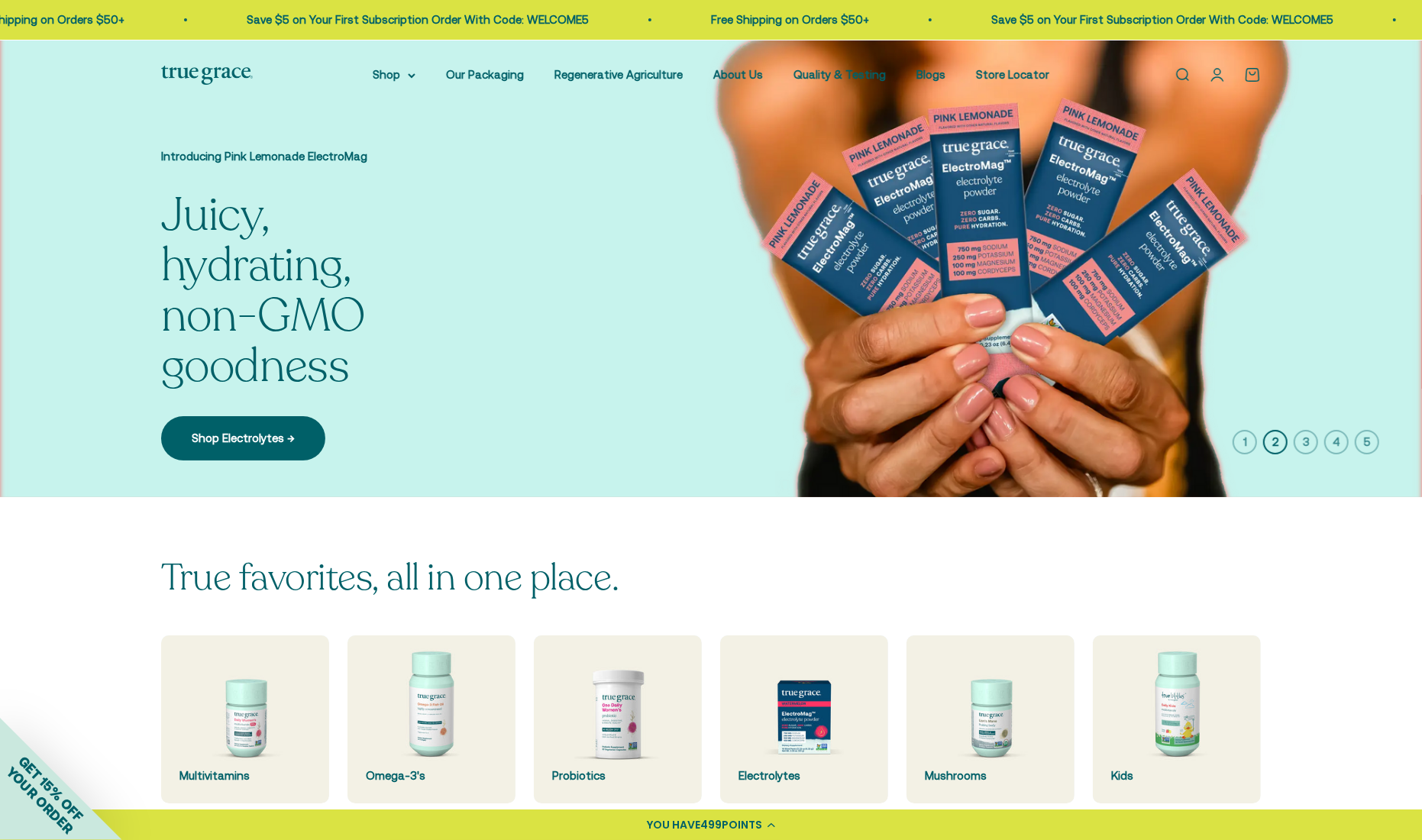
click at [1215, 71] on link "Open account page" at bounding box center [1217, 75] width 17 height 17
